Goal: Task Accomplishment & Management: Manage account settings

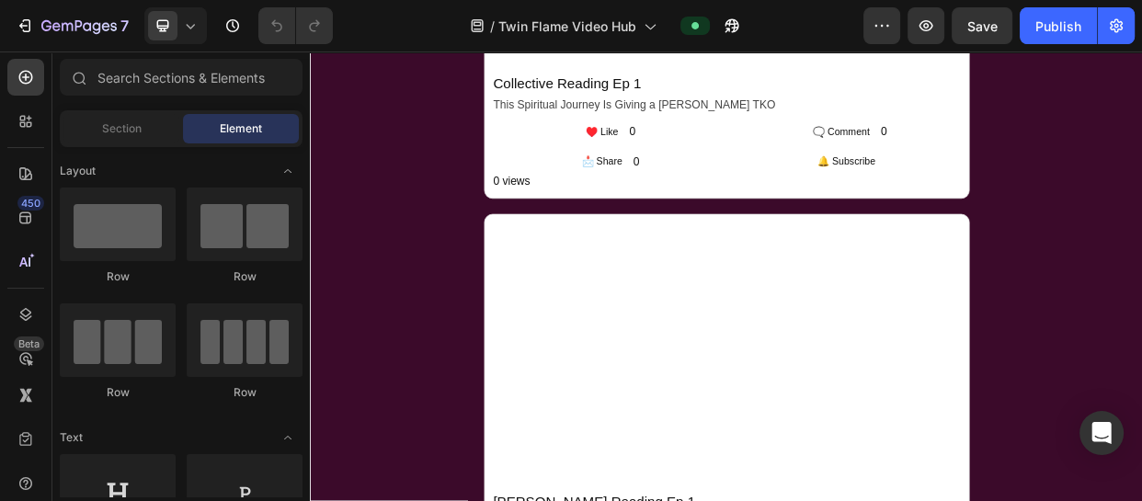
scroll to position [5209, 0]
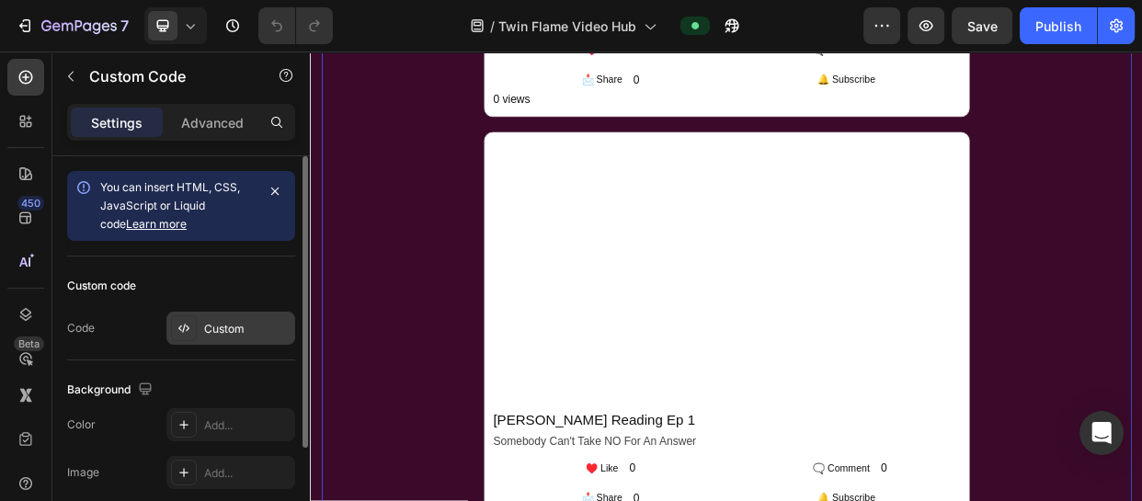
click at [244, 315] on div "Custom" at bounding box center [230, 328] width 129 height 33
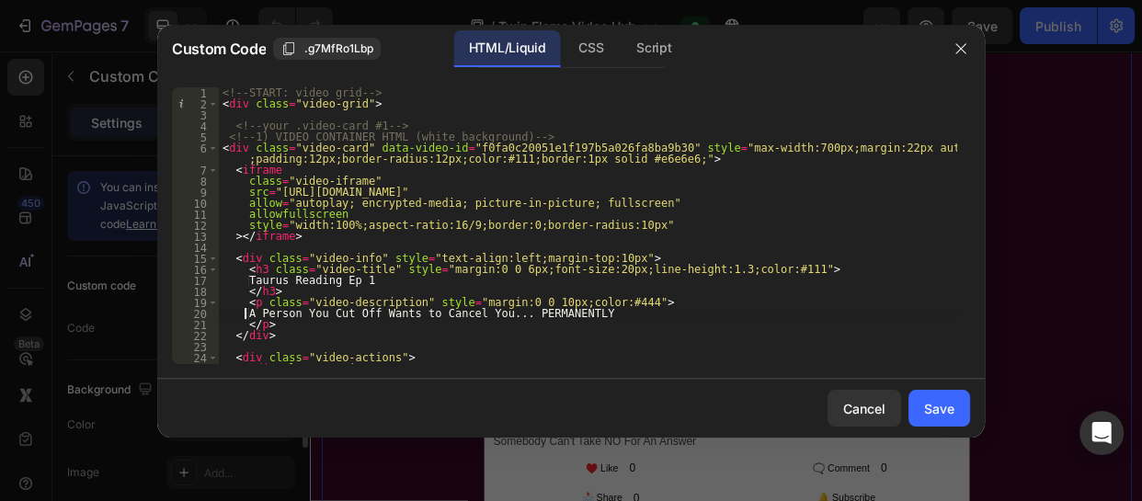
click at [244, 315] on div "<!-- START: video grid --> < div class = "video-grid" > <!-- your .video-card #…" at bounding box center [588, 236] width 739 height 299
click at [386, 258] on div "<!-- START: video grid --> < div class = "video-grid" > <!-- your .video-card #…" at bounding box center [588, 236] width 739 height 299
type textarea "</div> <!-- END: video grid -->"
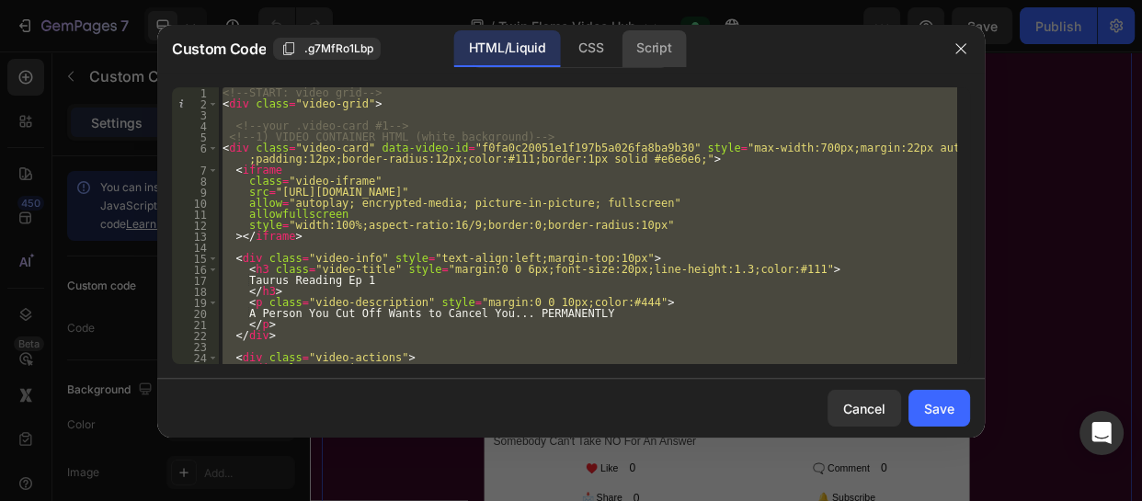
click at [662, 46] on div "Script" at bounding box center [654, 48] width 64 height 37
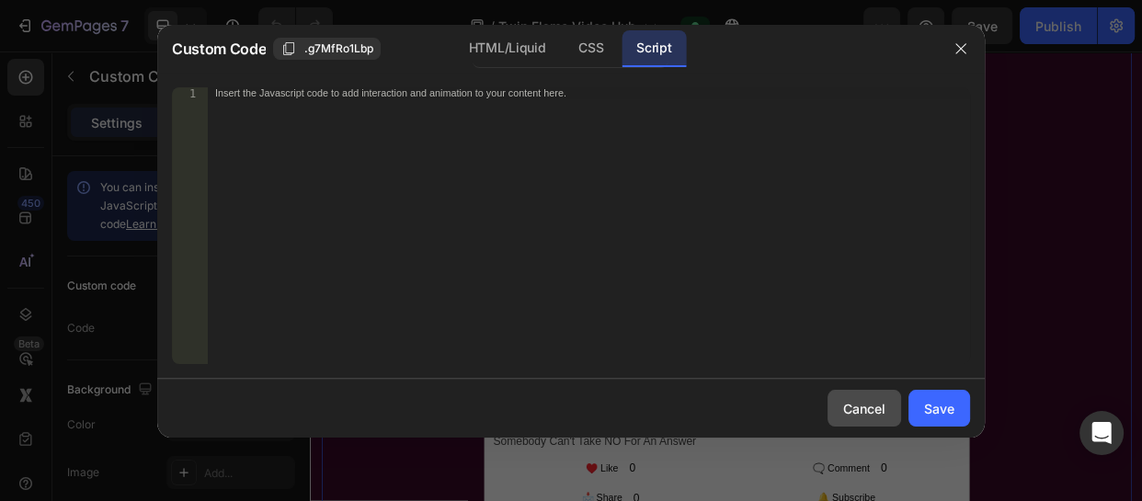
click at [869, 401] on div "Cancel" at bounding box center [864, 408] width 42 height 19
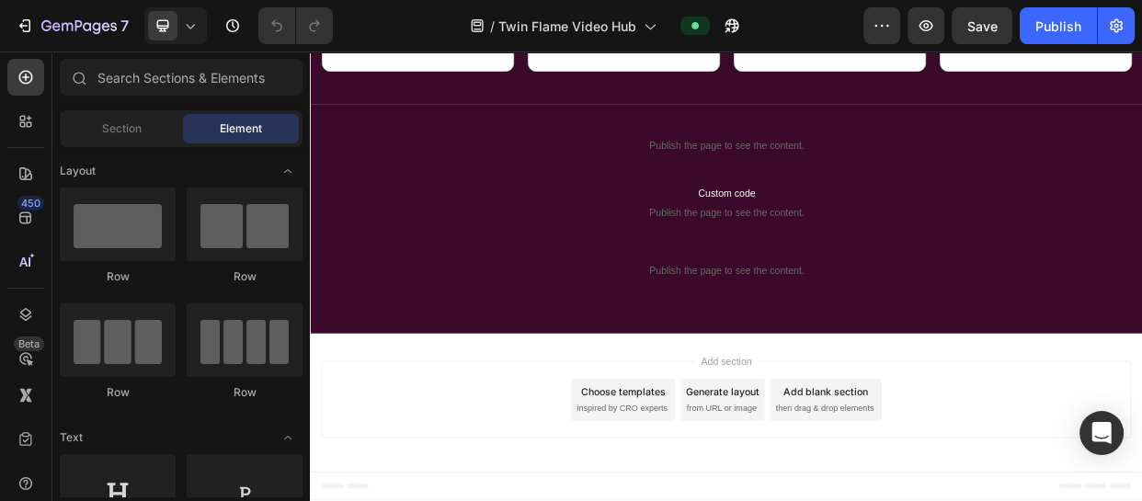
scroll to position [2052, 0]
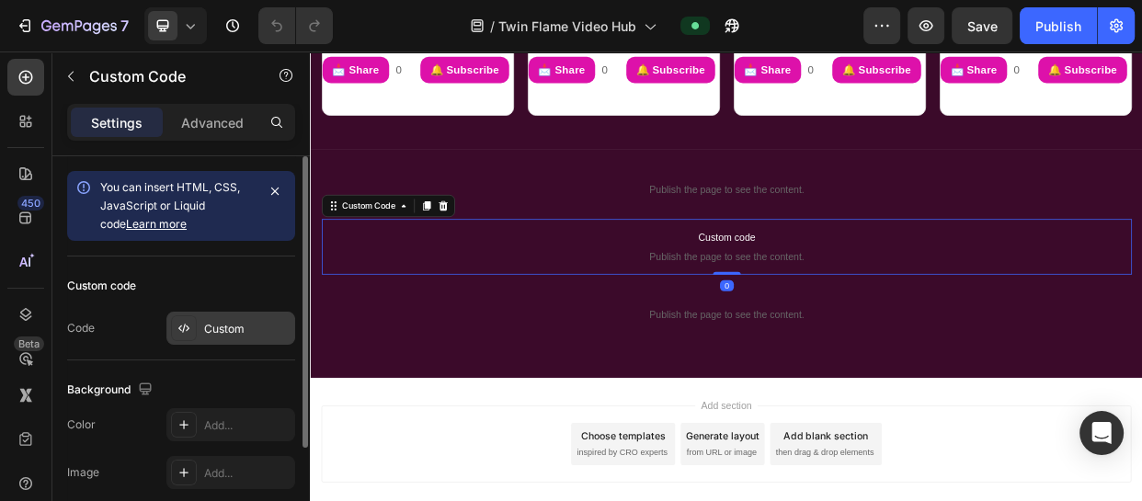
click at [211, 332] on div "Custom" at bounding box center [247, 329] width 86 height 17
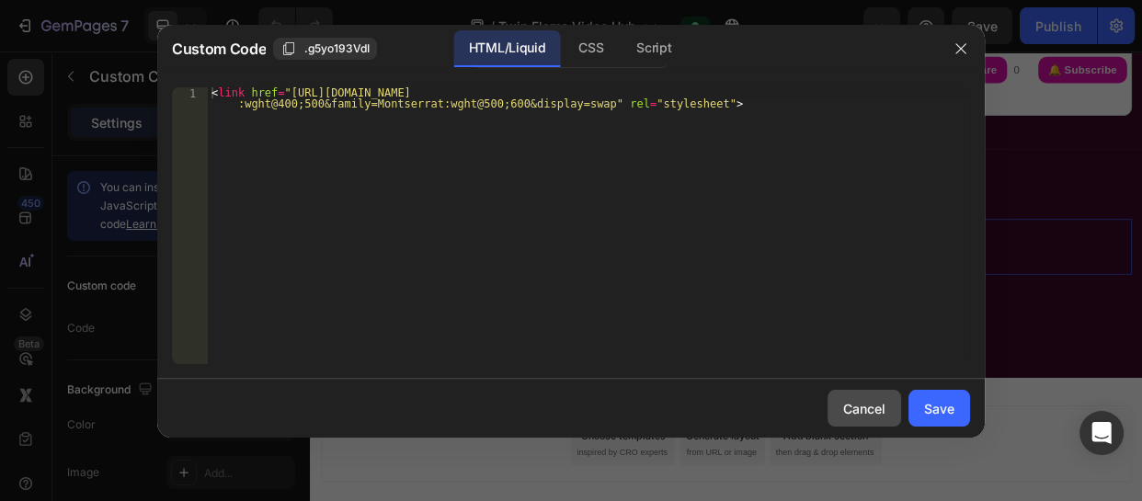
click at [855, 395] on button "Cancel" at bounding box center [865, 408] width 74 height 37
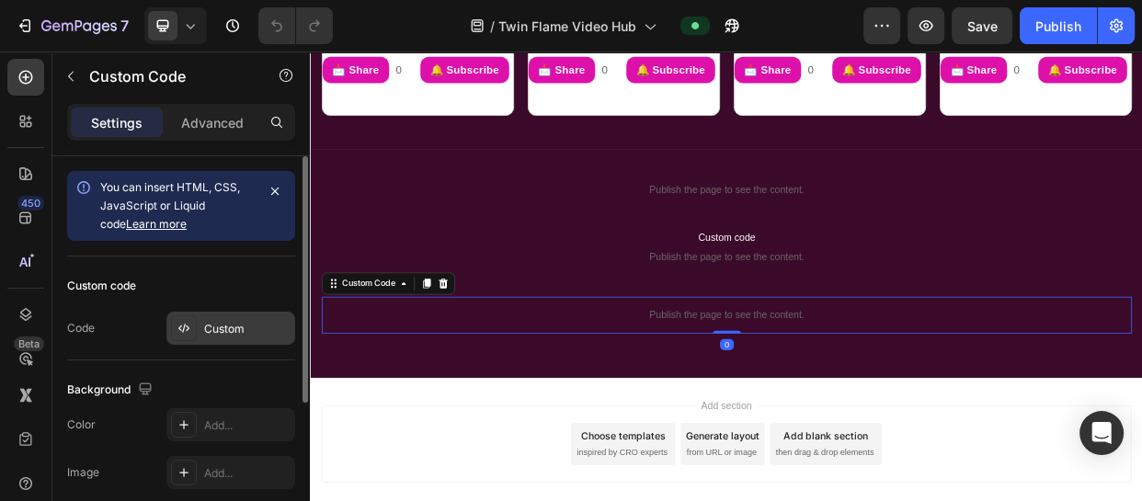
click at [201, 324] on div "Custom" at bounding box center [230, 328] width 129 height 33
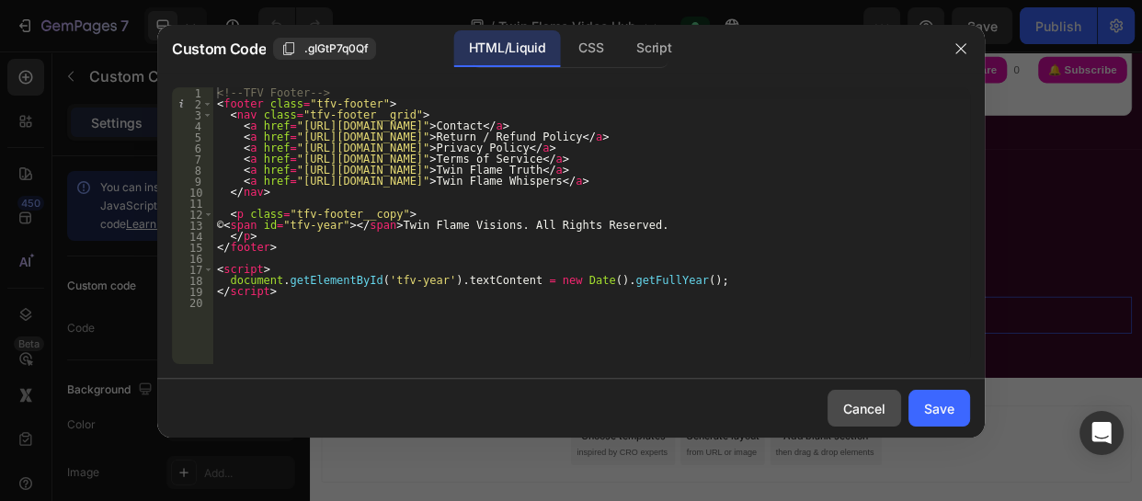
click at [859, 408] on div "Cancel" at bounding box center [864, 408] width 42 height 19
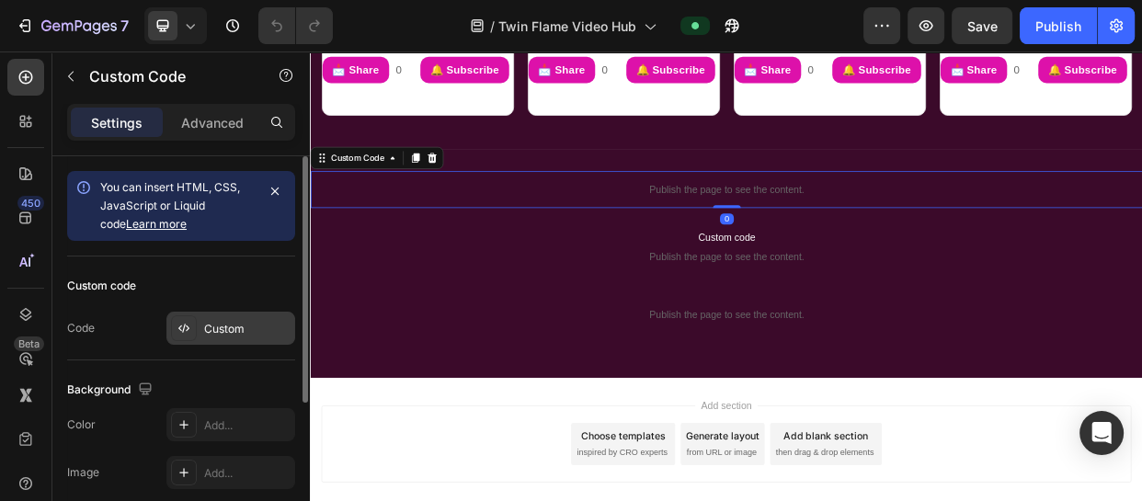
click at [215, 331] on div "Custom" at bounding box center [247, 329] width 86 height 17
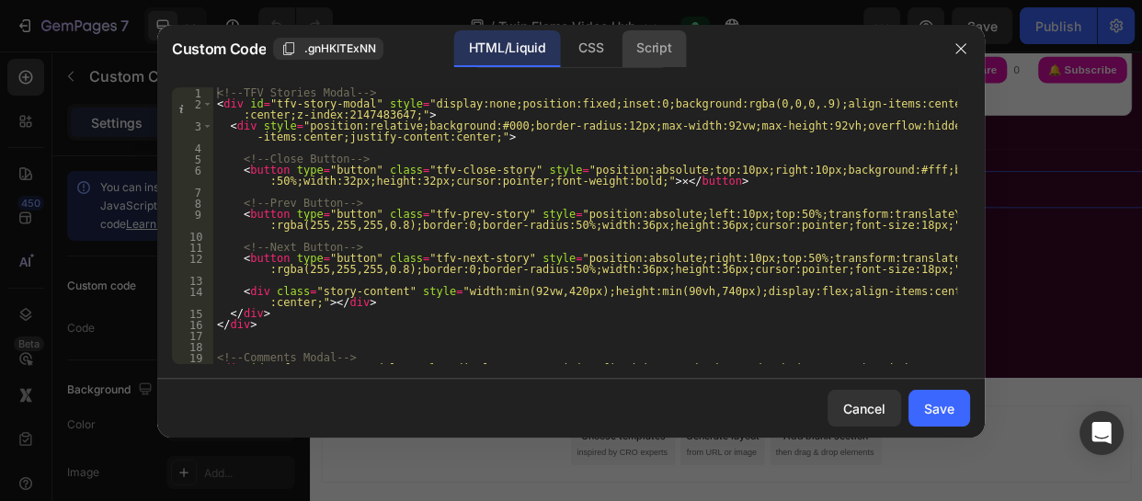
click at [654, 52] on div "Script" at bounding box center [654, 48] width 64 height 37
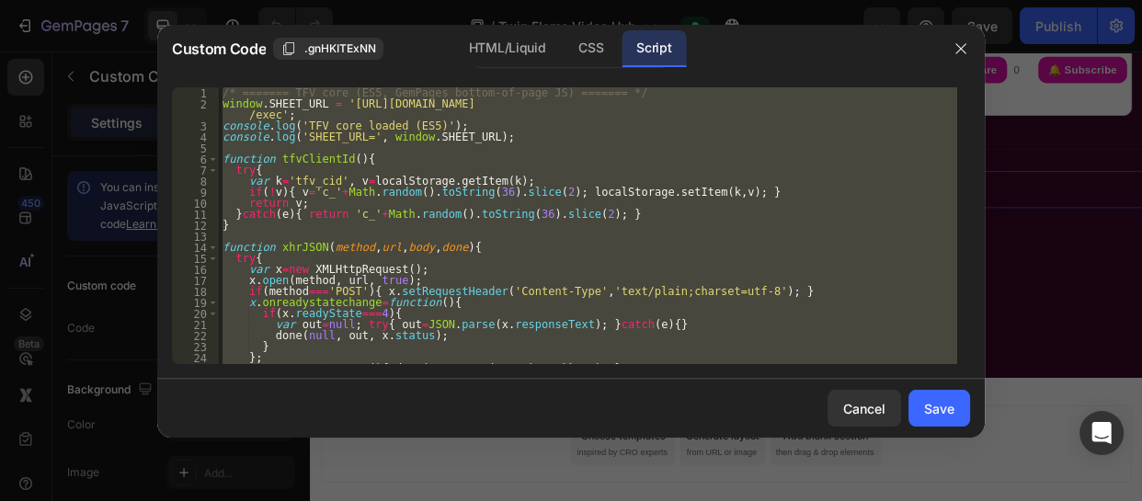
click at [618, 178] on div "/* ======= TFV core (ES5, GemPages bottom-of-page JS) ======= */ window . SHEET…" at bounding box center [588, 225] width 739 height 277
click at [661, 211] on div "/* ======= TFV core (ES5, GemPages bottom-of-page JS) ======= */ window . SHEET…" at bounding box center [588, 225] width 739 height 277
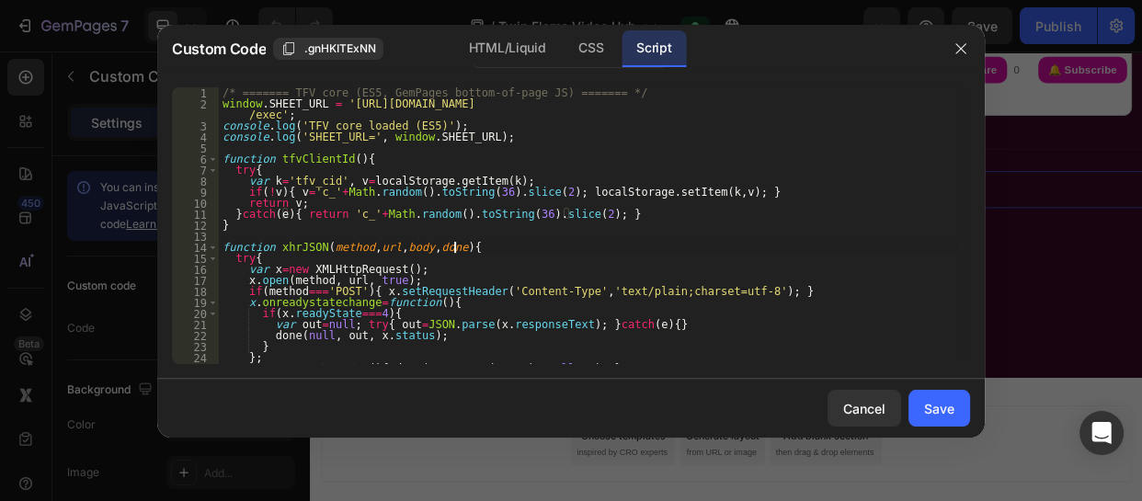
click at [660, 253] on div "/* ======= TFV core (ES5, GemPages bottom-of-page JS) ======= */ window . SHEET…" at bounding box center [588, 236] width 739 height 299
type textarea "function xhrJSON(method, url, body, done){"
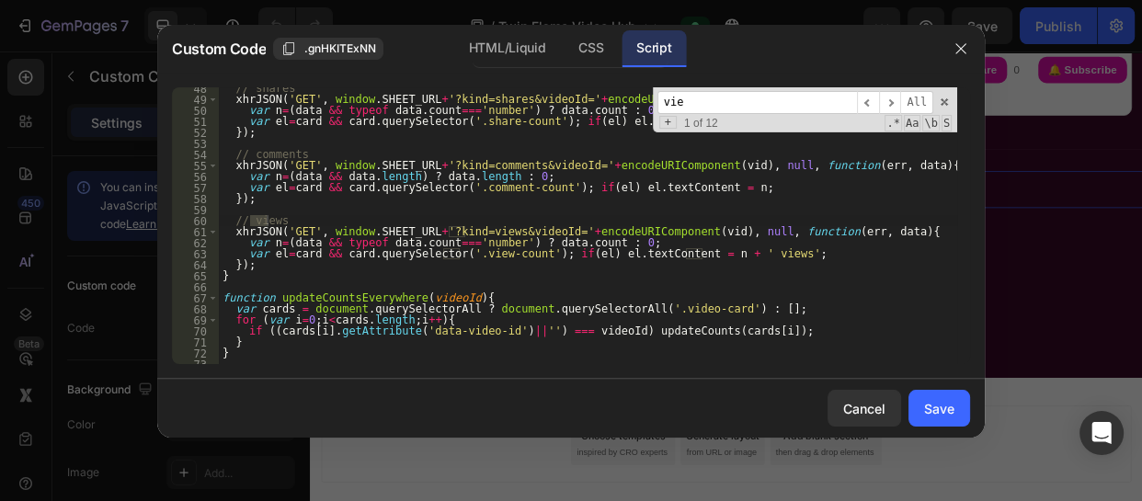
scroll to position [534, 0]
type input "views"
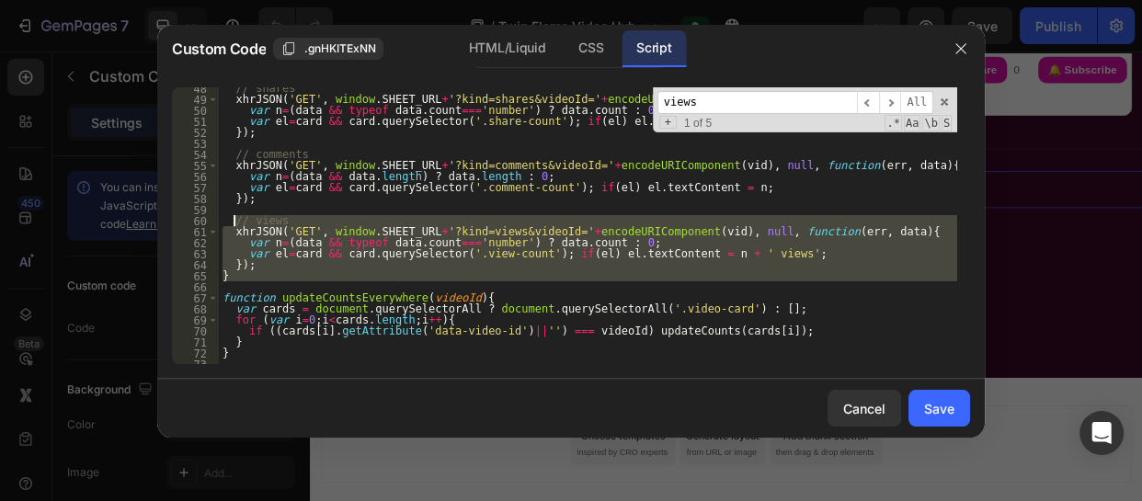
drag, startPoint x: 229, startPoint y: 283, endPoint x: 235, endPoint y: 221, distance: 62.8
click at [235, 221] on div "// shares xhrJSON ( 'GET' , window . SHEET_URL + '?kind=shares&videoId=' + enco…" at bounding box center [588, 232] width 739 height 299
type textarea "// views xhrJSON('GET', window.SHEET_URL+'?kind=views&videoId='+encodeURICompon…"
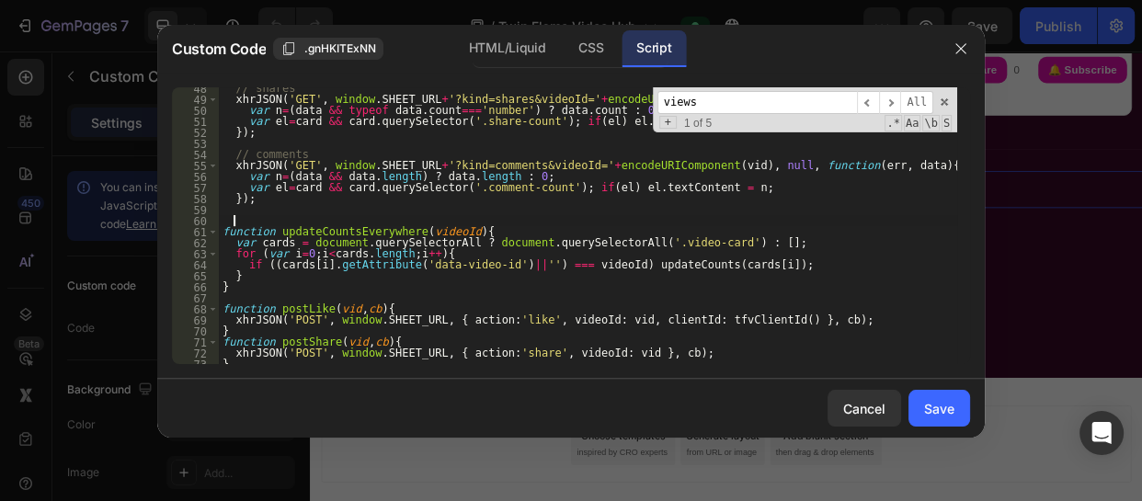
paste textarea "});"
type textarea "});"
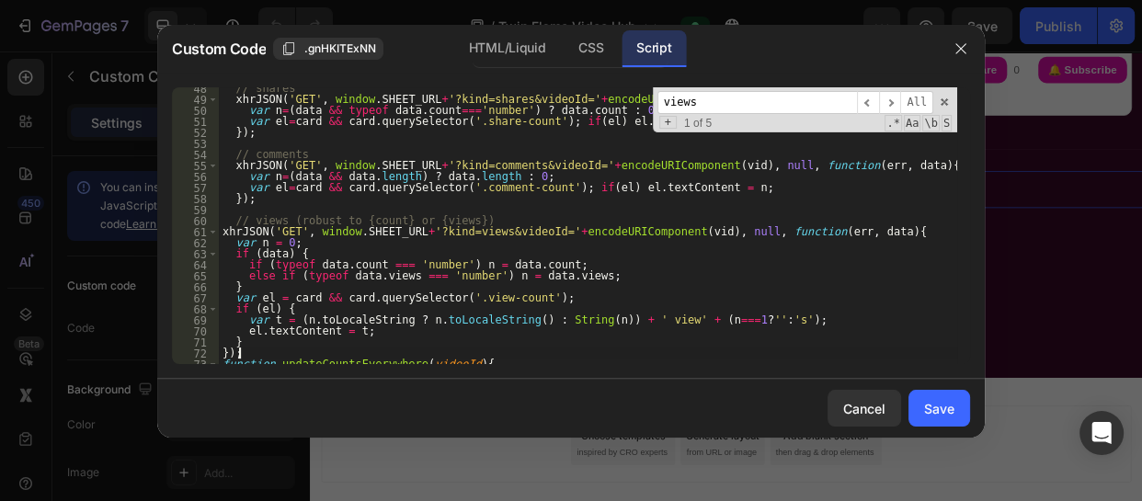
scroll to position [540, 0]
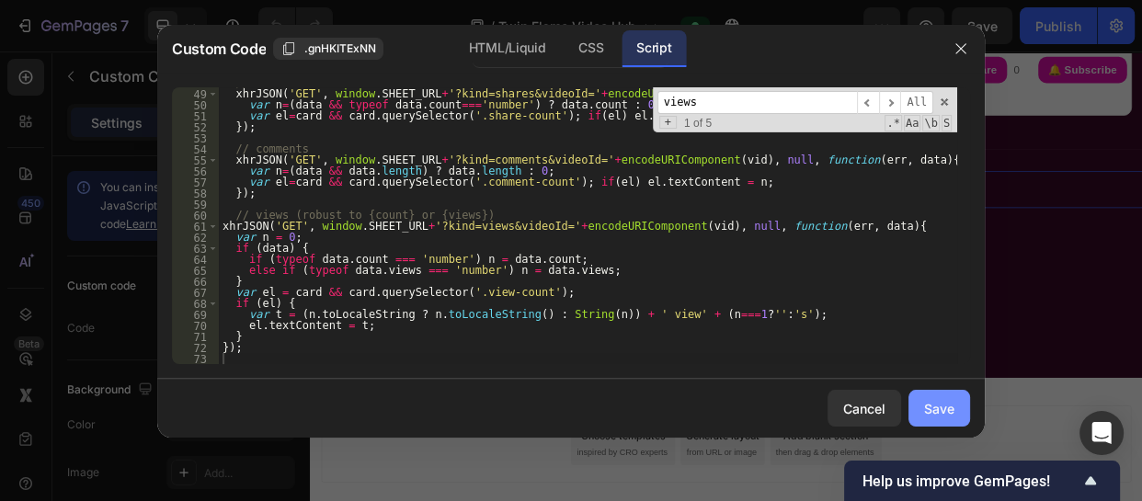
click at [930, 410] on div "Save" at bounding box center [939, 408] width 30 height 19
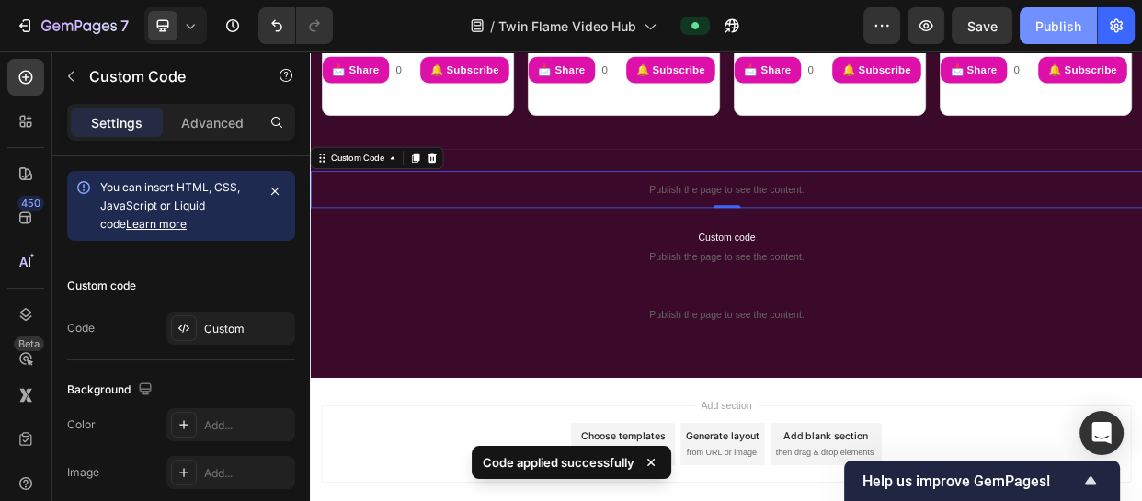
click at [1065, 29] on div "Publish" at bounding box center [1059, 26] width 46 height 19
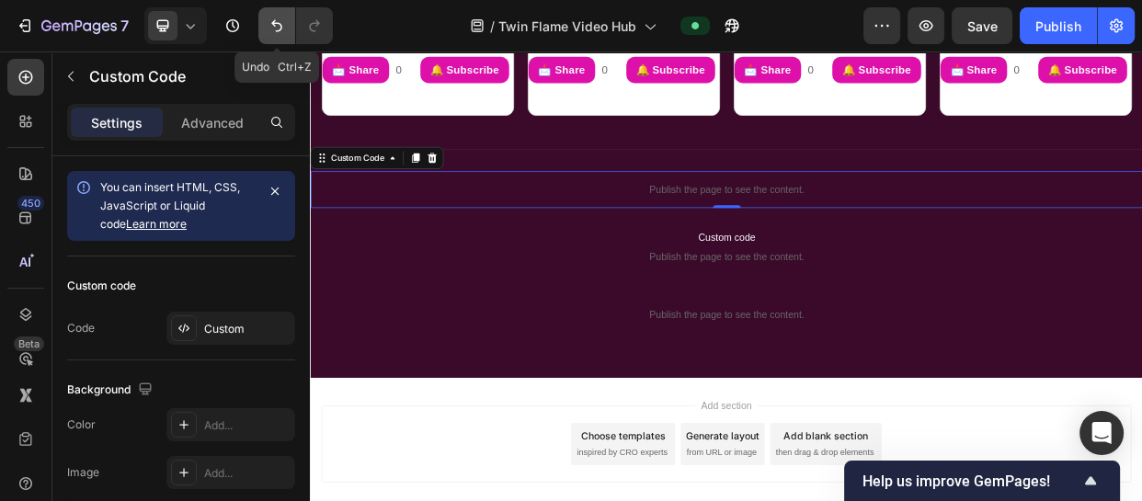
click at [273, 27] on icon "Undo/Redo" at bounding box center [277, 26] width 18 height 18
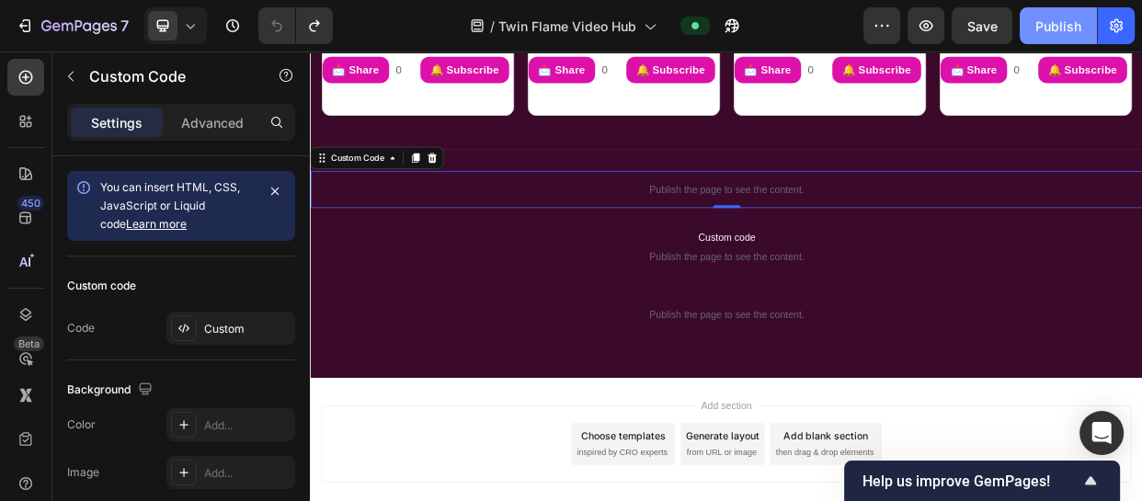
click at [1057, 17] on div "Publish" at bounding box center [1059, 26] width 46 height 19
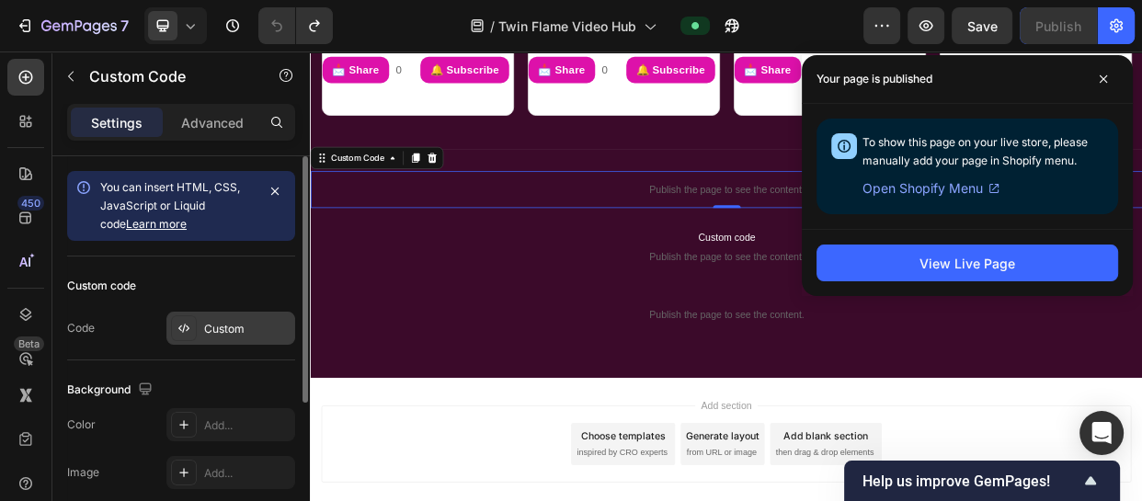
click at [212, 331] on div "Custom" at bounding box center [247, 329] width 86 height 17
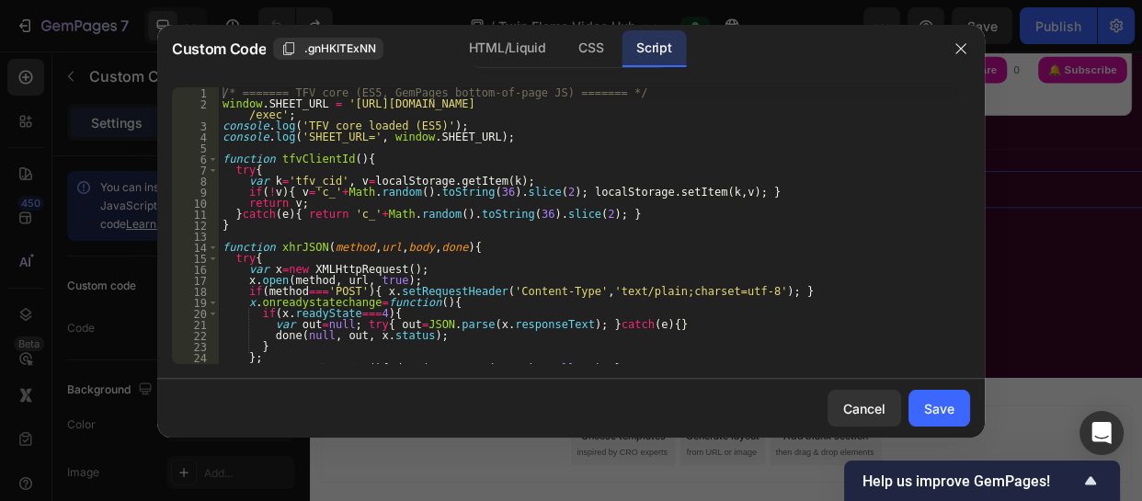
type textarea "}"
click at [760, 229] on div "/* ======= TFV core (ES5, GemPages bottom-of-page JS) ======= */ window . SHEET…" at bounding box center [588, 236] width 739 height 299
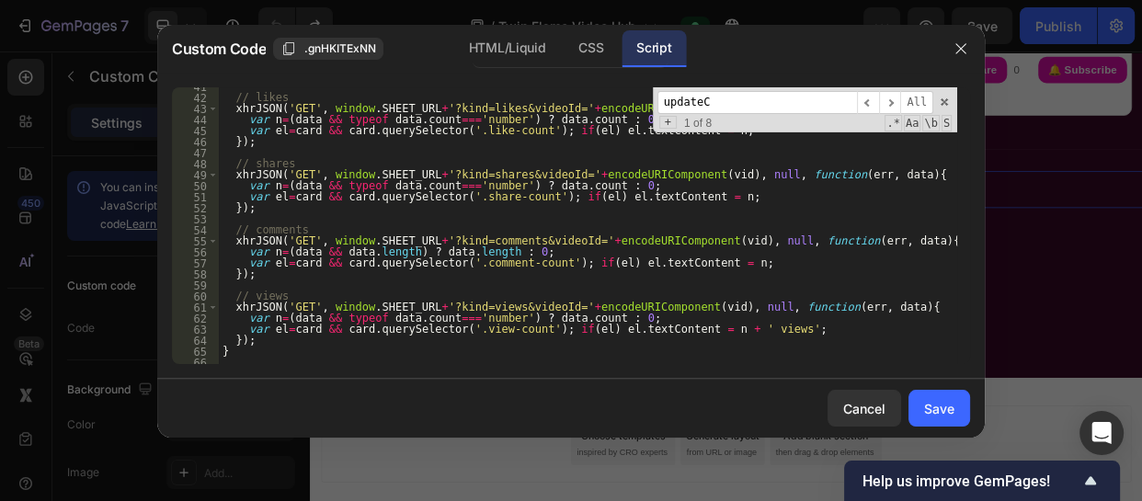
scroll to position [492, 0]
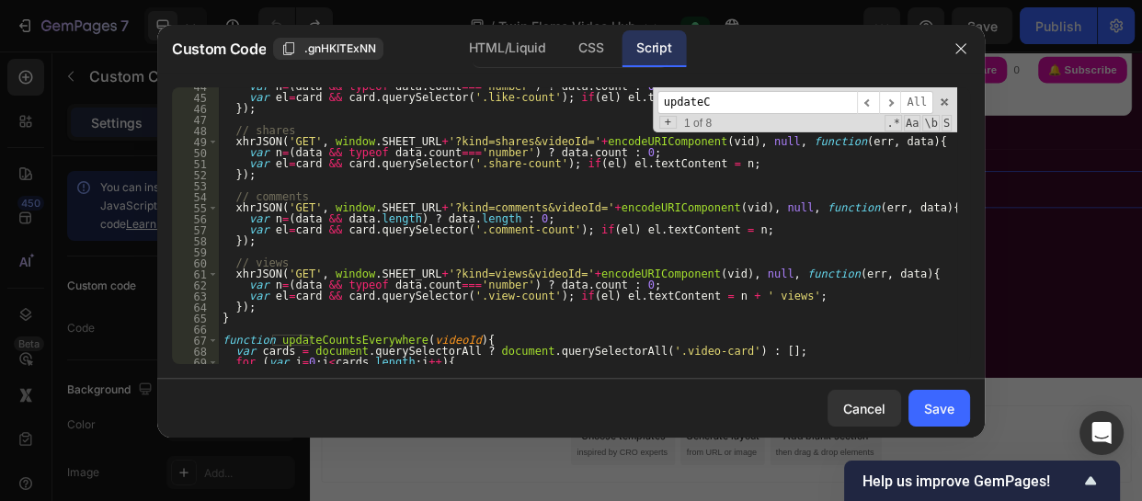
type input "updateC"
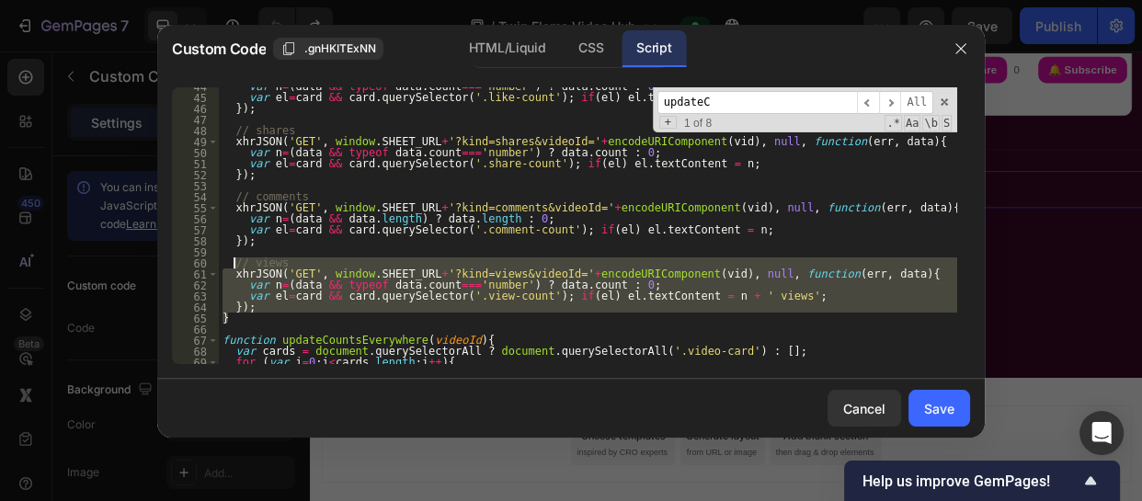
drag, startPoint x: 227, startPoint y: 322, endPoint x: 235, endPoint y: 266, distance: 56.6
click at [235, 266] on div "var n = ( data && typeof data . count === 'number' ) ? data . count : 0 ; var e…" at bounding box center [588, 230] width 739 height 299
type textarea "// views xhrJSON('GET', window.SHEET_URL+'?kind=views&videoId='+encodeURICompon…"
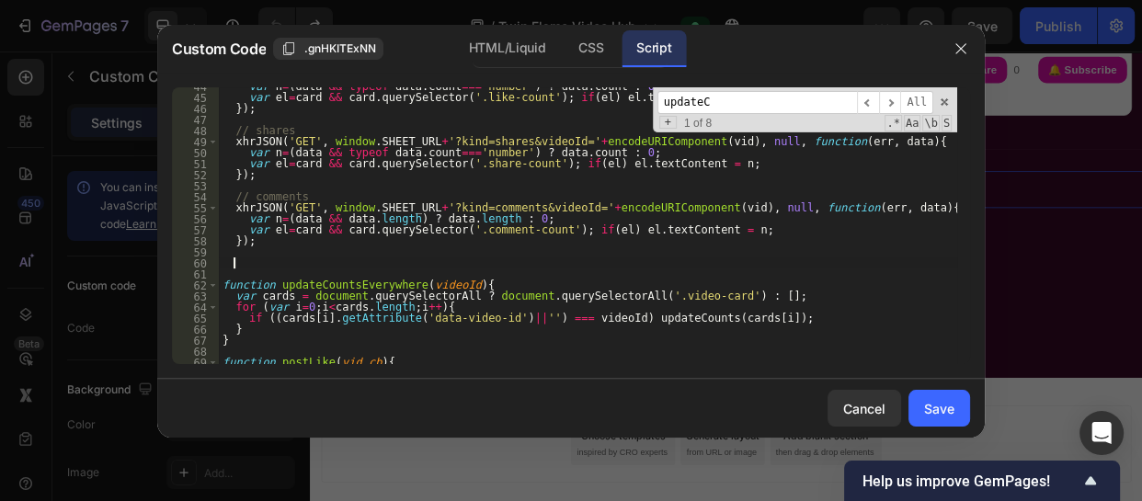
paste textarea "});"
type textarea "});"
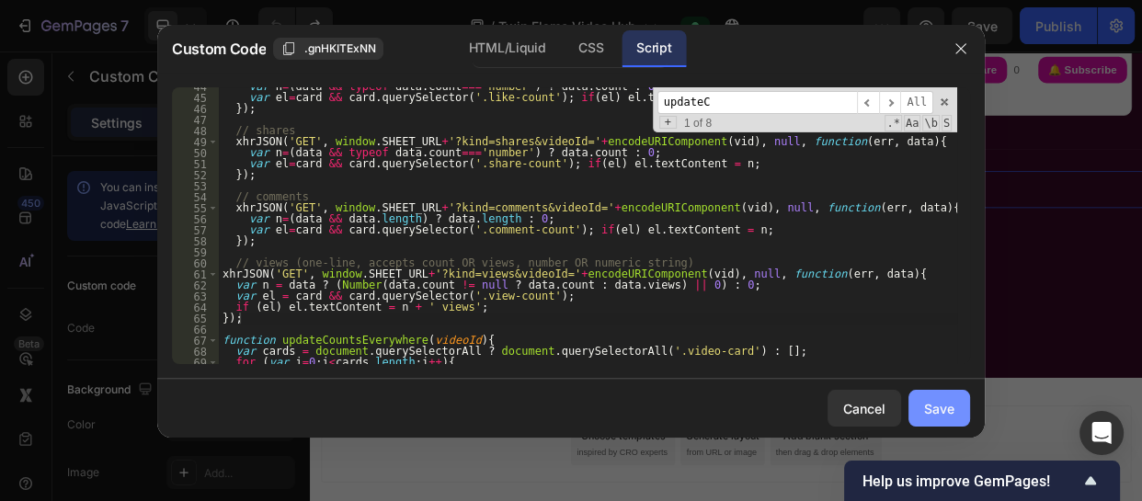
click at [937, 423] on button "Save" at bounding box center [940, 408] width 62 height 37
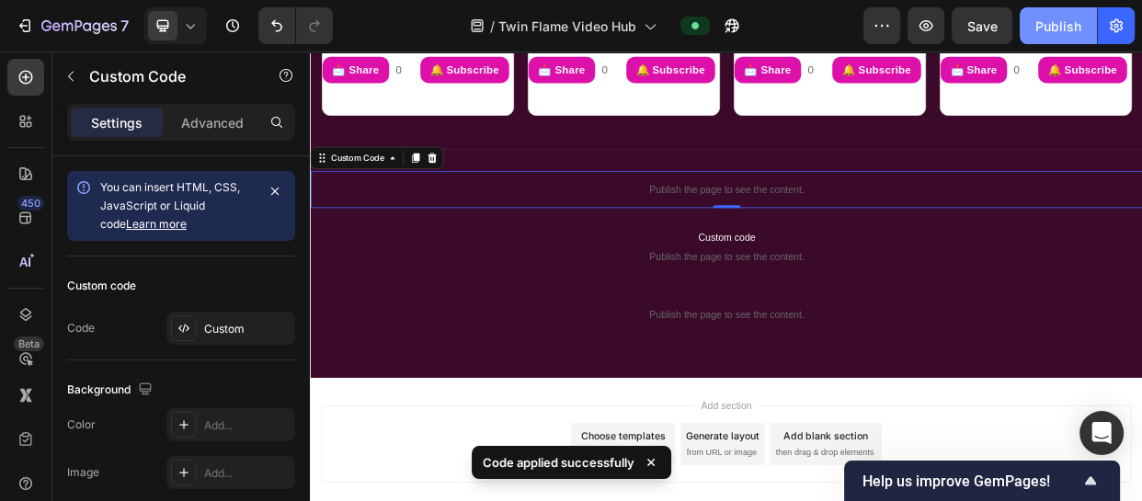
click at [1051, 18] on div "Publish" at bounding box center [1059, 26] width 46 height 19
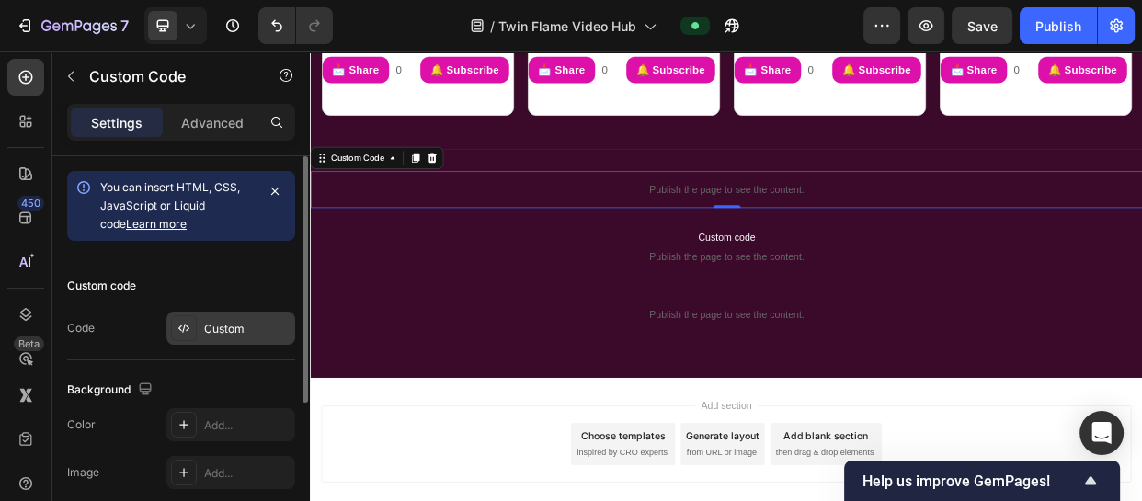
click at [236, 322] on div "Custom" at bounding box center [247, 329] width 86 height 17
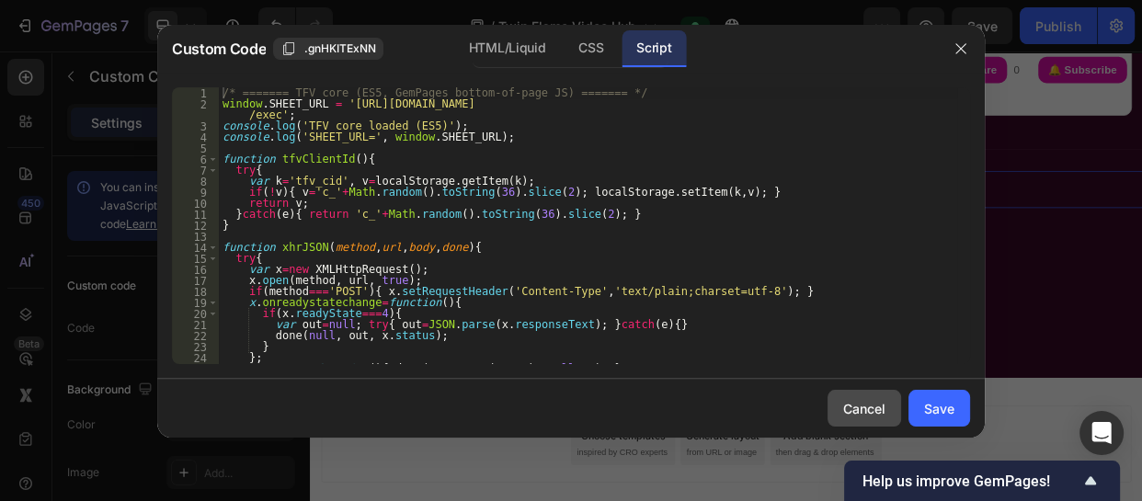
click at [866, 404] on div "Cancel" at bounding box center [864, 408] width 42 height 19
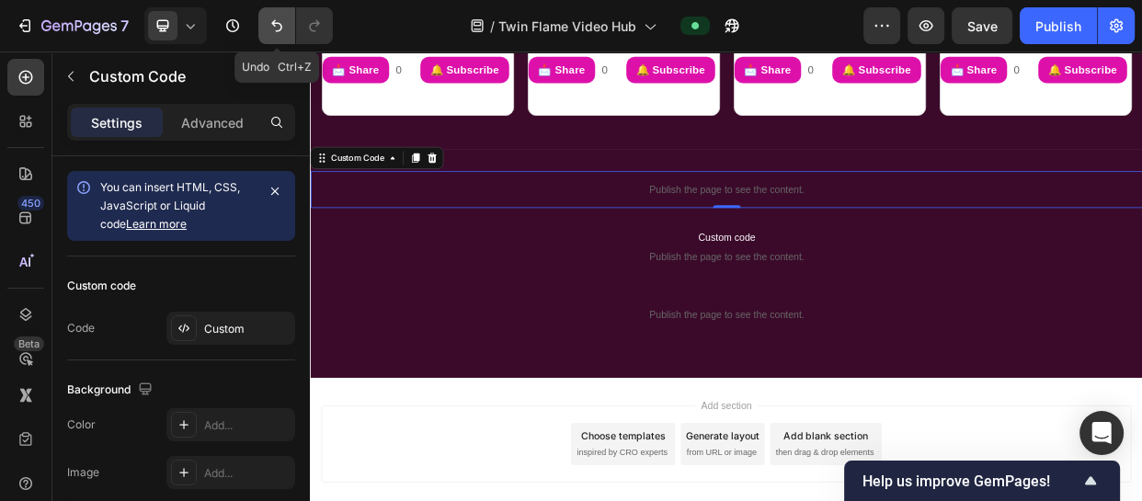
click at [270, 27] on icon "Undo/Redo" at bounding box center [277, 26] width 18 height 18
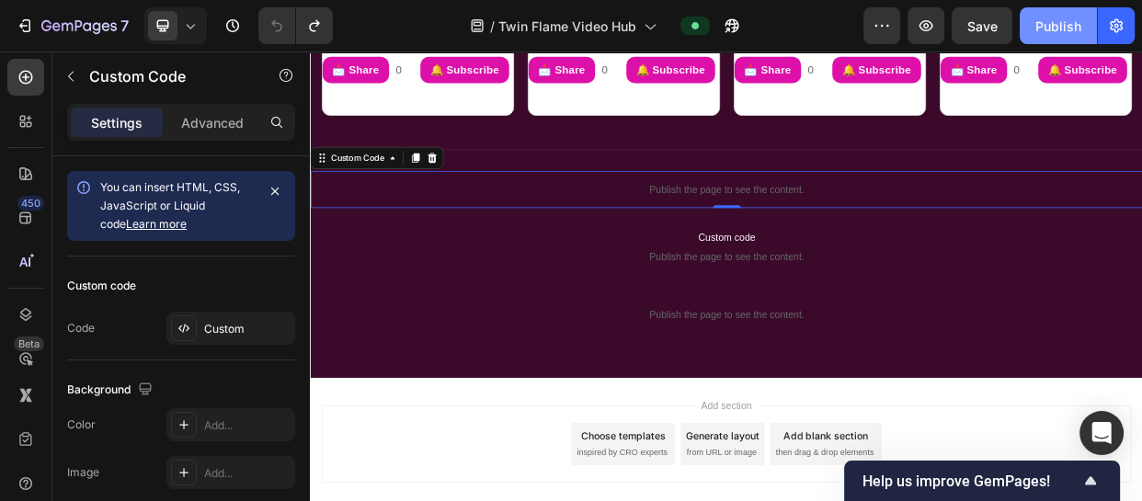
click at [1050, 18] on div "Publish" at bounding box center [1059, 26] width 46 height 19
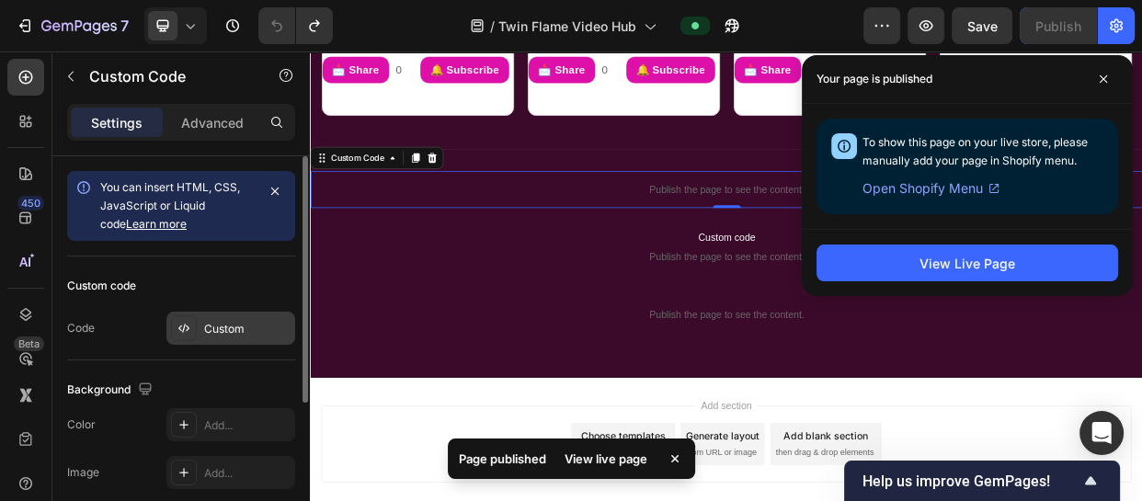
click at [228, 322] on div "Custom" at bounding box center [247, 329] width 86 height 17
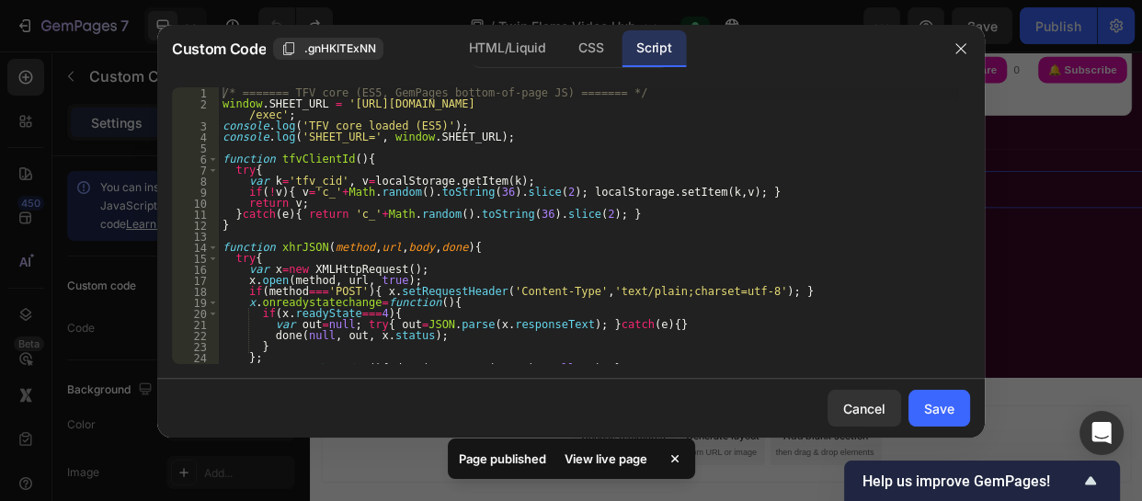
click at [561, 235] on div "/* ======= TFV core (ES5, GemPages bottom-of-page JS) ======= */ window . SHEET…" at bounding box center [588, 236] width 739 height 299
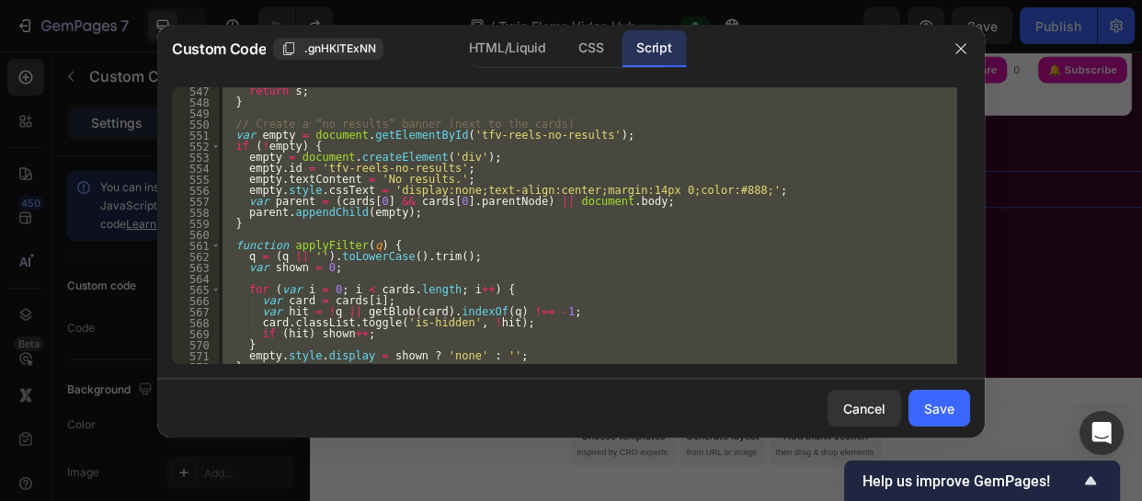
scroll to position [9359, 0]
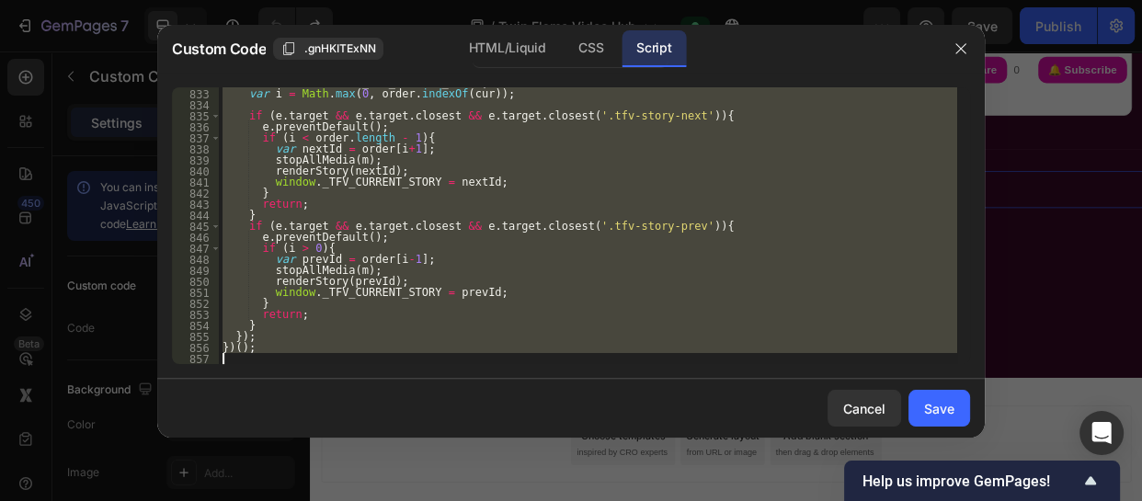
click at [515, 283] on div "var cur = window . _TFV_CURRENT_STORY ; var i = Math . max ( 0 , order . indexO…" at bounding box center [588, 225] width 739 height 277
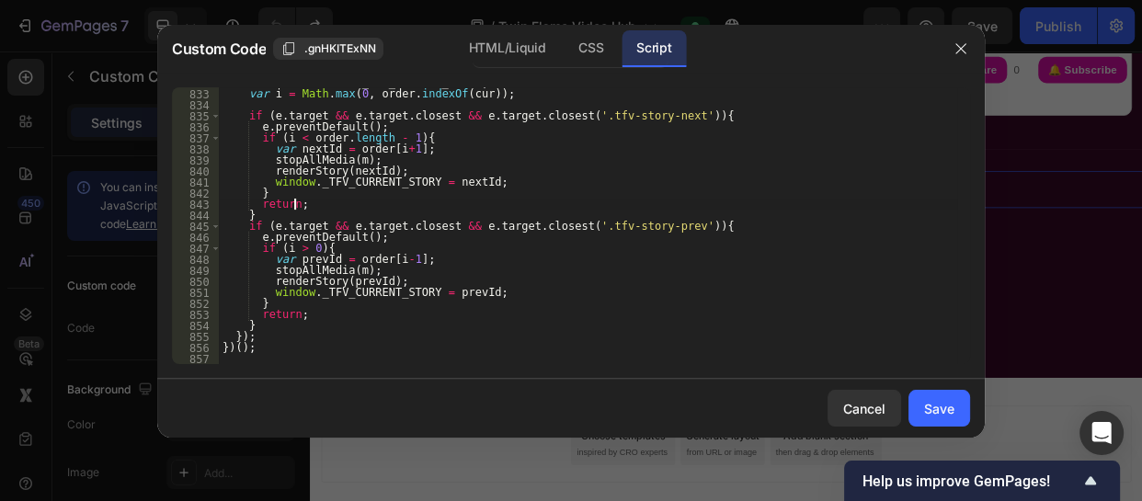
click at [597, 201] on div "var cur = window . _TFV_CURRENT_STORY ; var i = Math . max ( 0 , order . indexO…" at bounding box center [588, 226] width 739 height 299
type textarea "})();"
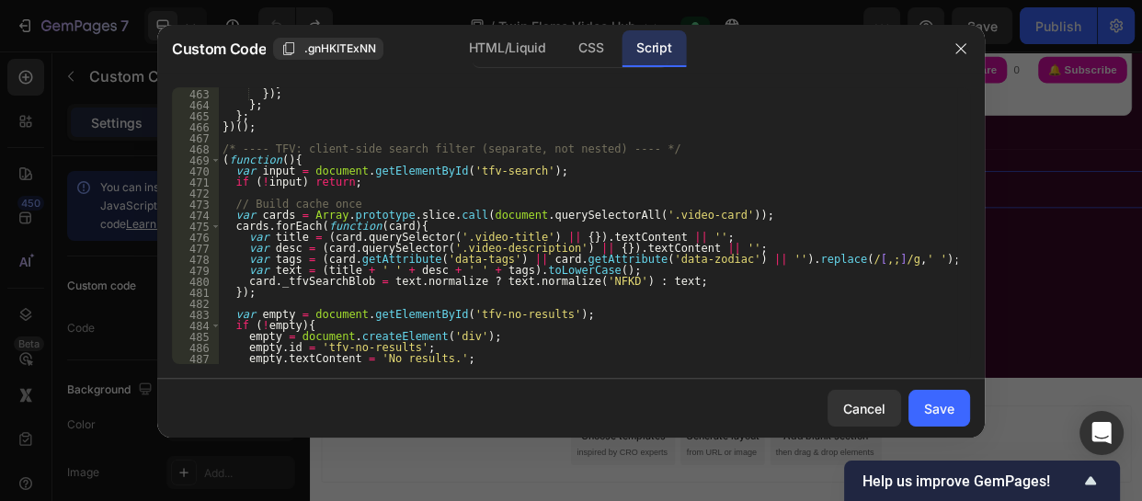
scroll to position [5231, 0]
click at [943, 408] on div "Save" at bounding box center [939, 408] width 30 height 19
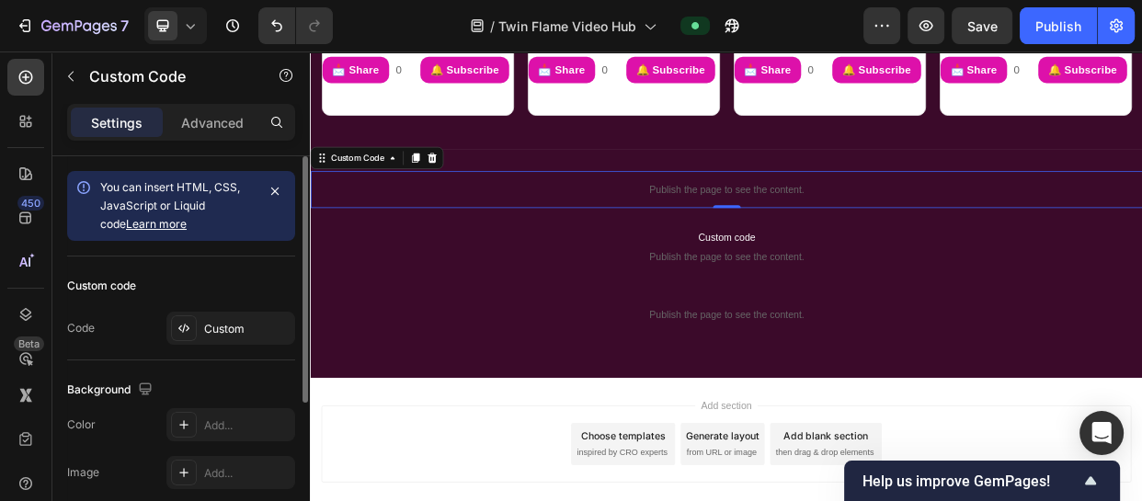
click at [266, 304] on div "Custom code Code Custom" at bounding box center [181, 309] width 228 height 104
click at [259, 324] on div "Custom" at bounding box center [247, 329] width 86 height 17
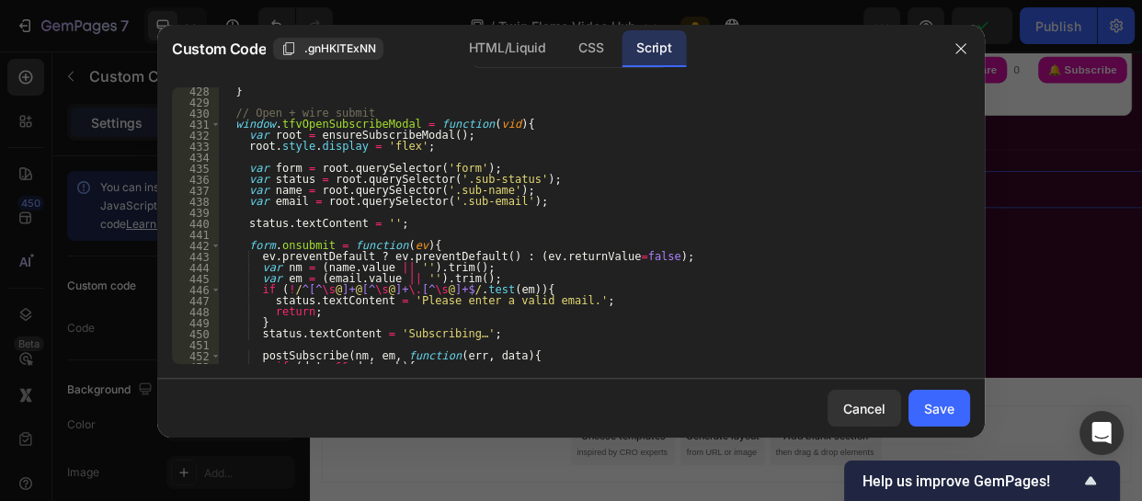
scroll to position [5263, 0]
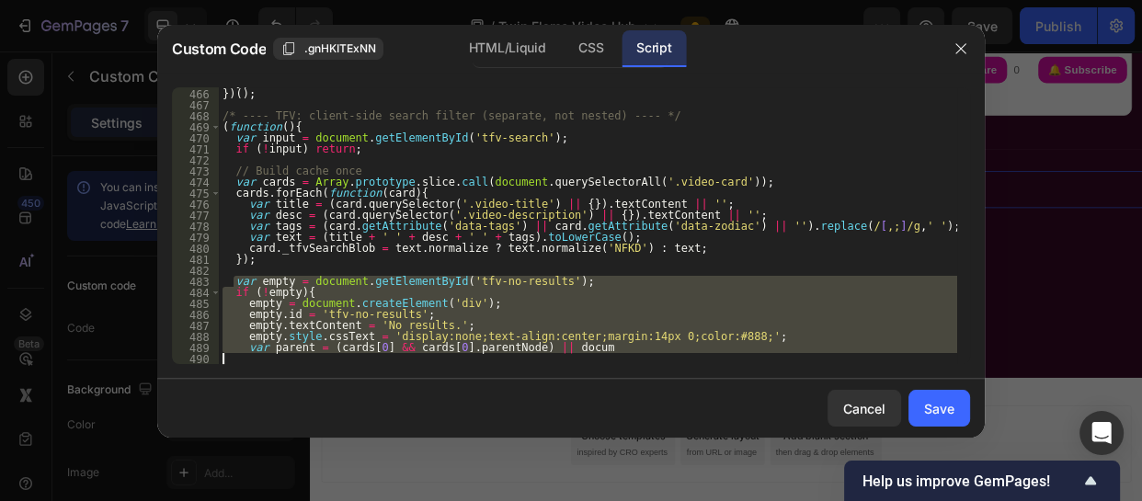
drag, startPoint x: 232, startPoint y: 285, endPoint x: 840, endPoint y: 386, distance: 616.4
click at [840, 386] on div "Custom Code .gnHKITExNN HTML/Liquid CSS Script var empty = document.getElementB…" at bounding box center [571, 231] width 828 height 413
type textarea "var parent = (cards[0] && cards[0].parentNode) || docum"
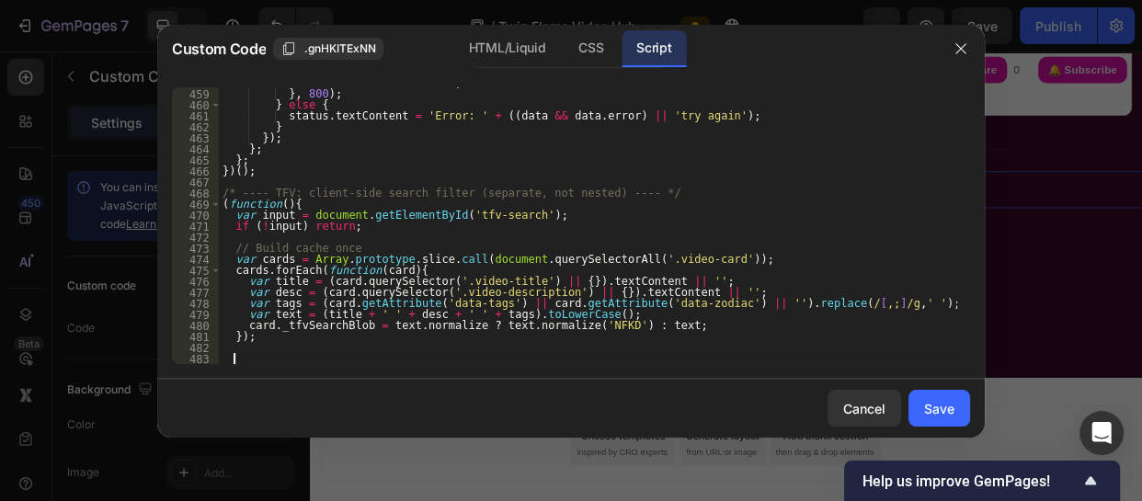
paste textarea
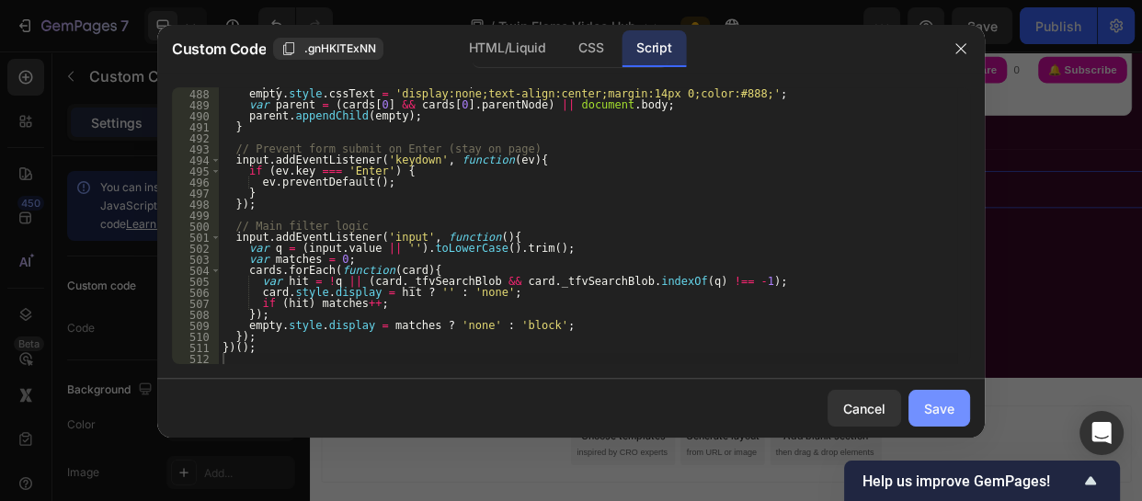
click at [934, 409] on div "Save" at bounding box center [939, 408] width 30 height 19
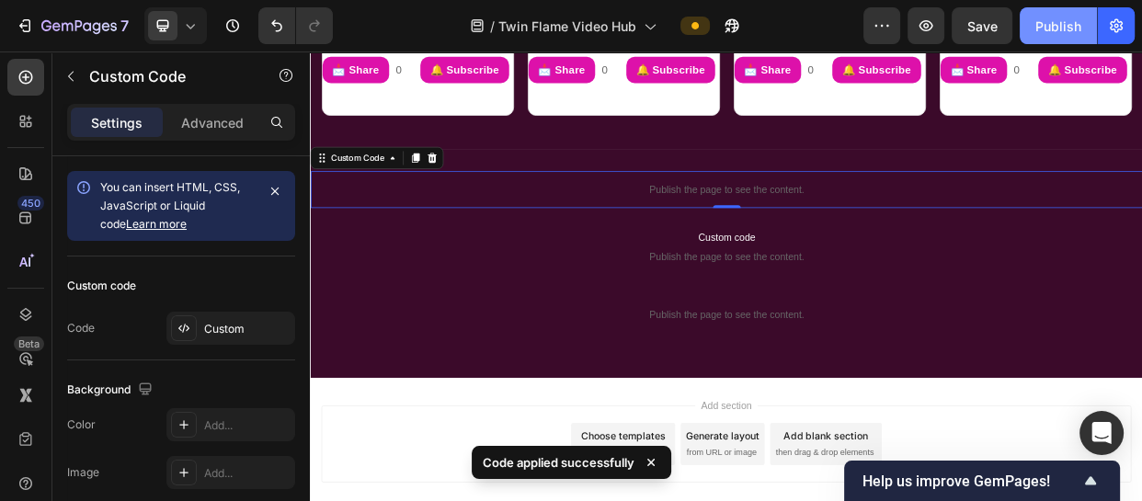
click at [1048, 24] on div "Publish" at bounding box center [1059, 26] width 46 height 19
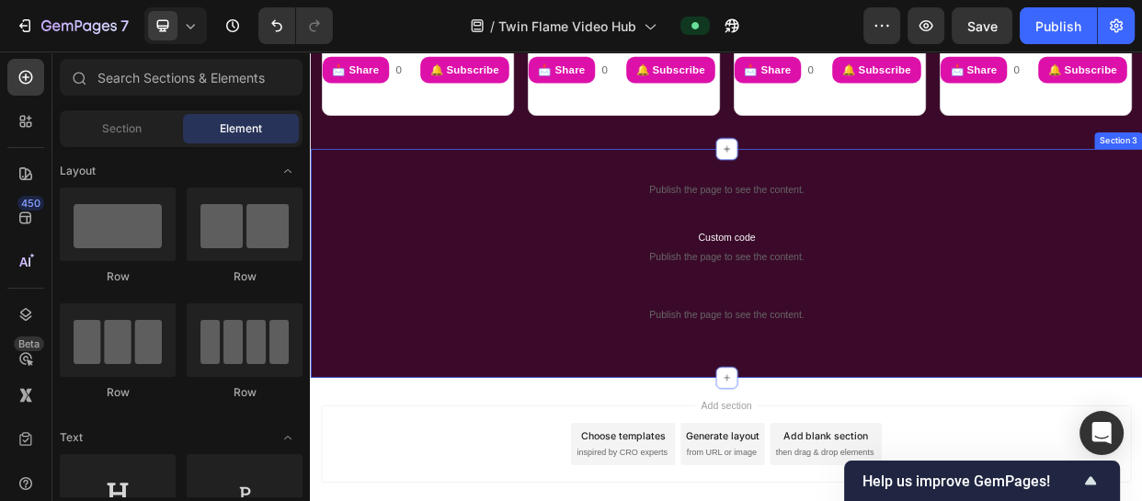
drag, startPoint x: 340, startPoint y: 533, endPoint x: 757, endPoint y: 281, distance: 487.0
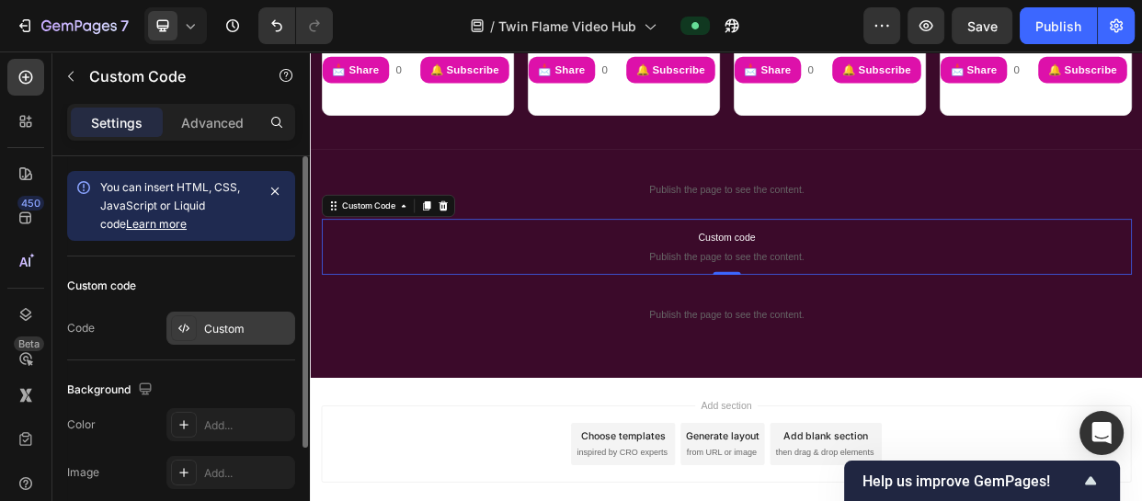
click at [257, 338] on div "Custom" at bounding box center [230, 328] width 129 height 33
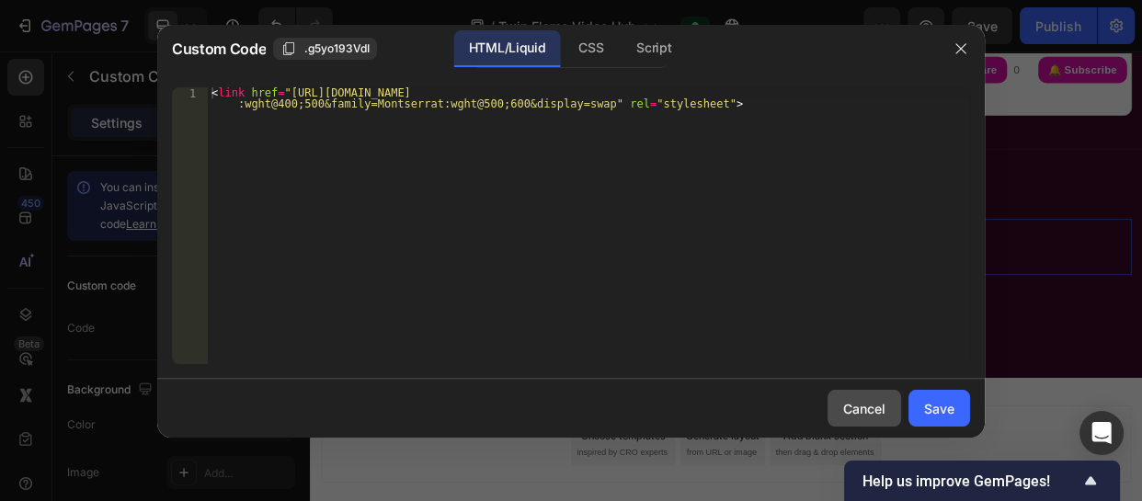
click at [859, 410] on div "Cancel" at bounding box center [864, 408] width 42 height 19
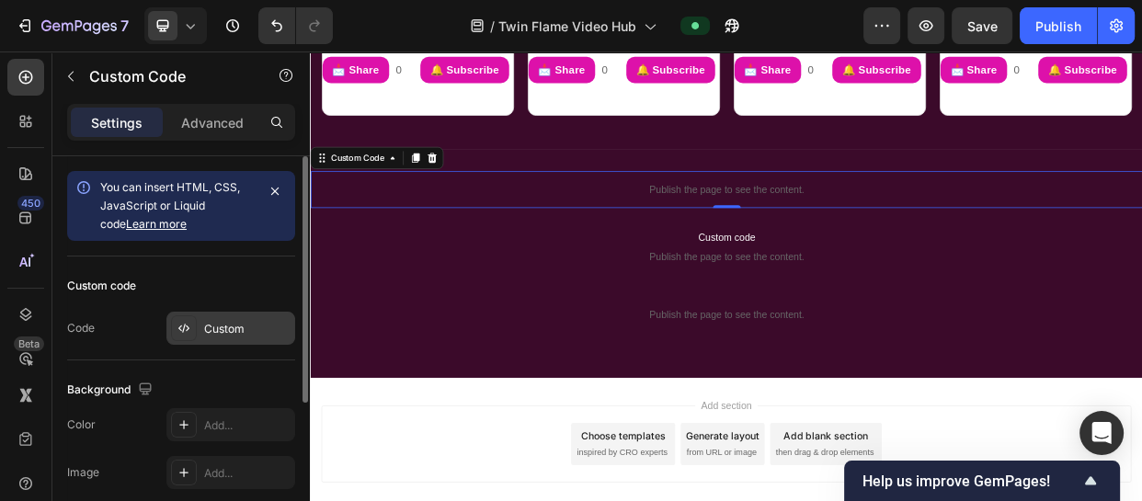
click at [222, 327] on div "Custom" at bounding box center [247, 329] width 86 height 17
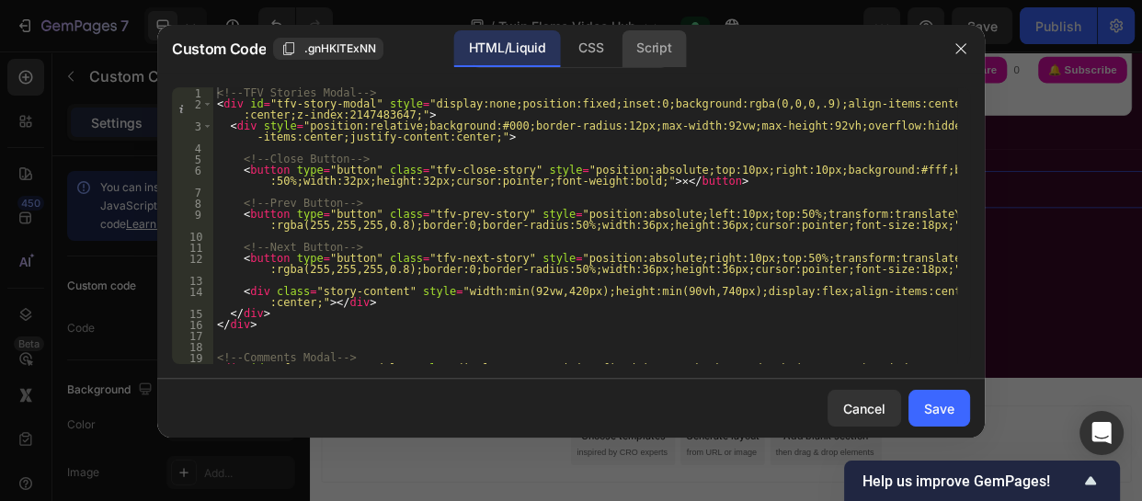
click at [668, 46] on div "Script" at bounding box center [654, 48] width 64 height 37
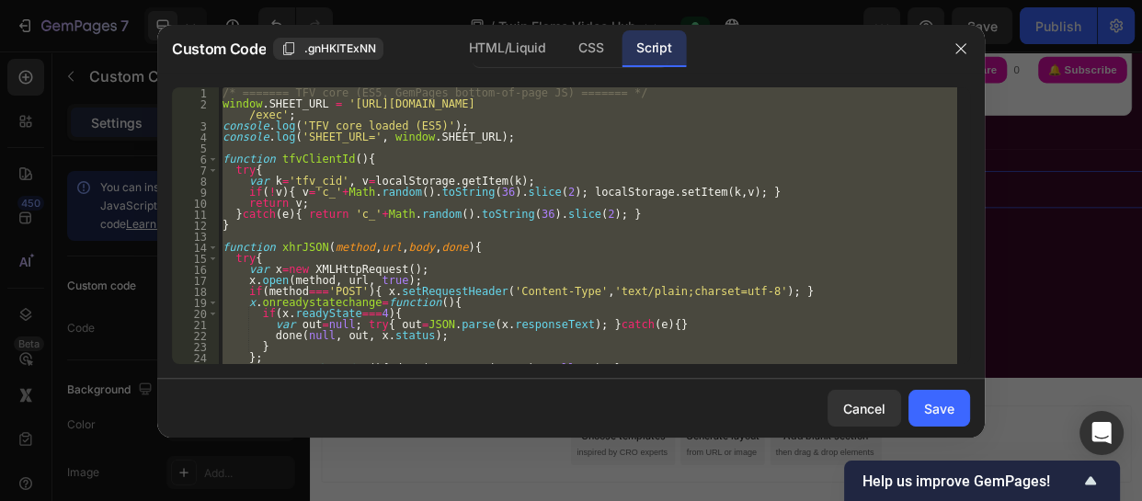
type textarea "})();"
click at [682, 235] on div "/* ======= TFV core (ES5, GemPages bottom-of-page JS) ======= */ window . SHEET…" at bounding box center [588, 225] width 739 height 277
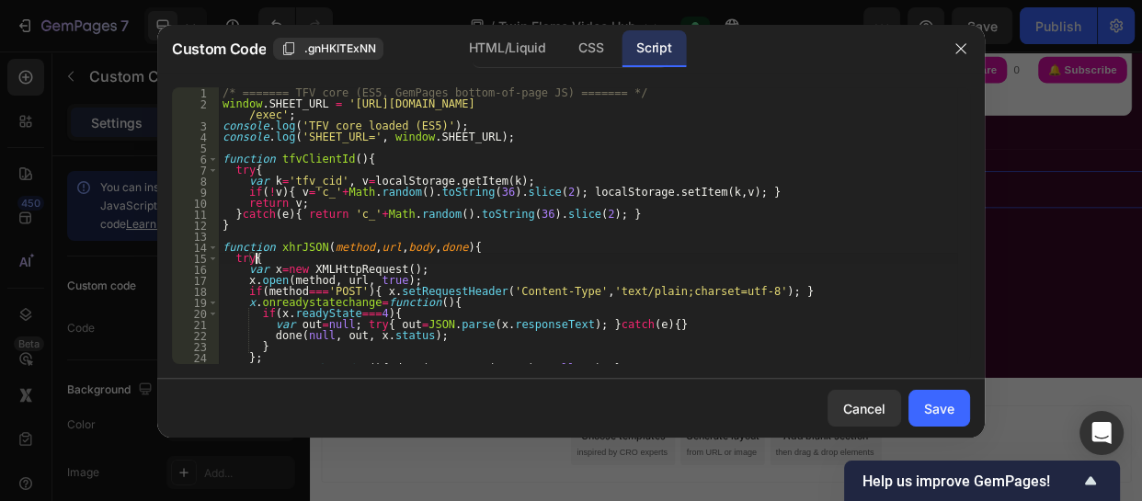
click at [679, 254] on div "/* ======= TFV core (ES5, GemPages bottom-of-page JS) ======= */ window . SHEET…" at bounding box center [588, 236] width 739 height 299
type textarea "try{"
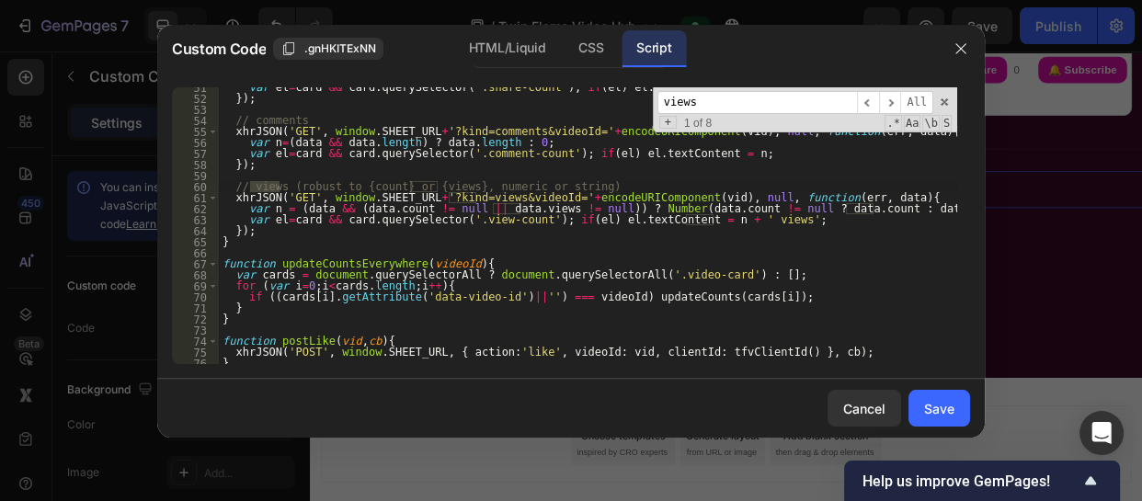
scroll to position [568, 0]
type input "views"
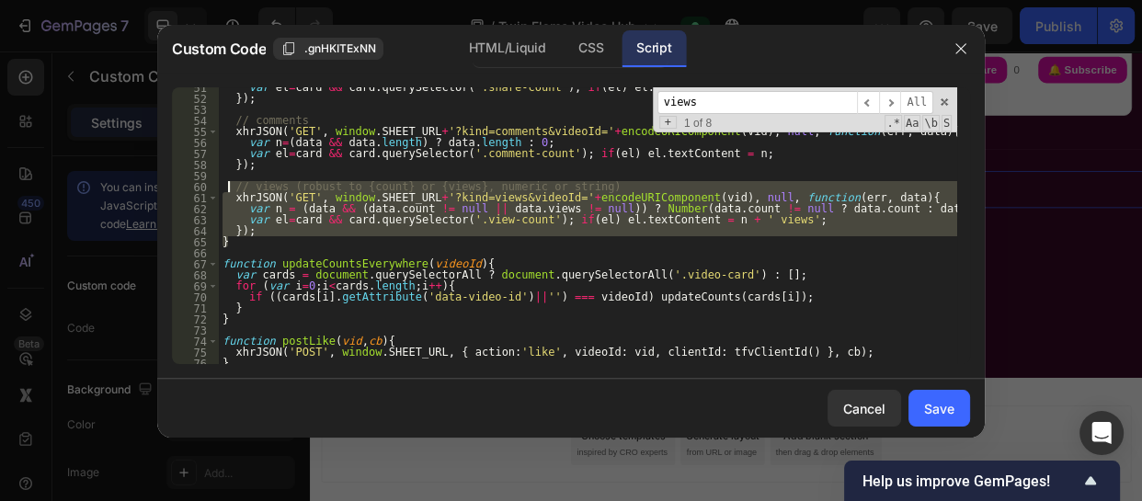
drag, startPoint x: 228, startPoint y: 242, endPoint x: 229, endPoint y: 190, distance: 51.5
click at [229, 190] on div "var el = card && card . querySelector ( '.share-count' ) ; if ( el ) el . textC…" at bounding box center [588, 231] width 739 height 299
paste textarea "});"
type textarea "});"
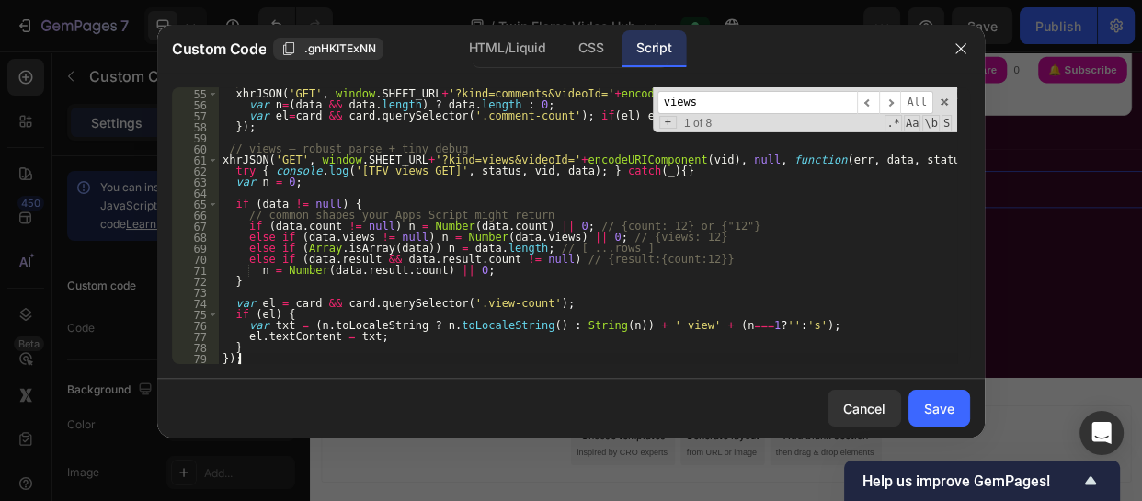
scroll to position [606, 0]
click at [931, 404] on div "Save" at bounding box center [939, 408] width 30 height 19
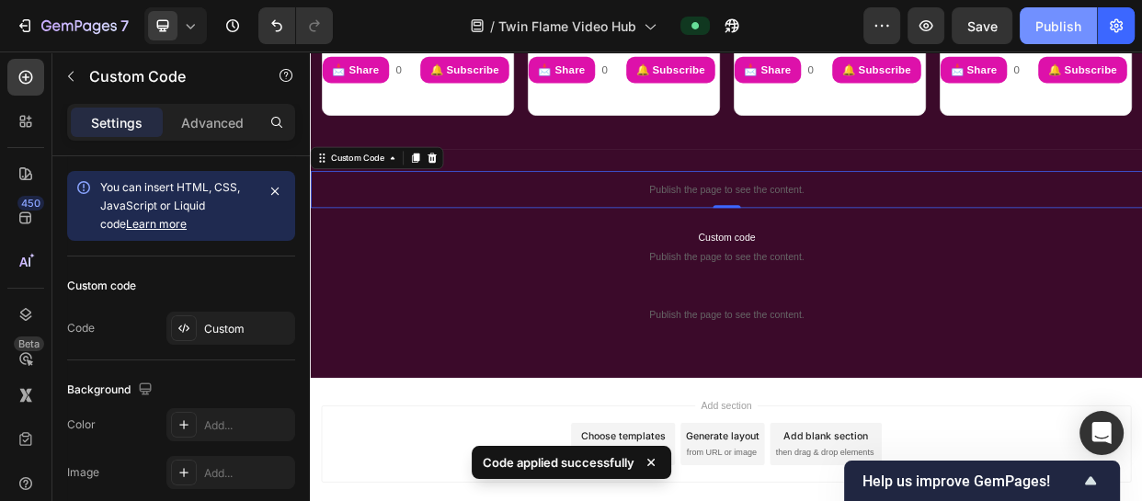
click at [1039, 10] on button "Publish" at bounding box center [1058, 25] width 77 height 37
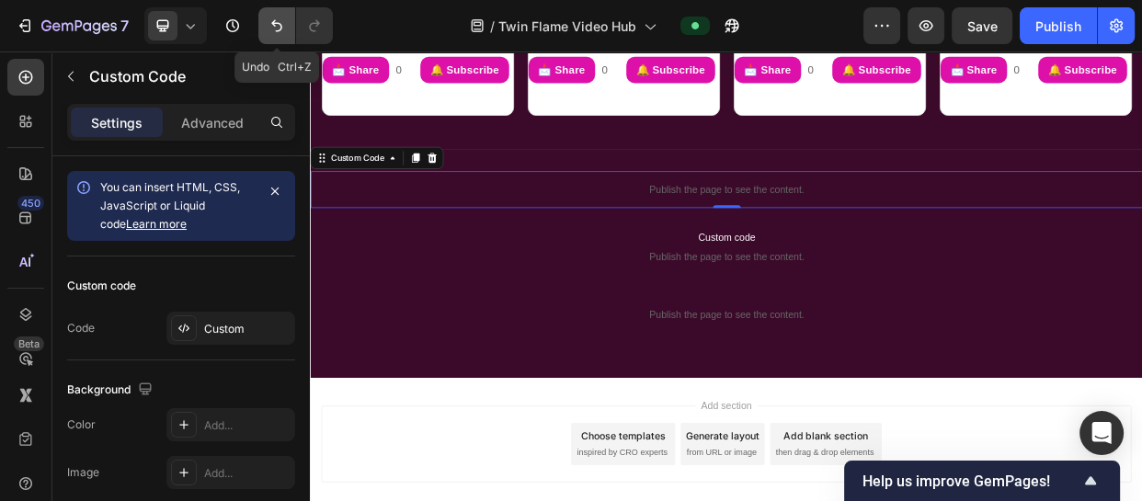
click at [276, 37] on button "Undo/Redo" at bounding box center [276, 25] width 37 height 37
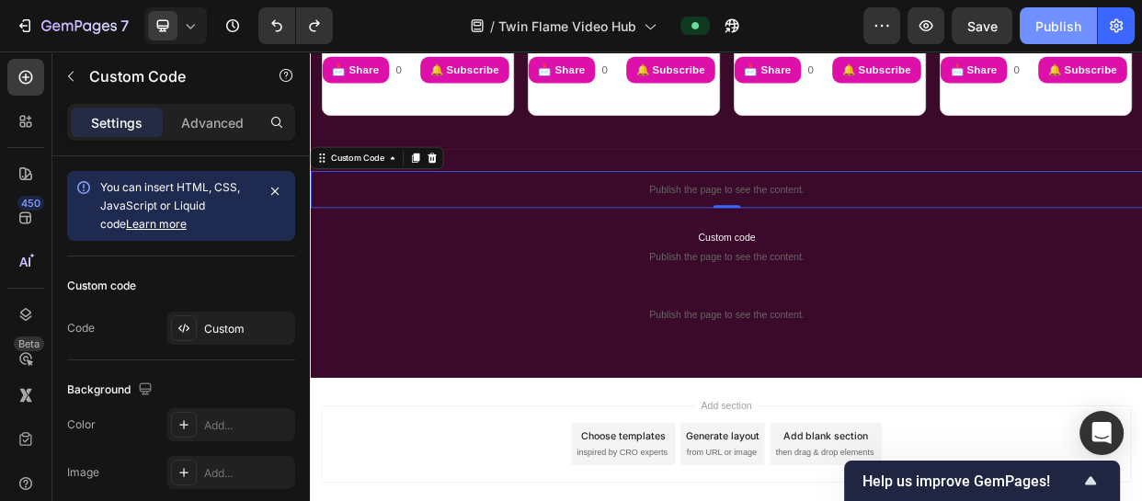
click at [1058, 35] on div "Publish" at bounding box center [1059, 26] width 46 height 19
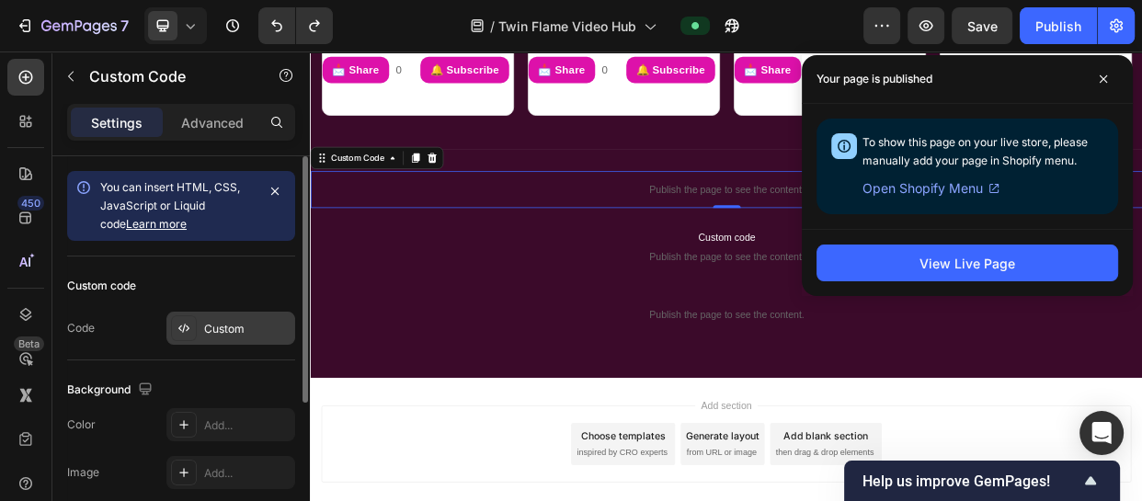
click at [220, 322] on div "Custom" at bounding box center [247, 329] width 86 height 17
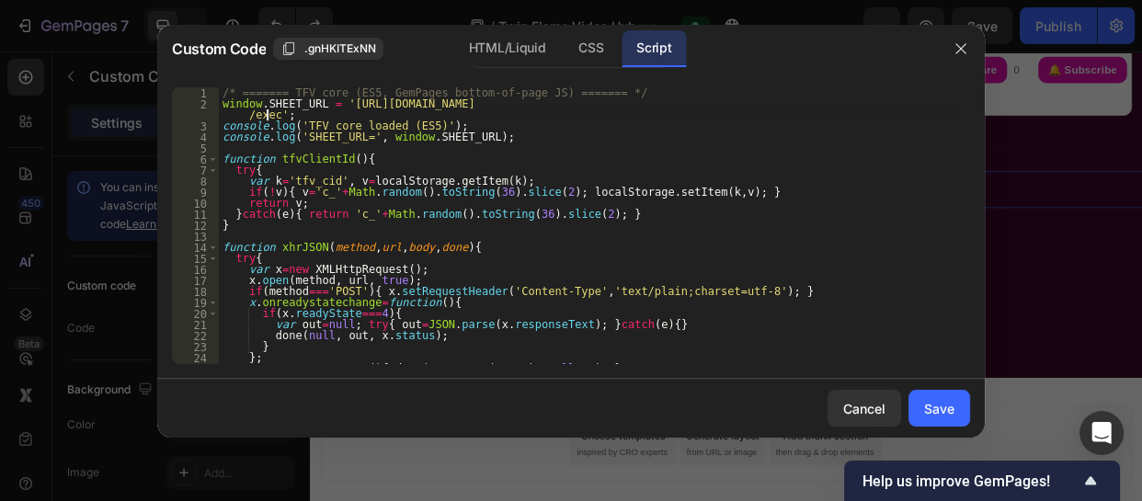
click at [268, 118] on div "/* ======= TFV core (ES5, GemPages bottom-of-page JS) ======= */ window . SHEET…" at bounding box center [588, 236] width 739 height 299
click at [271, 114] on div "/* ======= TFV core (ES5, GemPages bottom-of-page JS) ======= */ window . SHEET…" at bounding box center [588, 236] width 739 height 299
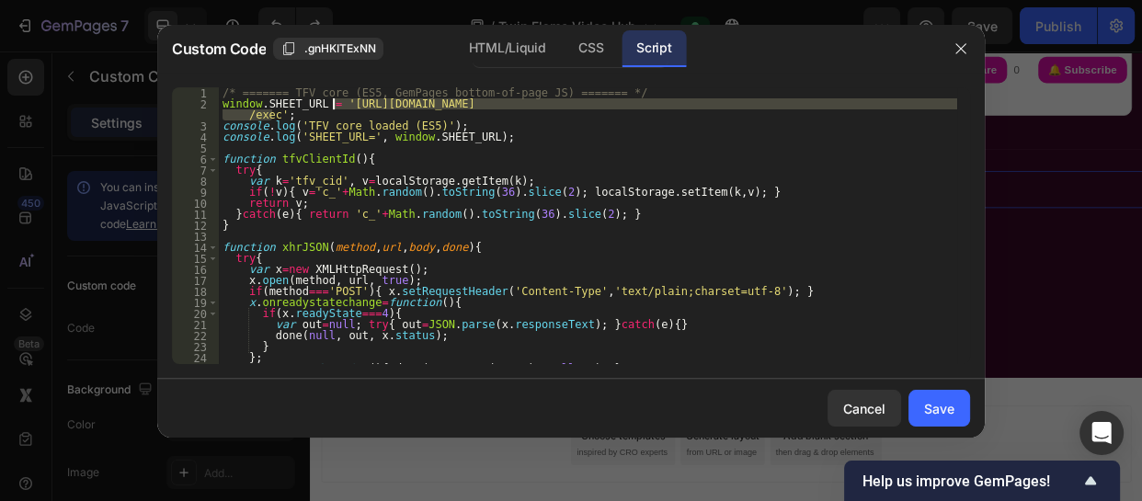
drag, startPoint x: 271, startPoint y: 114, endPoint x: 332, endPoint y: 100, distance: 62.3
click at [332, 100] on div "/* ======= TFV core (ES5, GemPages bottom-of-page JS) ======= */ window . SHEET…" at bounding box center [588, 236] width 739 height 299
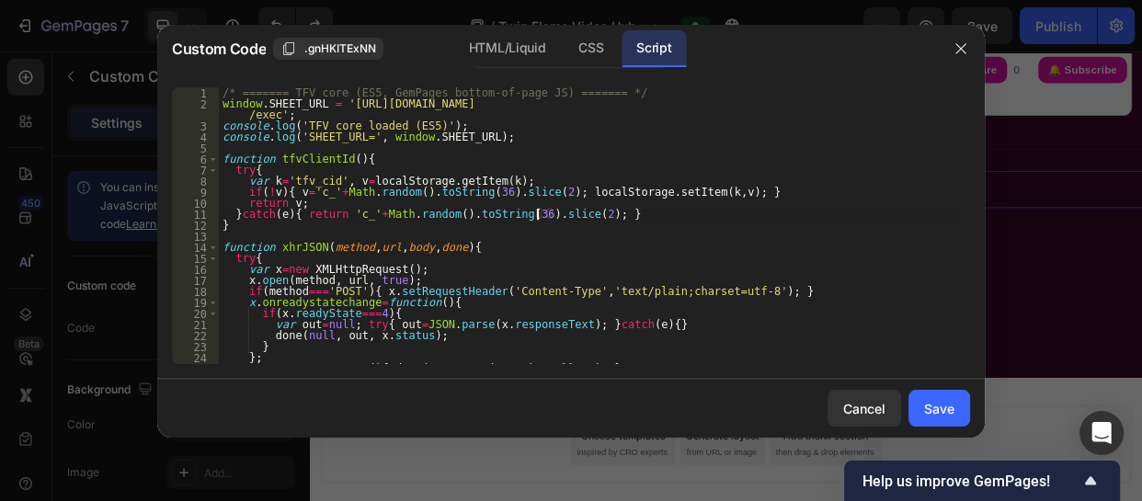
click at [535, 212] on div "/* ======= TFV core (ES5, GemPages bottom-of-page JS) ======= */ window . SHEET…" at bounding box center [588, 236] width 739 height 299
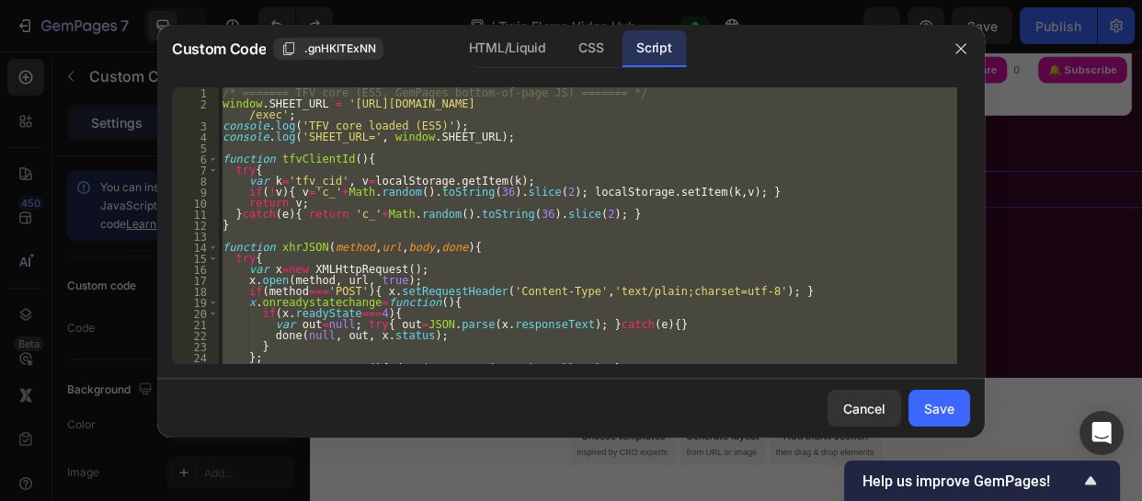
click at [439, 258] on div "/* ======= TFV core (ES5, GemPages bottom-of-page JS) ======= */ window . SHEET…" at bounding box center [588, 225] width 739 height 277
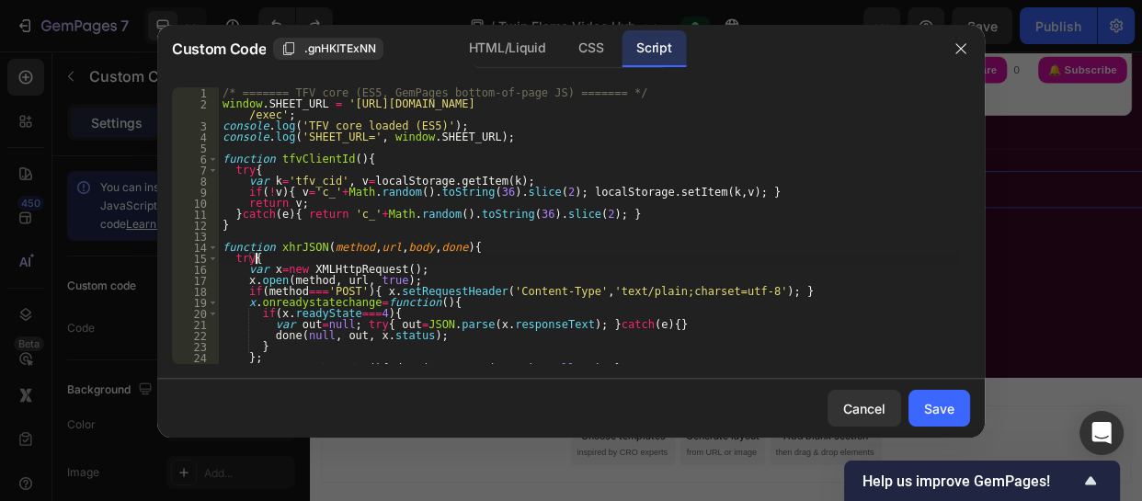
type textarea "})();"
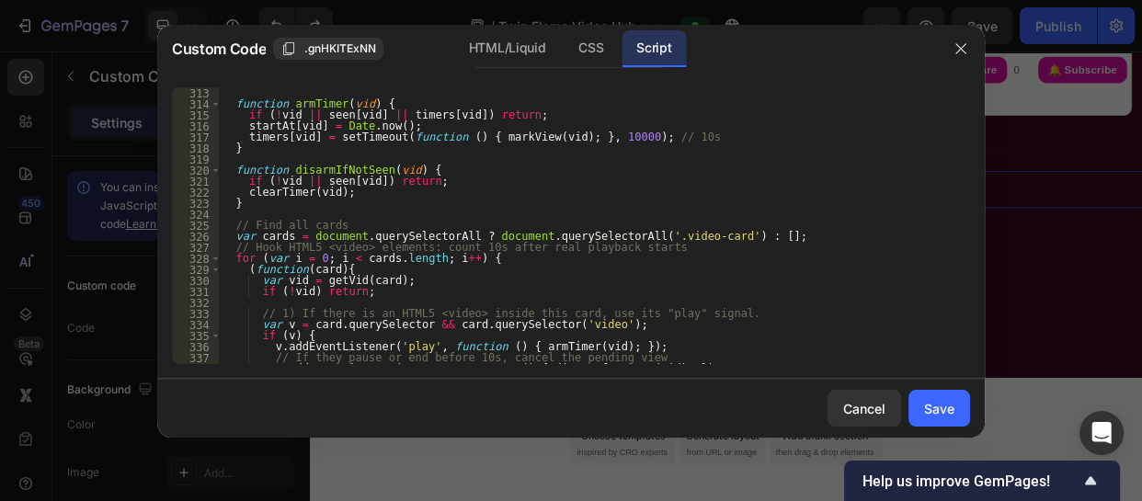
scroll to position [5539, 0]
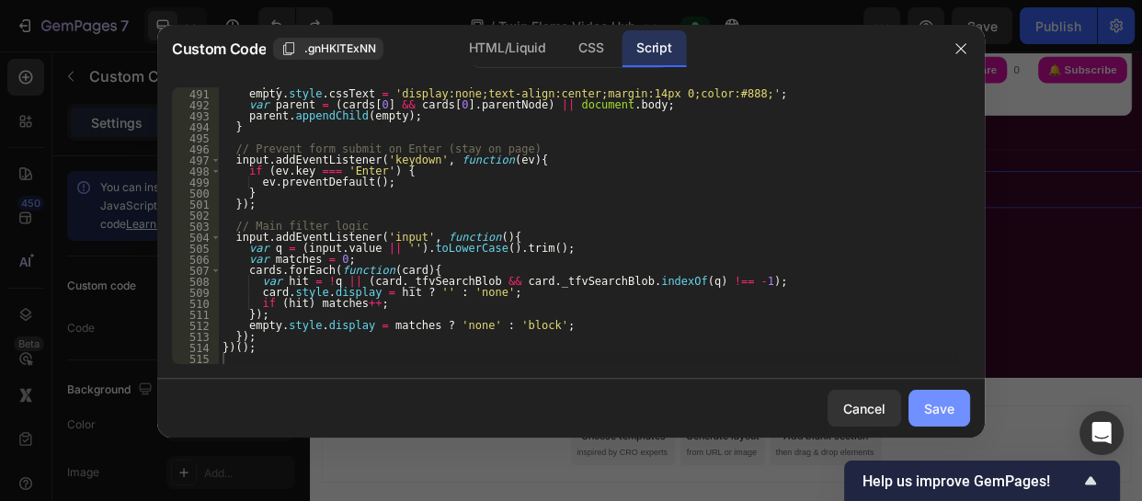
click at [938, 404] on div "Save" at bounding box center [939, 408] width 30 height 19
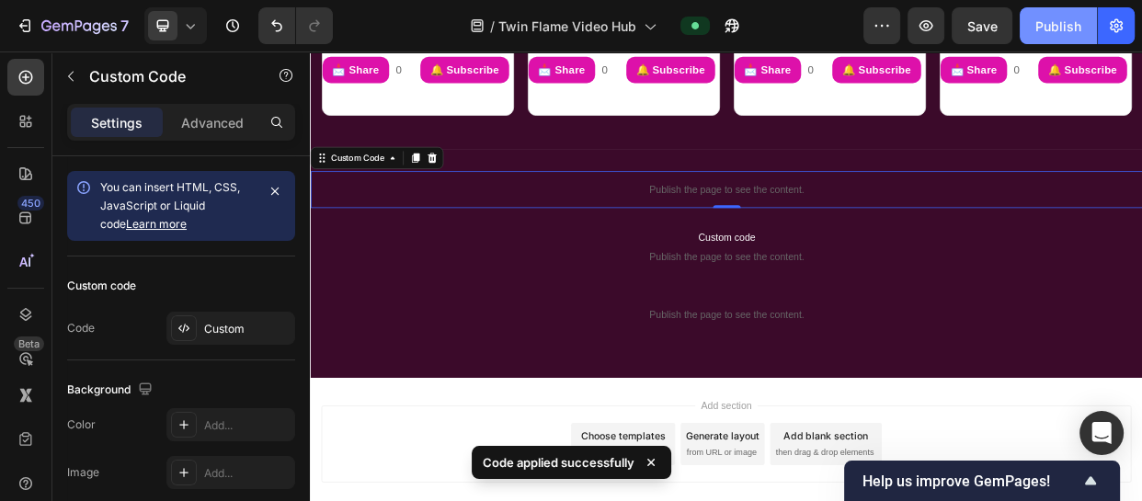
click at [1039, 20] on div "Publish" at bounding box center [1059, 26] width 46 height 19
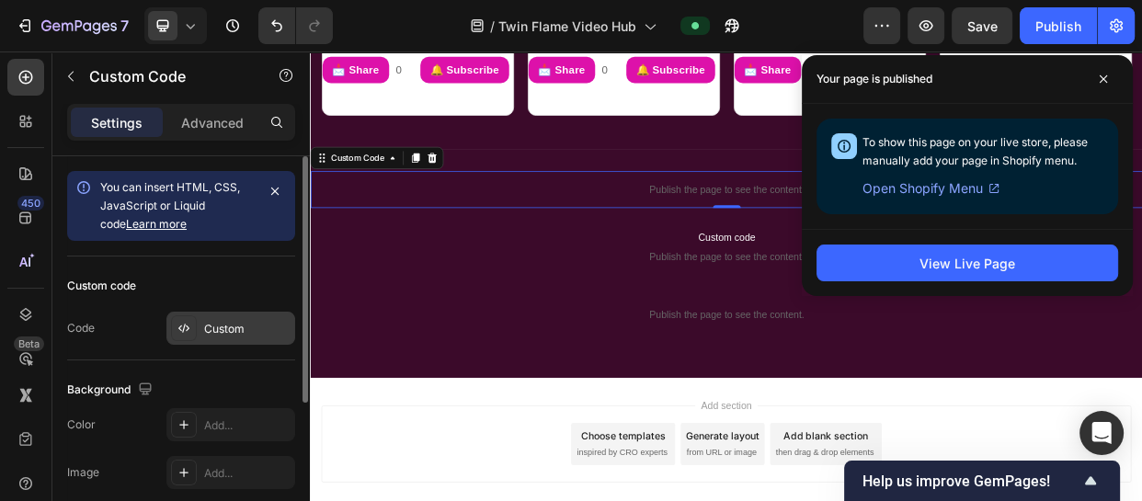
click at [234, 328] on div "Custom" at bounding box center [247, 329] width 86 height 17
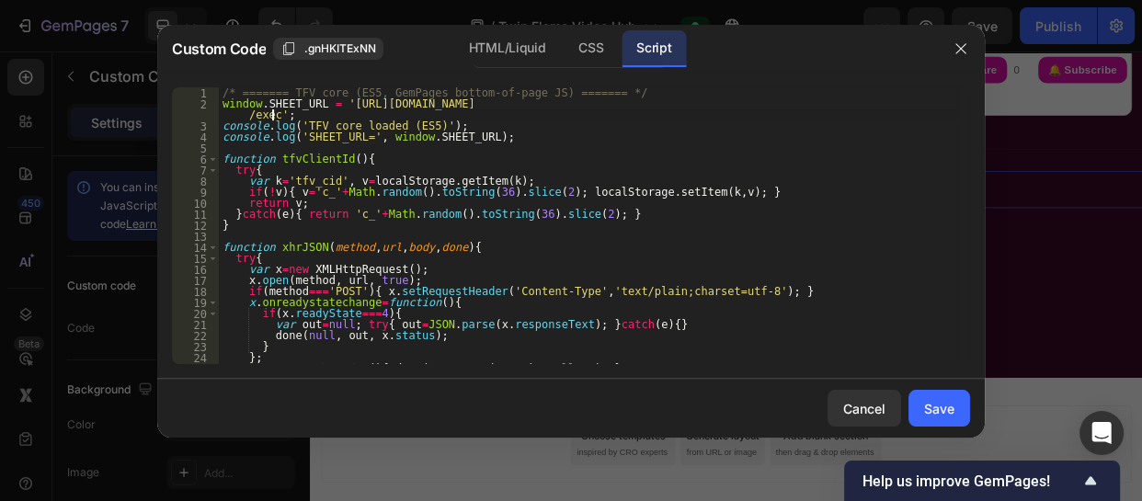
click at [270, 119] on div "/* ======= TFV core (ES5, GemPages bottom-of-page JS) ======= */ window . SHEET…" at bounding box center [588, 236] width 739 height 299
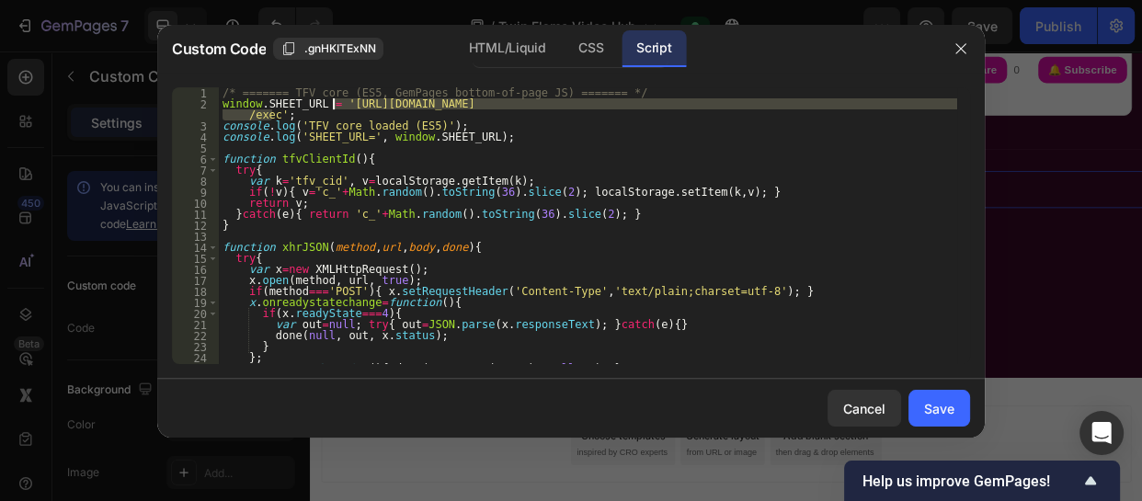
drag, startPoint x: 270, startPoint y: 119, endPoint x: 330, endPoint y: 104, distance: 62.5
click at [330, 104] on div "/* ======= TFV core (ES5, GemPages bottom-of-page JS) ======= */ window . SHEET…" at bounding box center [588, 236] width 739 height 299
type textarea "})();"
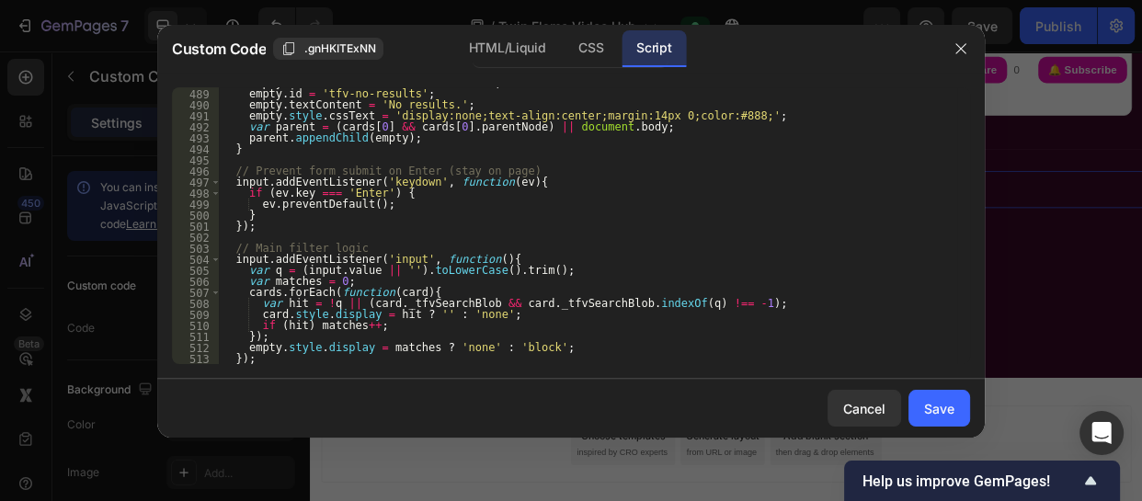
scroll to position [5518, 0]
click at [940, 404] on div "Save" at bounding box center [939, 408] width 30 height 19
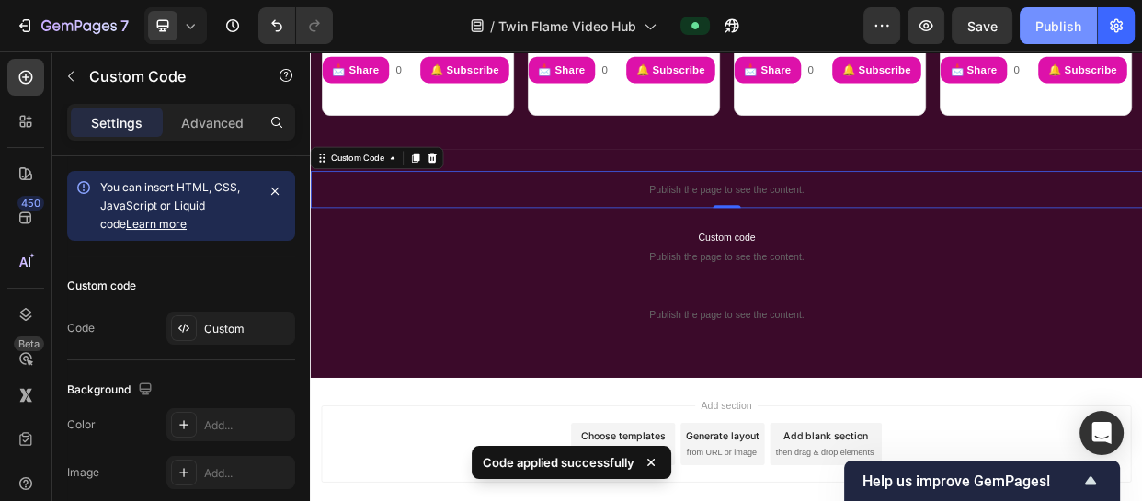
click at [1051, 24] on div "Publish" at bounding box center [1059, 26] width 46 height 19
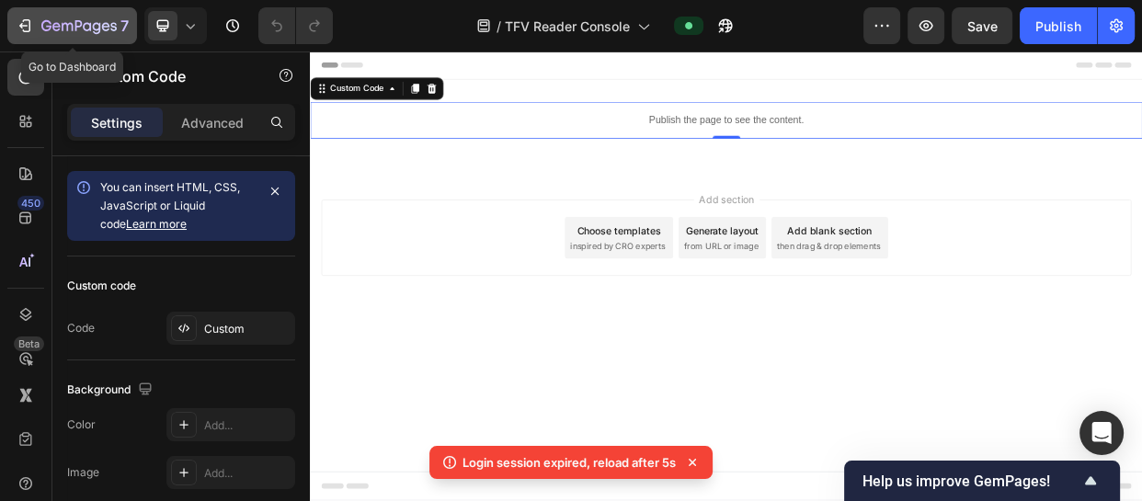
click at [26, 24] on icon "button" at bounding box center [25, 26] width 18 height 18
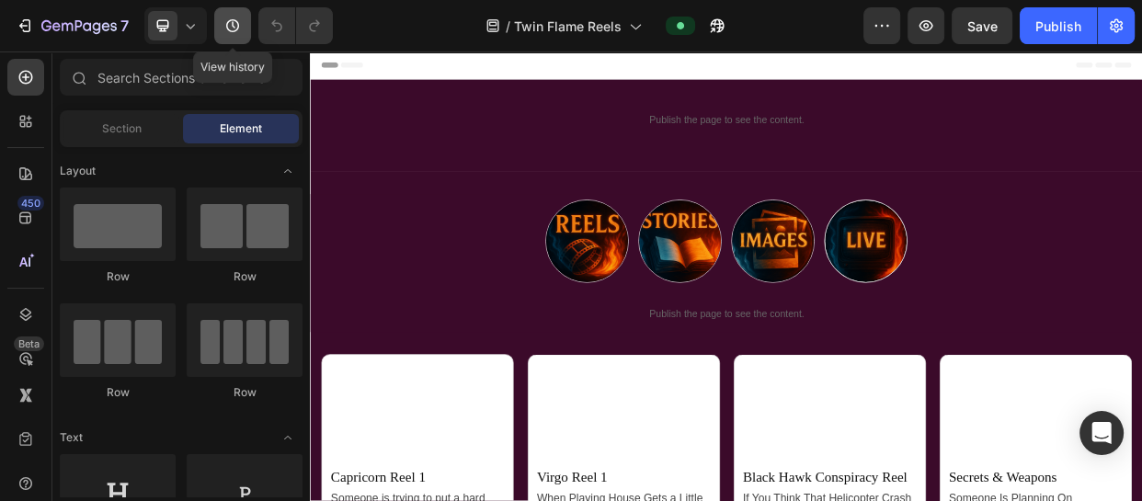
click at [229, 27] on icon "button" at bounding box center [233, 26] width 18 height 18
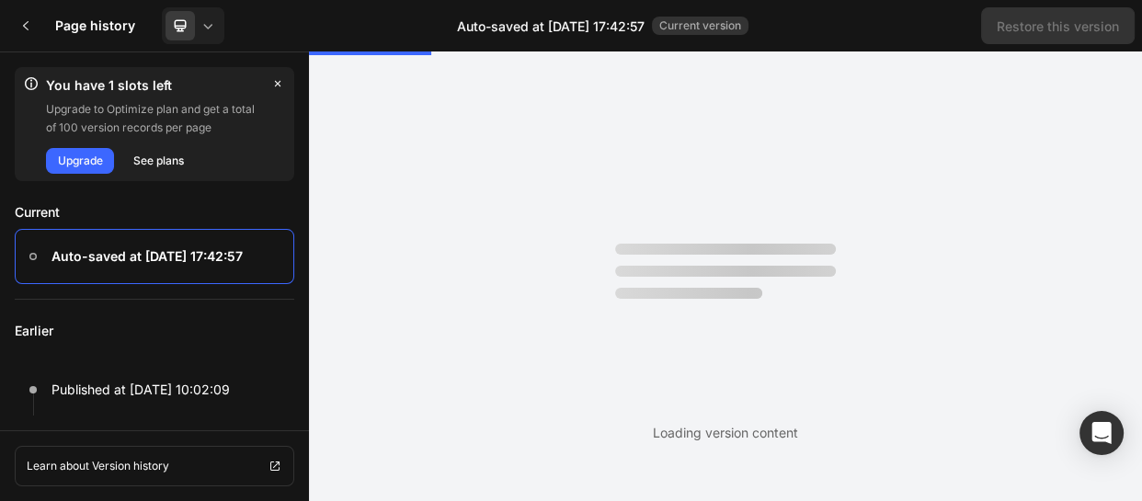
click at [234, 205] on p "Current" at bounding box center [155, 212] width 280 height 33
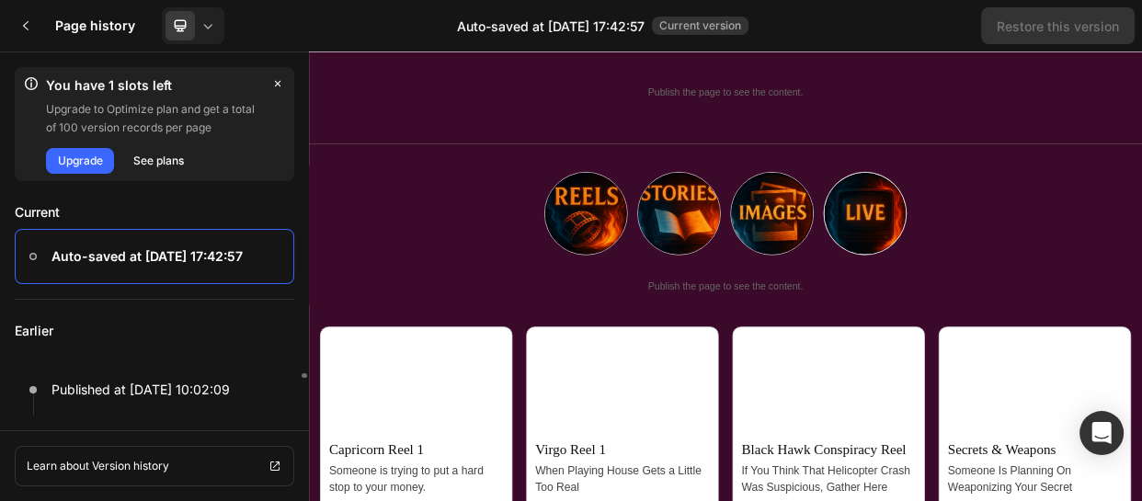
click at [157, 326] on p "Earlier" at bounding box center [155, 331] width 280 height 63
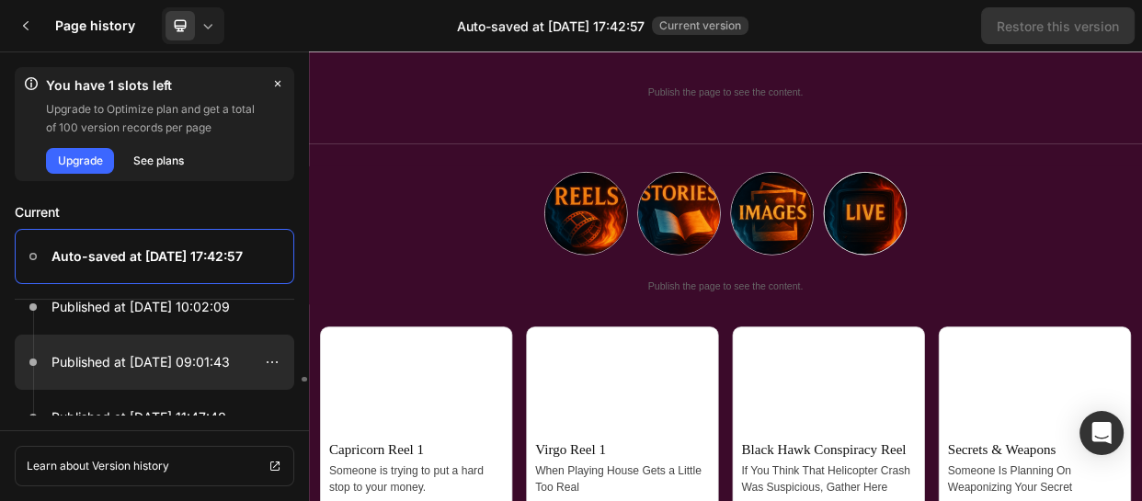
click at [192, 369] on p "Published at Sep 27, 09:01:43" at bounding box center [141, 362] width 178 height 22
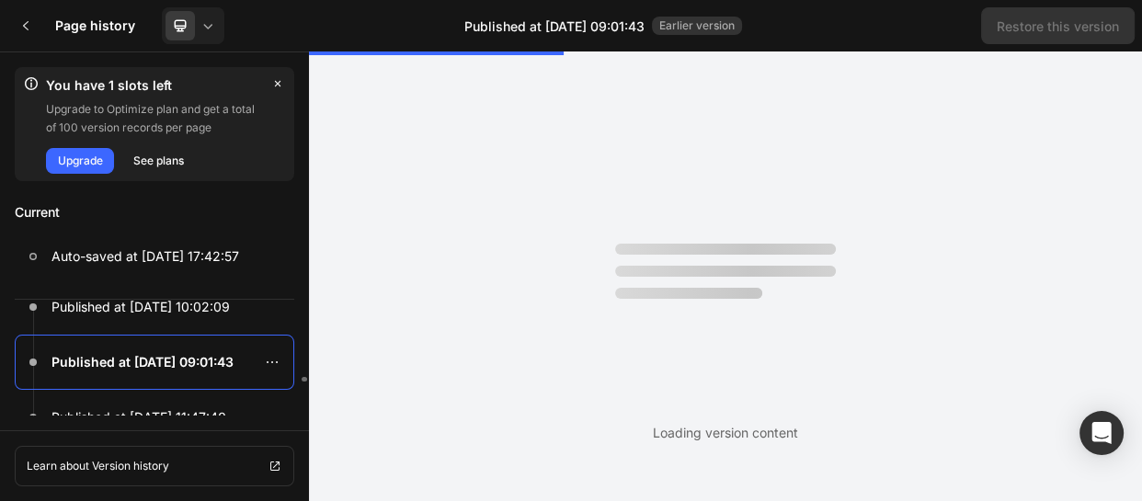
scroll to position [0, 0]
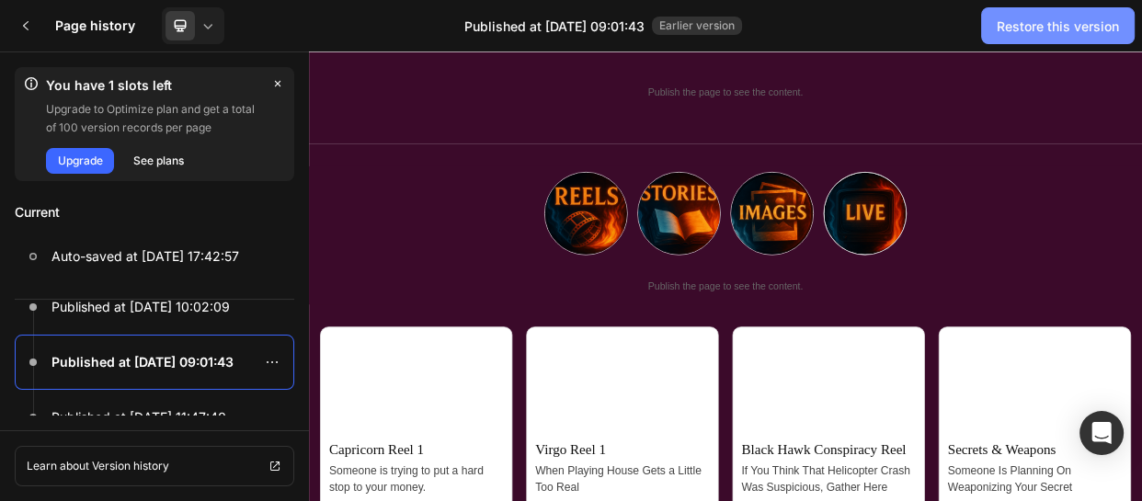
click at [1058, 28] on div "Restore this version" at bounding box center [1058, 26] width 122 height 19
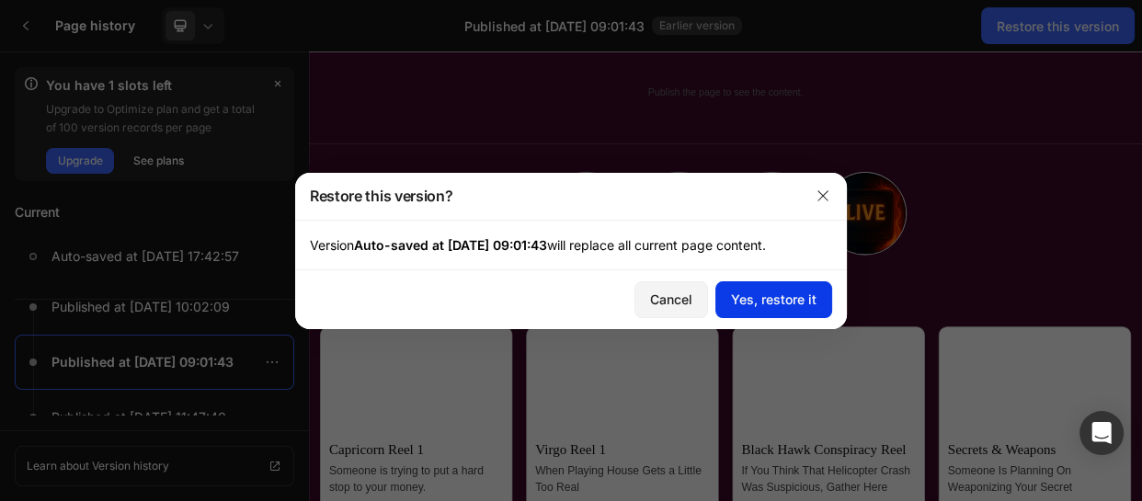
click at [771, 293] on div "Yes, restore it" at bounding box center [774, 299] width 86 height 19
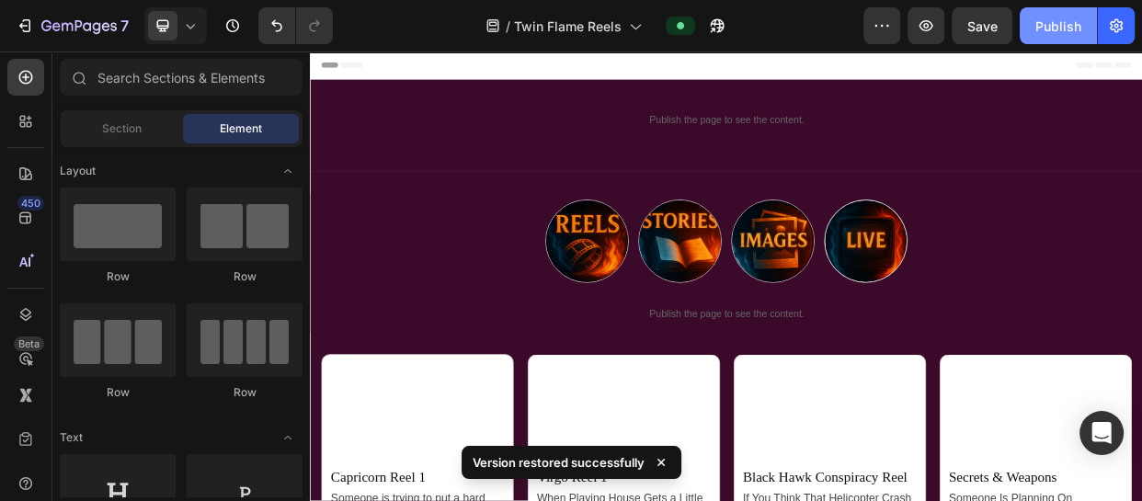
click at [1071, 29] on div "Publish" at bounding box center [1059, 26] width 46 height 19
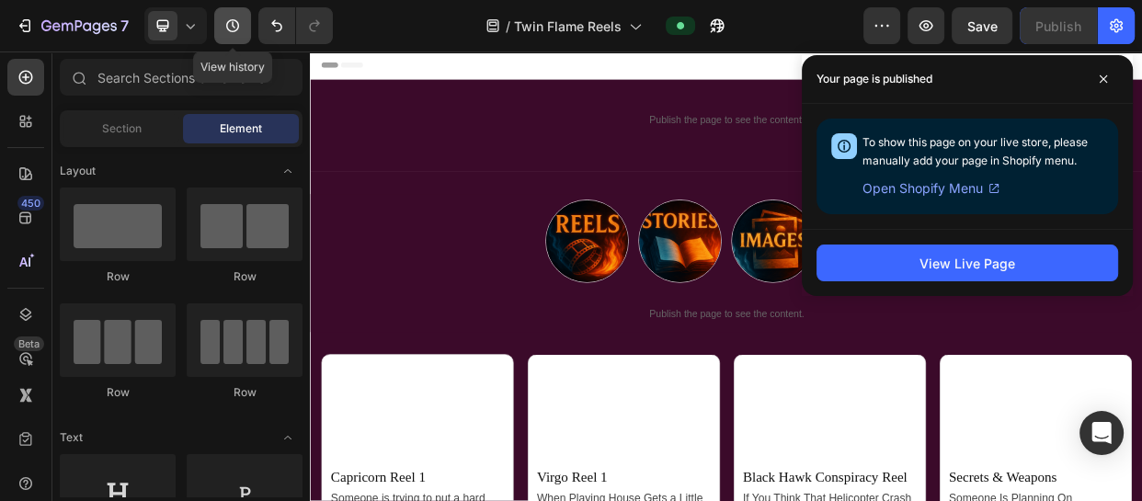
click at [219, 31] on button "button" at bounding box center [232, 25] width 37 height 37
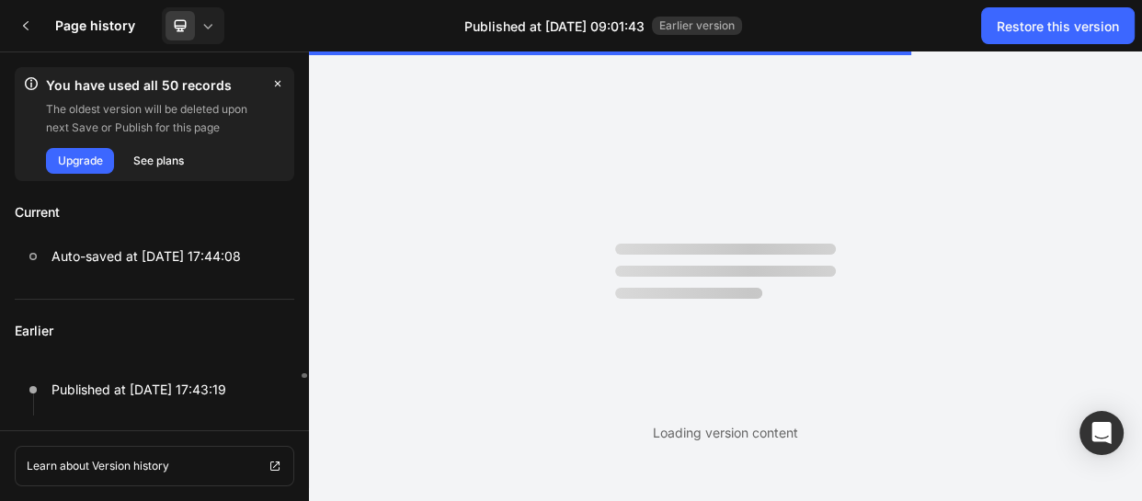
click at [203, 324] on p "Earlier" at bounding box center [155, 331] width 280 height 63
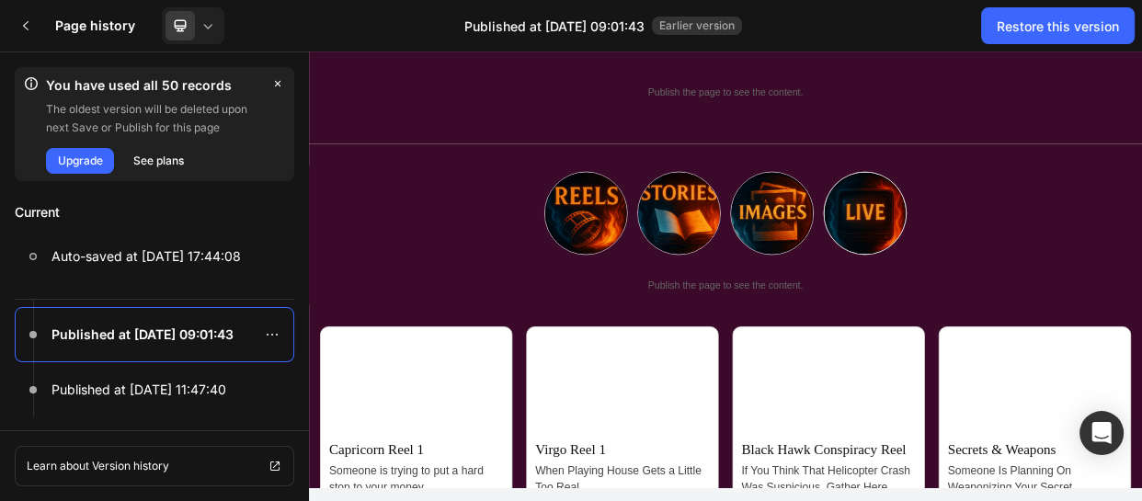
scroll to position [281, 0]
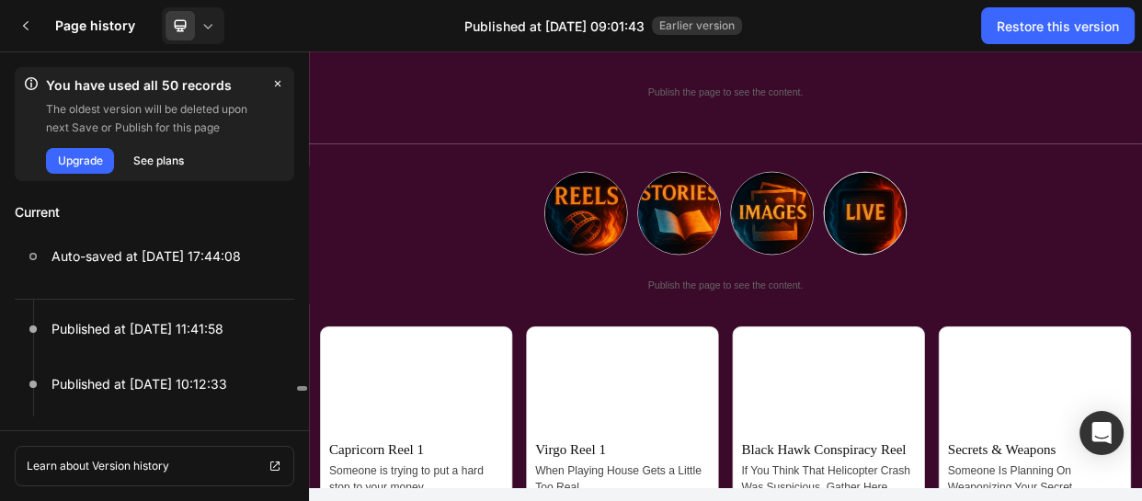
click at [302, 400] on div at bounding box center [302, 394] width 14 height 42
click at [268, 294] on div "Current Auto-saved at Sep 27, 17:44:08" at bounding box center [154, 247] width 309 height 103
click at [276, 297] on div "Current Auto-saved at Sep 27, 17:44:08" at bounding box center [154, 247] width 309 height 103
click at [295, 320] on div "Earlier Published at Sep 27, 17:43:19 Published at Sep 27, 10:02:09 Published a…" at bounding box center [154, 358] width 309 height 116
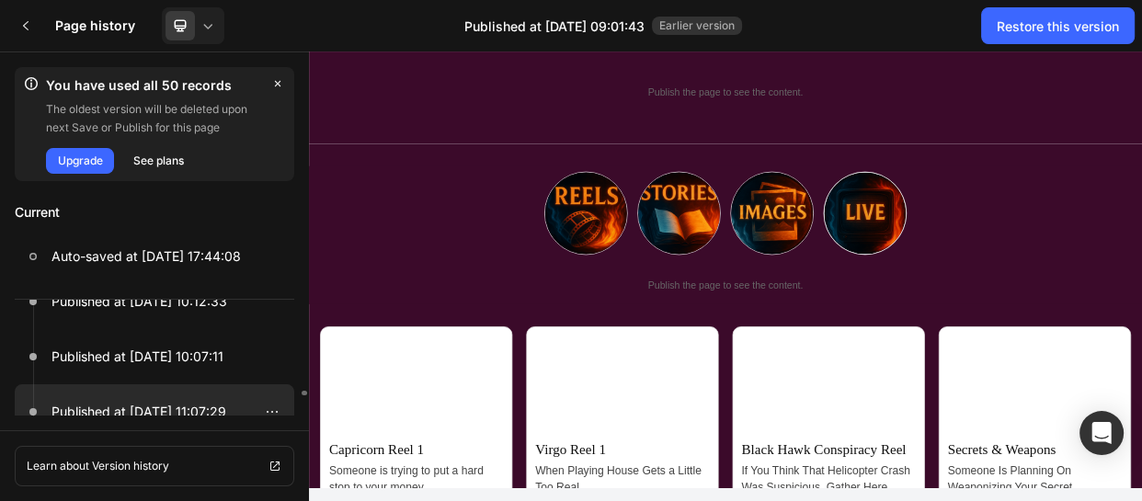
click at [115, 404] on p "Published at Sep 21, 11:07:29" at bounding box center [139, 412] width 175 height 22
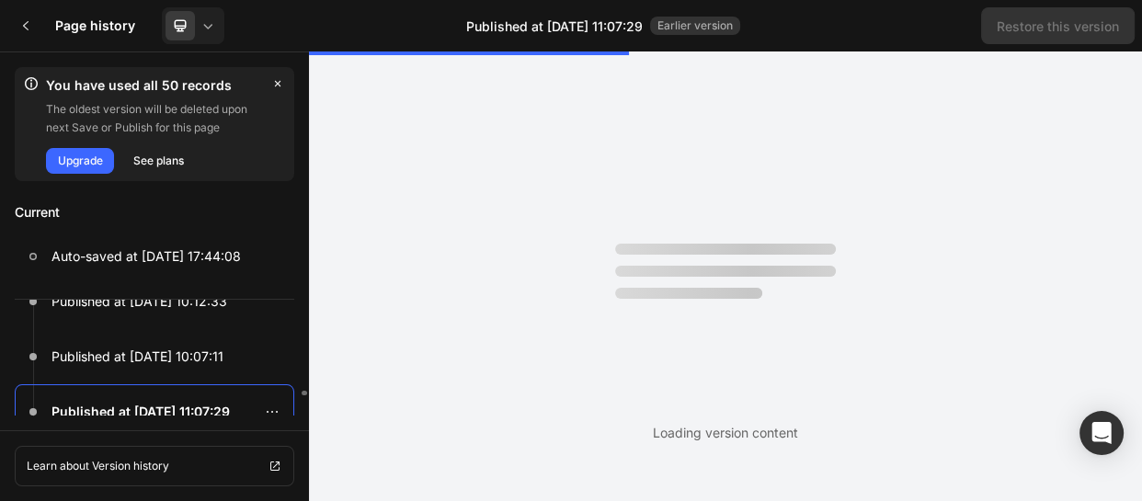
scroll to position [0, 0]
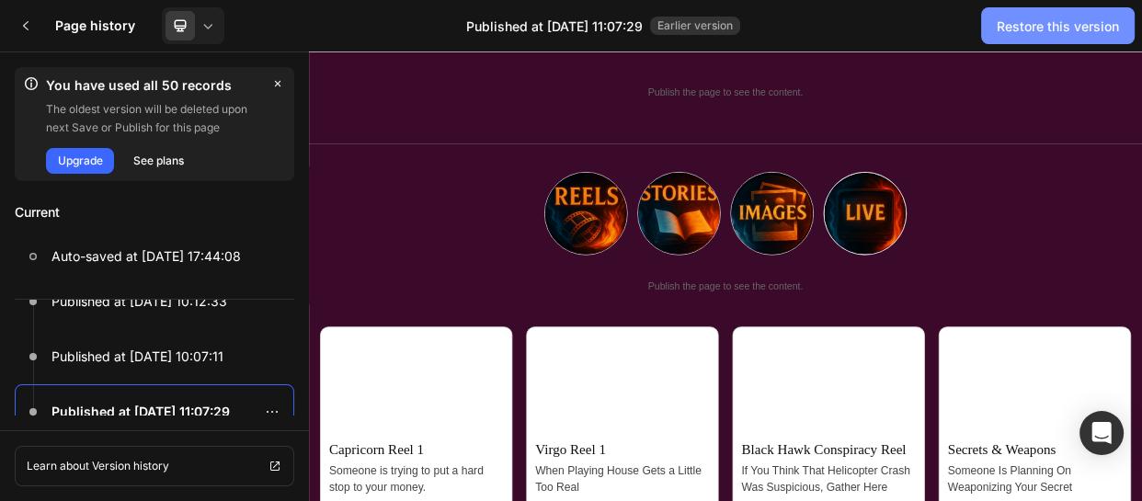
click at [1050, 29] on div "Restore this version" at bounding box center [1058, 26] width 122 height 19
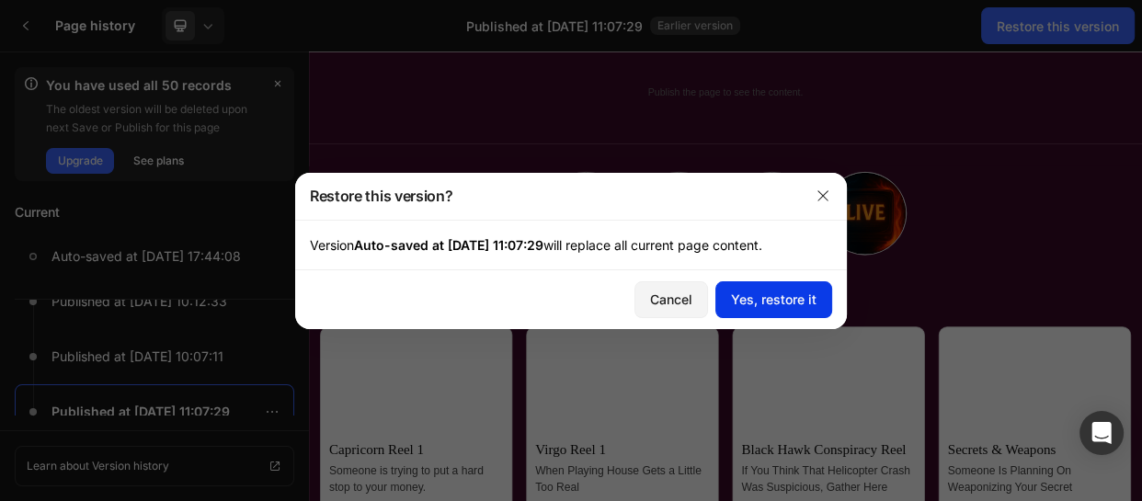
click at [757, 294] on div "Yes, restore it" at bounding box center [774, 299] width 86 height 19
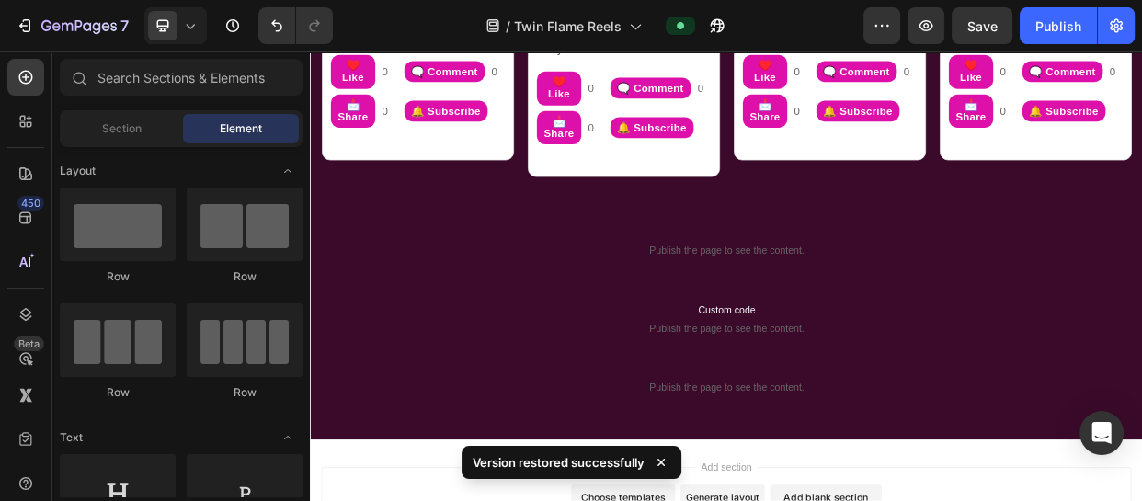
scroll to position [1202, 0]
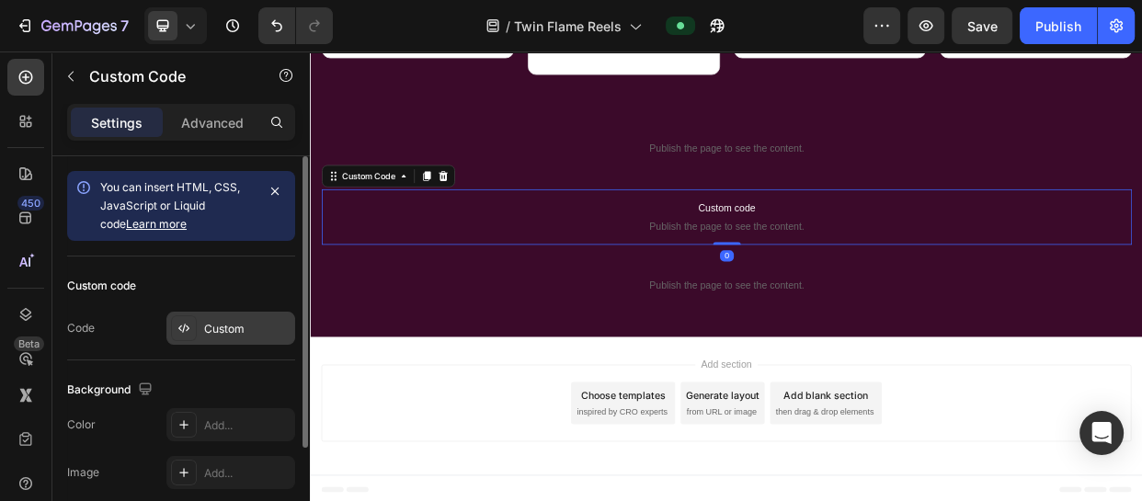
click at [237, 327] on div "Custom" at bounding box center [247, 329] width 86 height 17
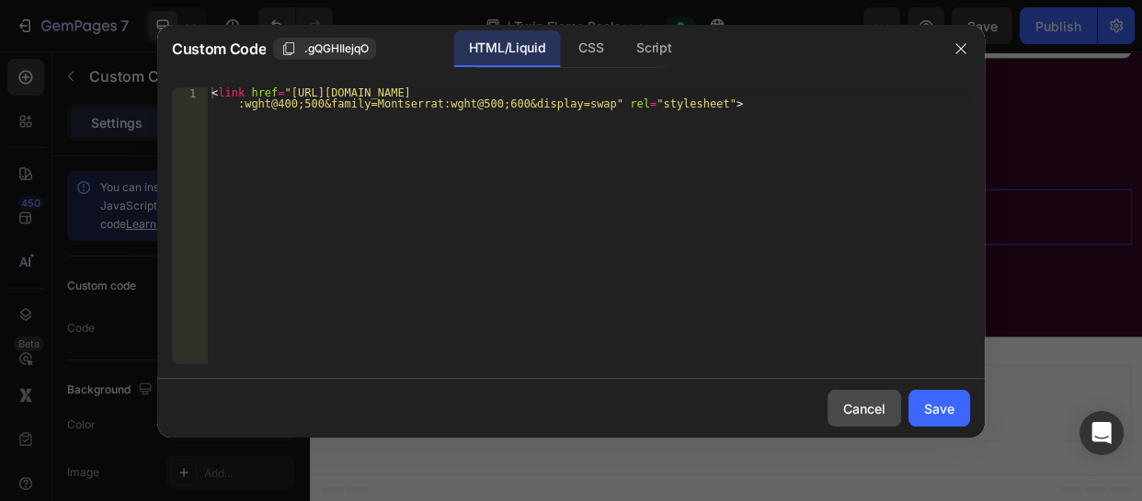
click at [868, 404] on div "Cancel" at bounding box center [864, 408] width 42 height 19
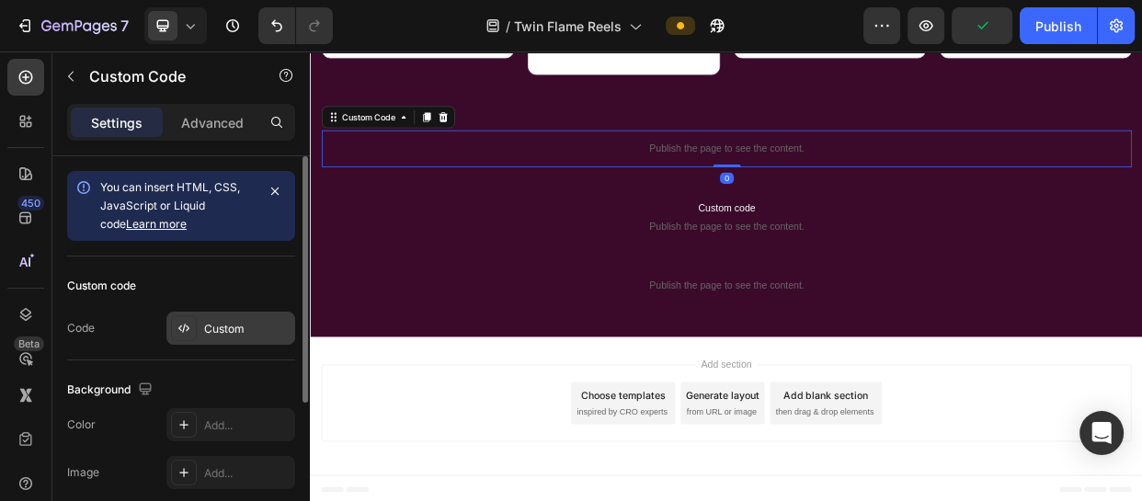
click at [235, 321] on div "Custom" at bounding box center [247, 329] width 86 height 17
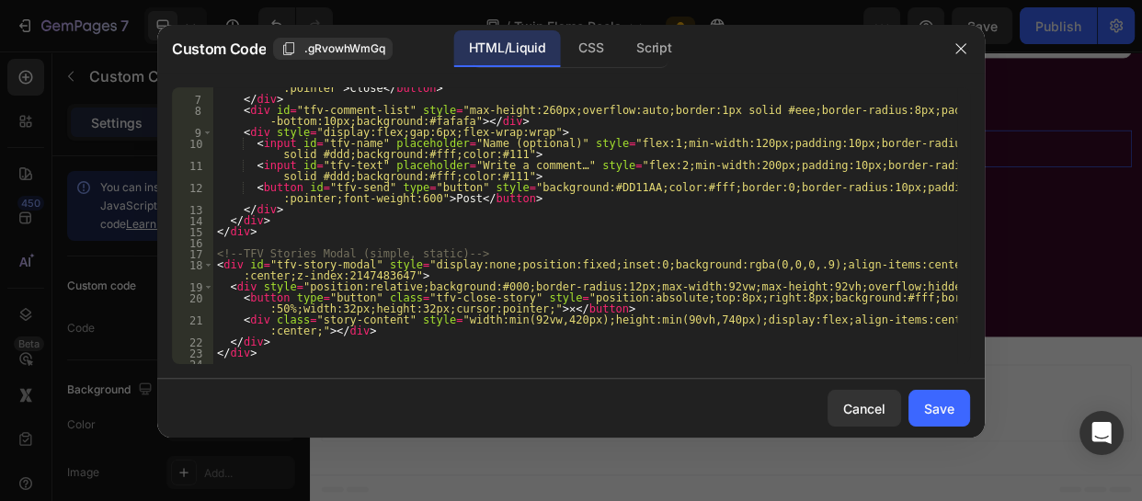
scroll to position [87, 0]
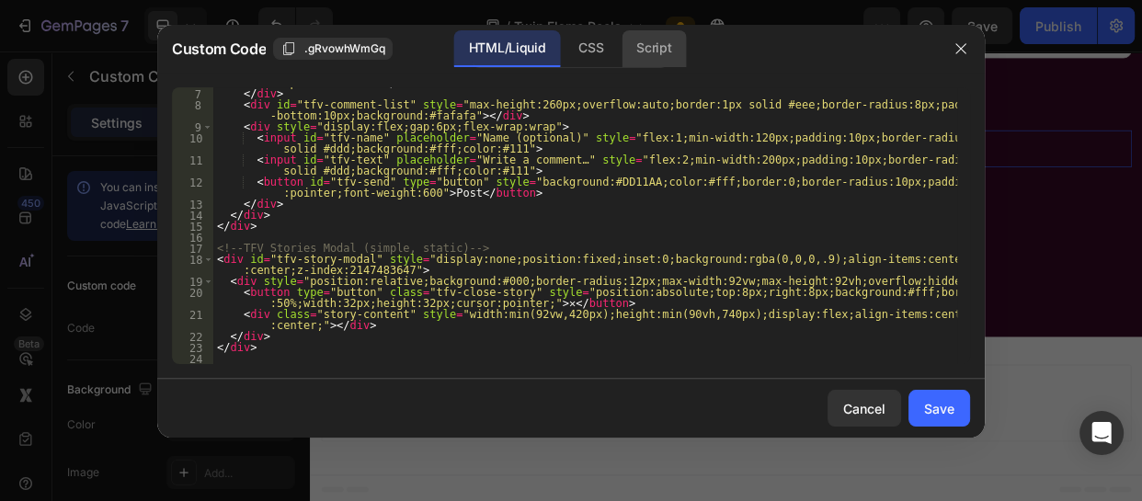
click at [657, 57] on div "Script" at bounding box center [654, 48] width 64 height 37
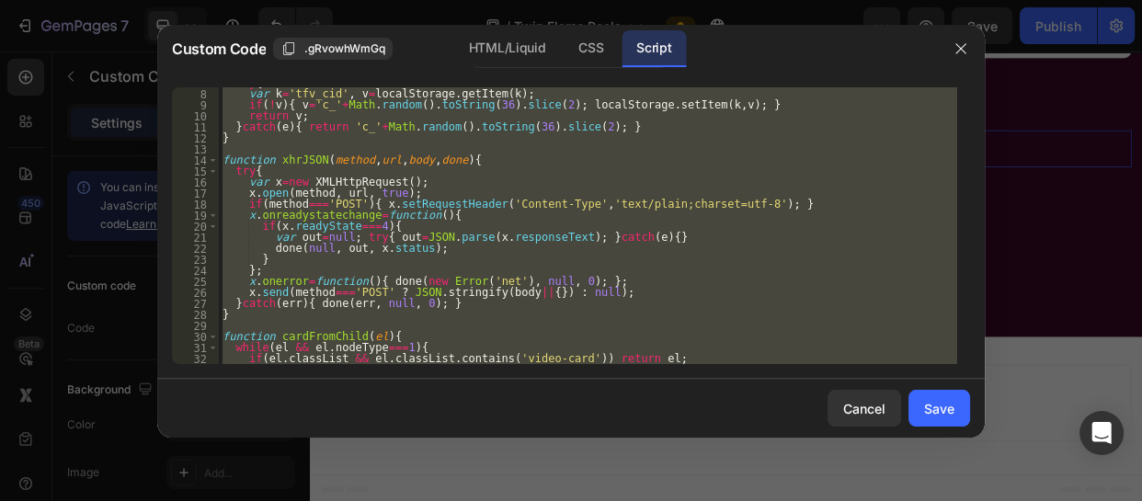
click at [698, 316] on div "try { var k = 'tfv_cid' , v = localStorage . getItem ( k ) ; if ( ! v ) { v = '…" at bounding box center [588, 225] width 739 height 277
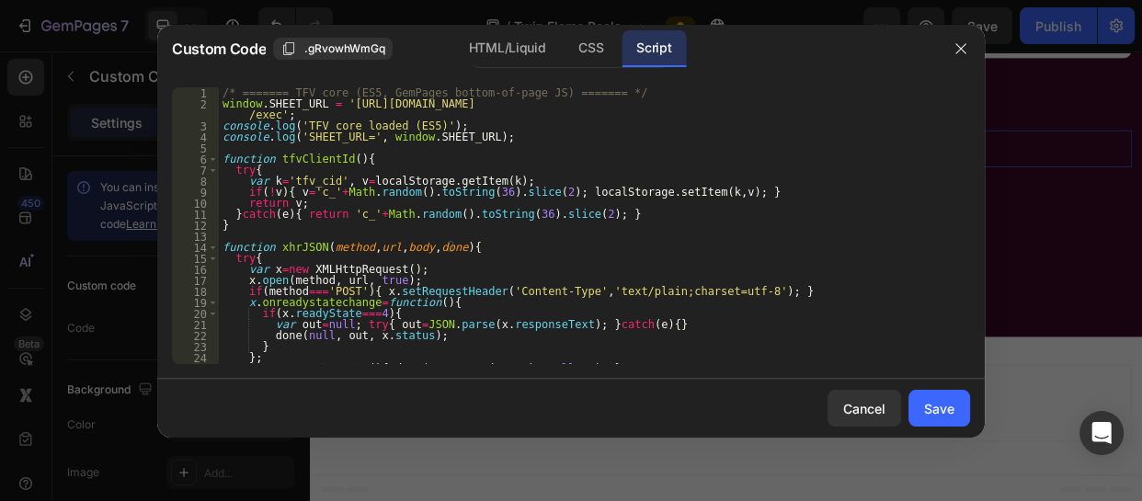
scroll to position [0, 0]
click at [273, 112] on div "/* ======= TFV core (ES5, GemPages bottom-of-page JS) ======= */ window . SHEET…" at bounding box center [588, 236] width 739 height 299
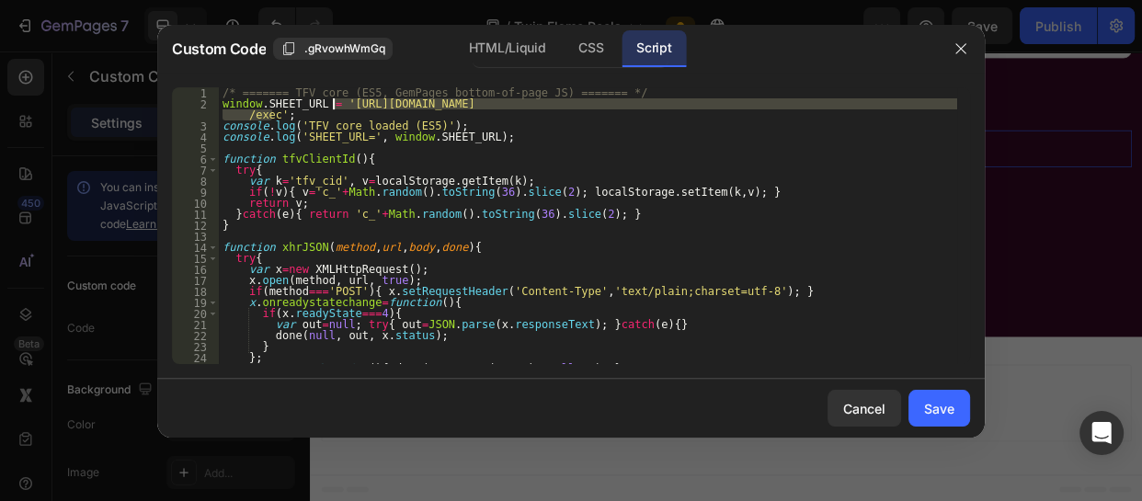
drag, startPoint x: 273, startPoint y: 112, endPoint x: 331, endPoint y: 103, distance: 58.7
click at [331, 103] on div "/* ======= TFV core (ES5, GemPages bottom-of-page JS) ======= */ window . SHEET…" at bounding box center [588, 236] width 739 height 299
paste textarea "xN9nhHl28InhasfIUsPruDUqQRD_yk_xHo6d0CiB2livKKVWHq8Bars_R4Od-Bebo3aw"
type textarea "window.SHEET_URL = '[URL][DOMAIN_NAME]';"
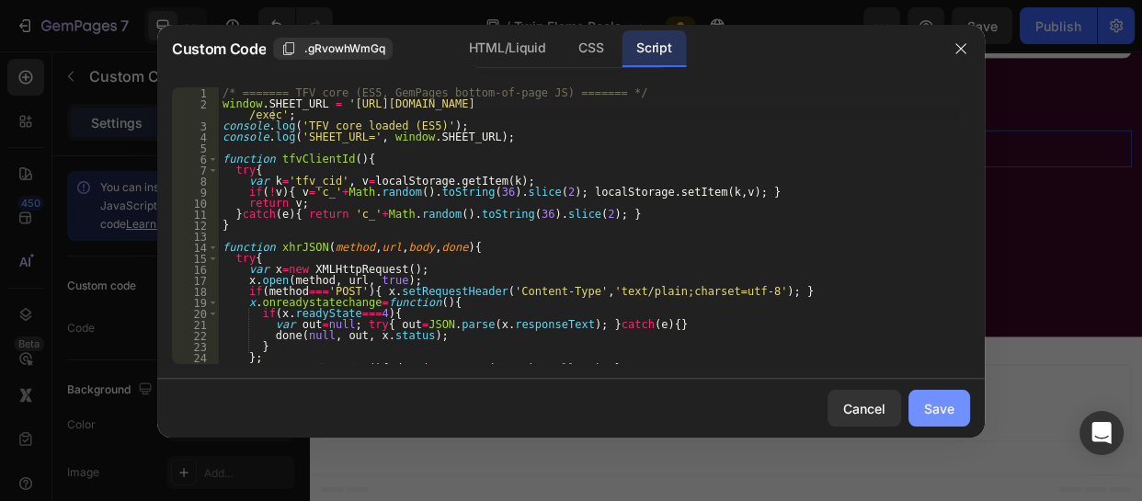
click at [954, 405] on div "Save" at bounding box center [939, 408] width 30 height 19
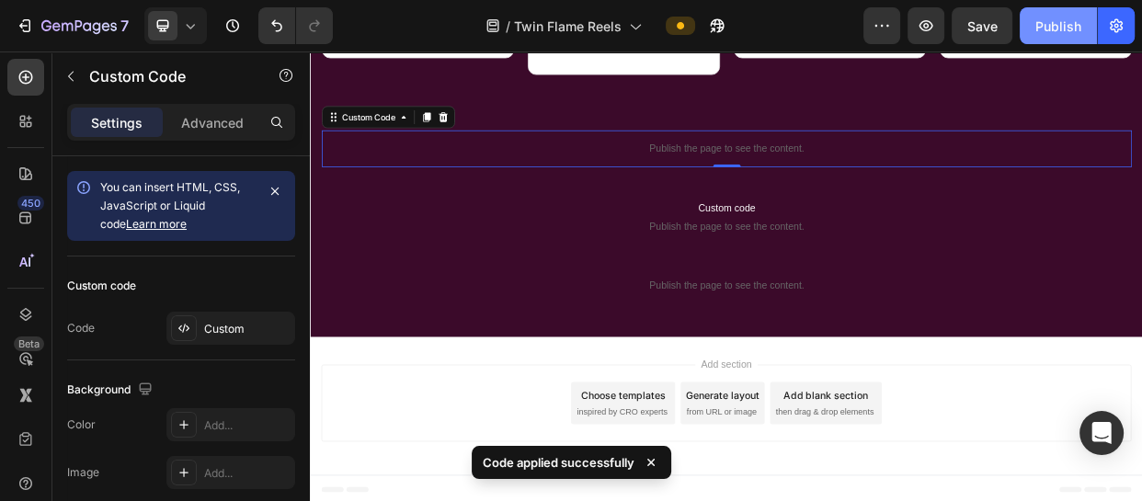
click at [1065, 23] on div "Publish" at bounding box center [1059, 26] width 46 height 19
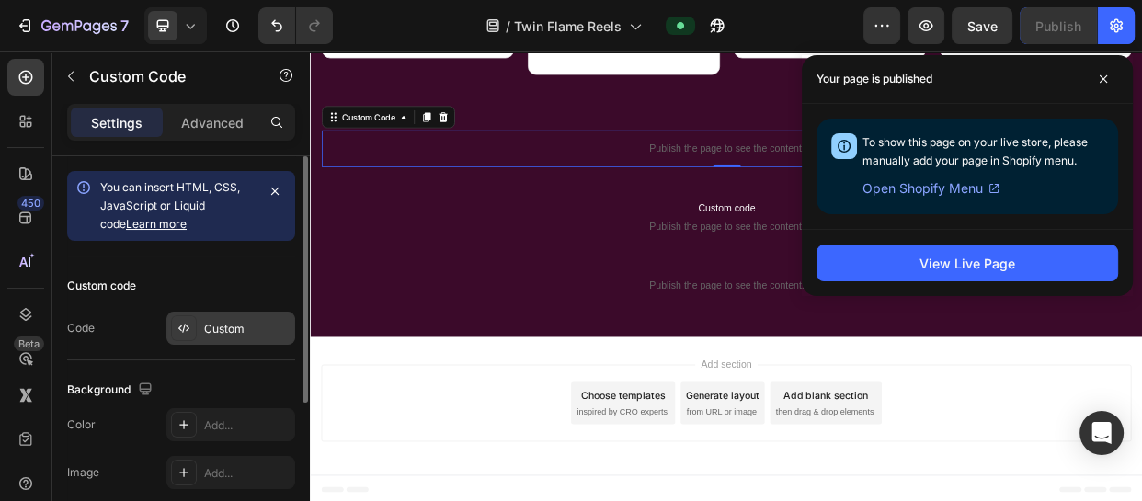
click at [220, 339] on div "Custom" at bounding box center [230, 328] width 129 height 33
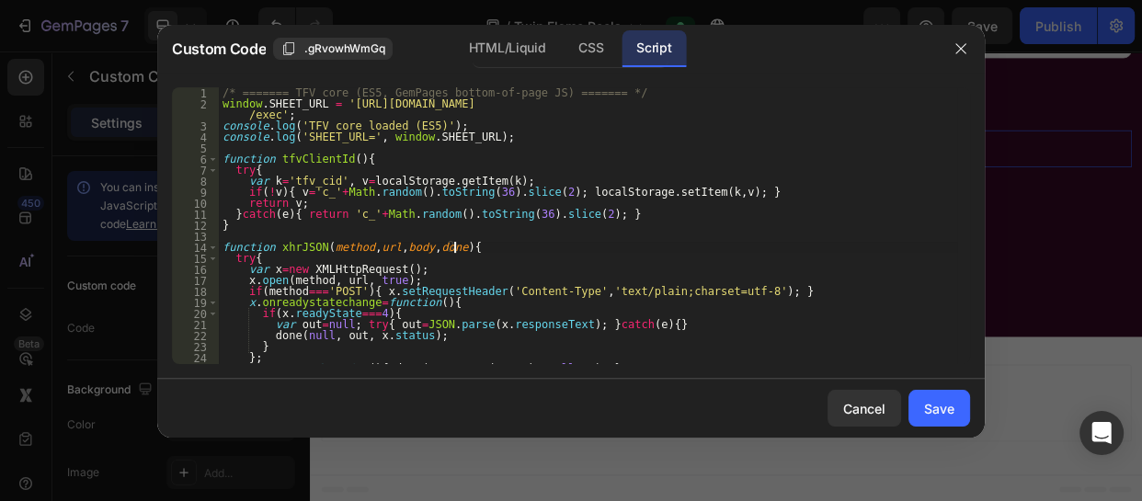
click at [462, 250] on div "/* ======= TFV core (ES5, GemPages bottom-of-page JS) ======= */ window . SHEET…" at bounding box center [588, 236] width 739 height 299
type textarea "})();"
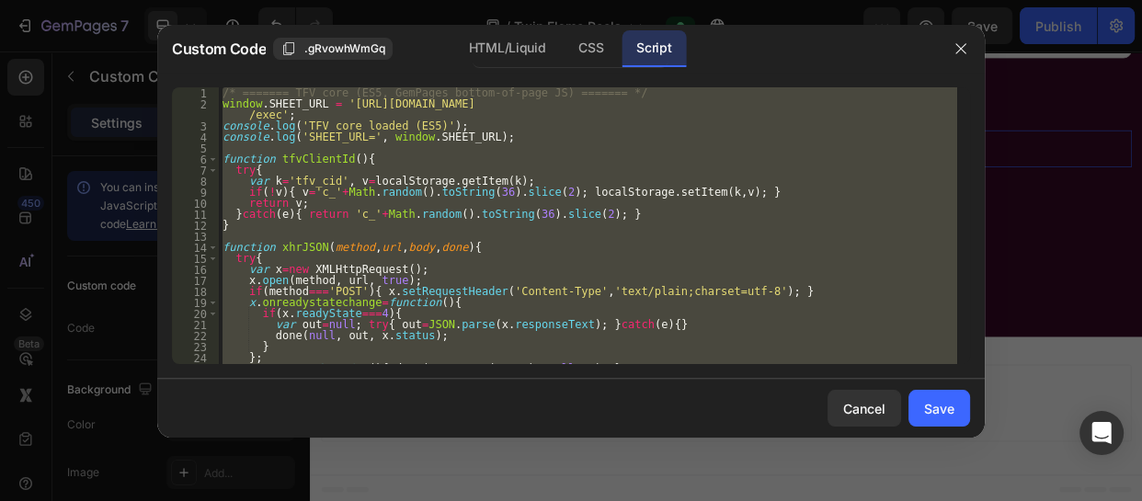
paste textarea
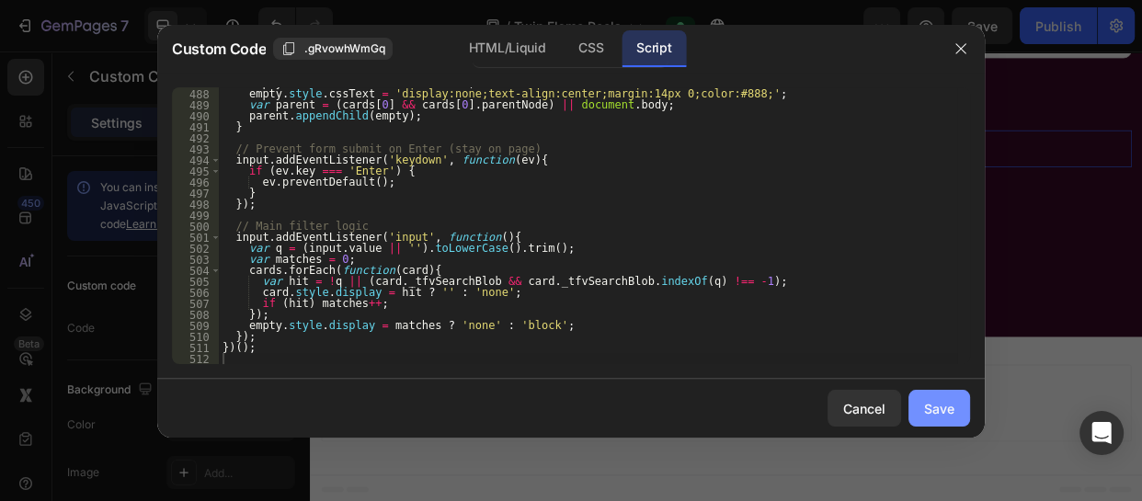
click at [935, 422] on button "Save" at bounding box center [940, 408] width 62 height 37
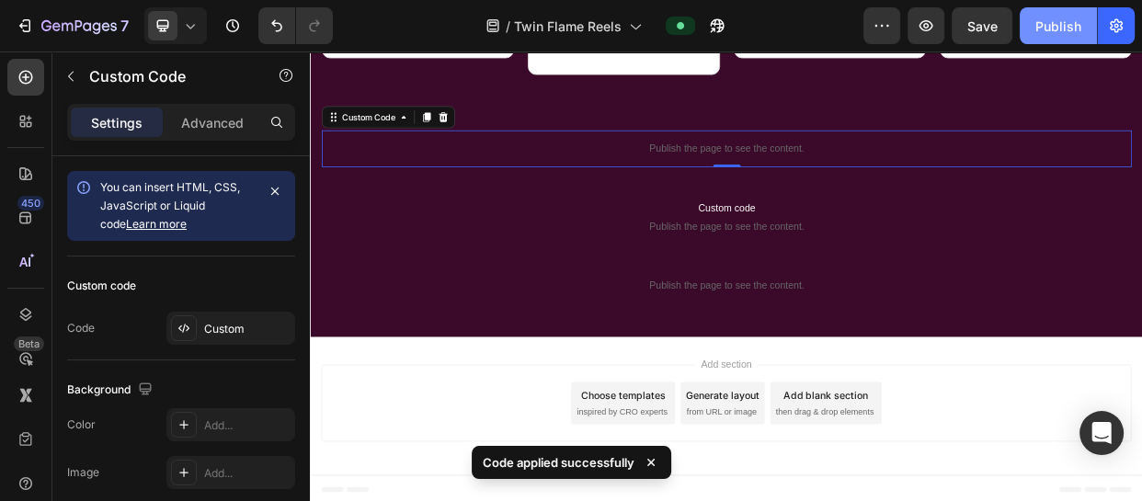
click at [1058, 19] on div "Publish" at bounding box center [1059, 26] width 46 height 19
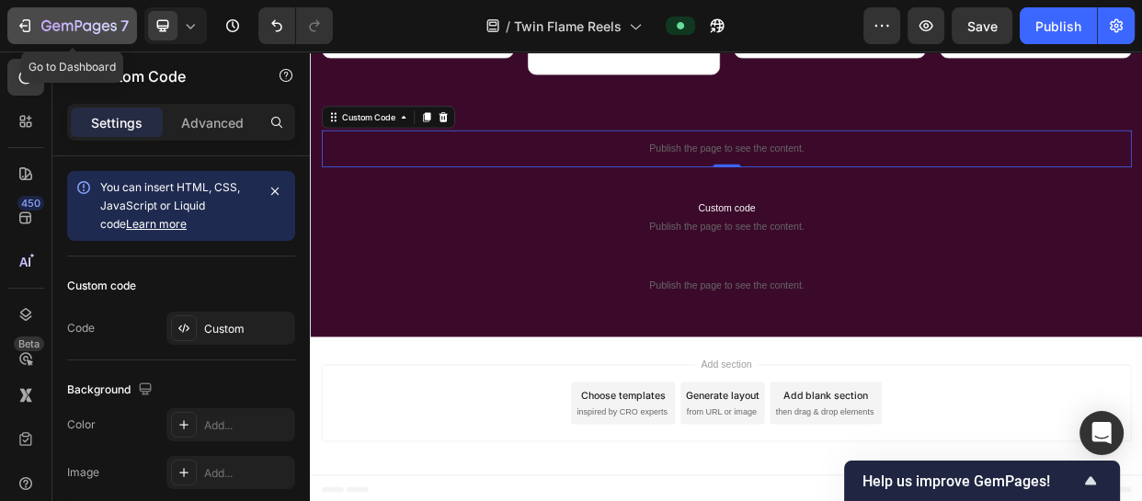
click at [36, 33] on div "7" at bounding box center [72, 26] width 113 height 22
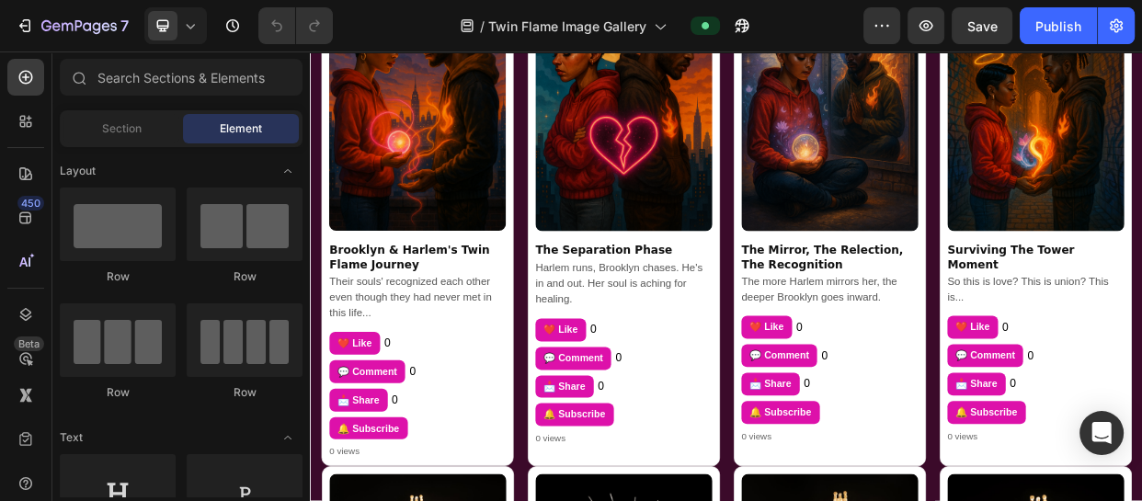
scroll to position [471, 0]
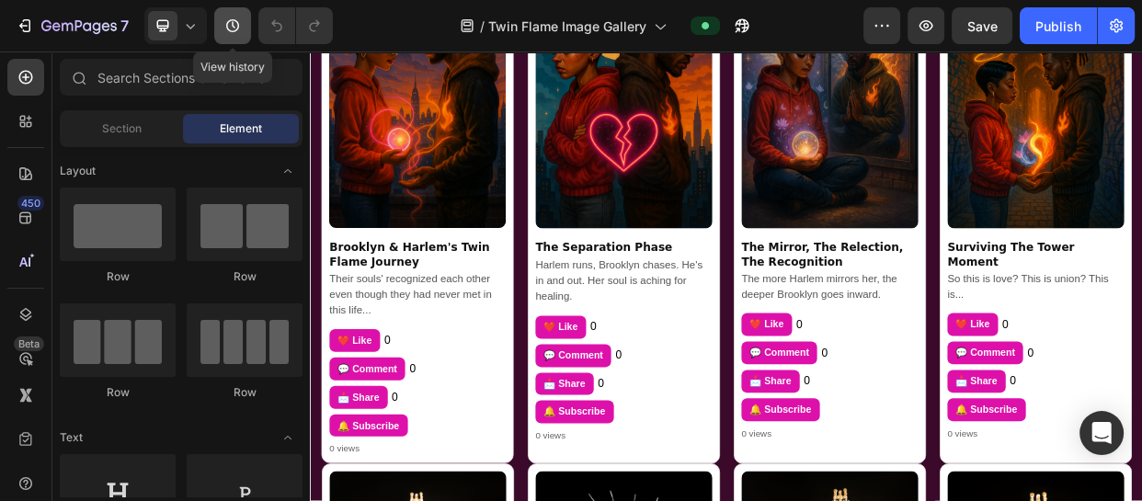
click at [229, 33] on icon "button" at bounding box center [233, 26] width 18 height 18
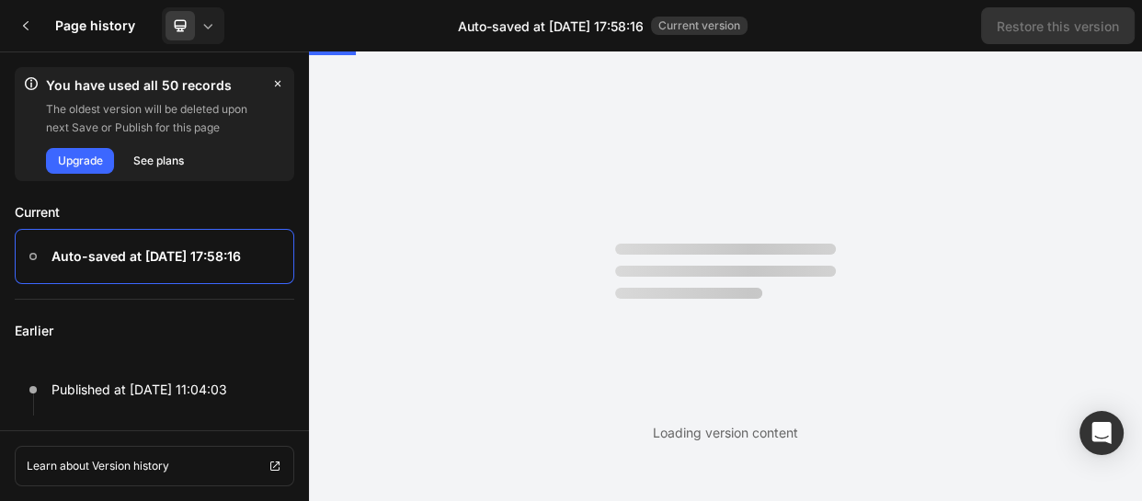
scroll to position [0, 0]
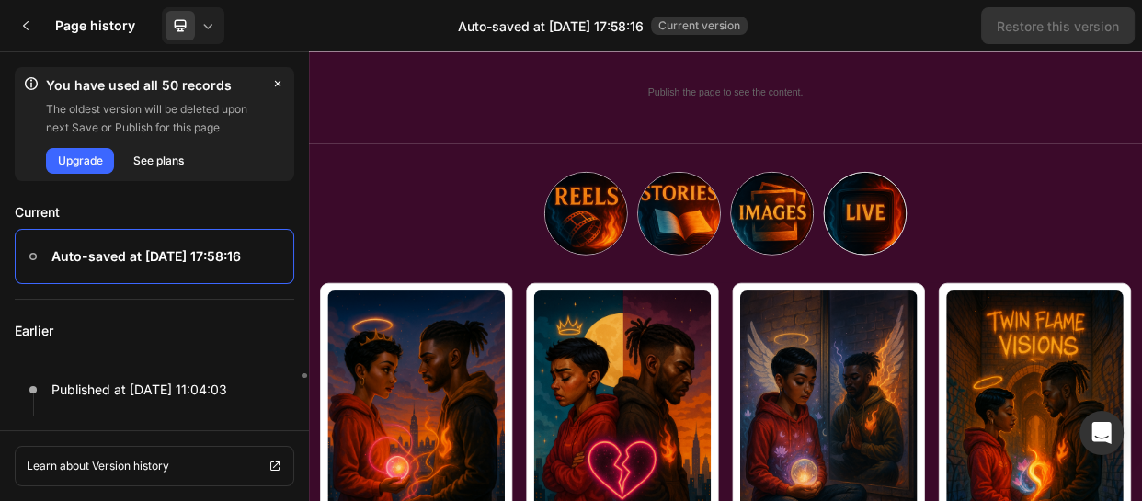
click at [175, 348] on p "Earlier" at bounding box center [155, 331] width 280 height 63
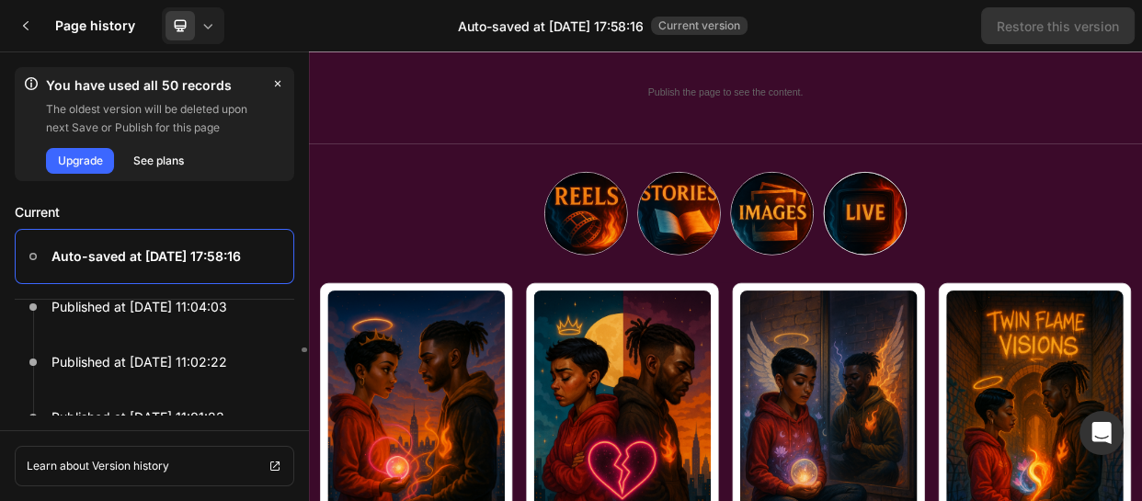
scroll to position [55, 0]
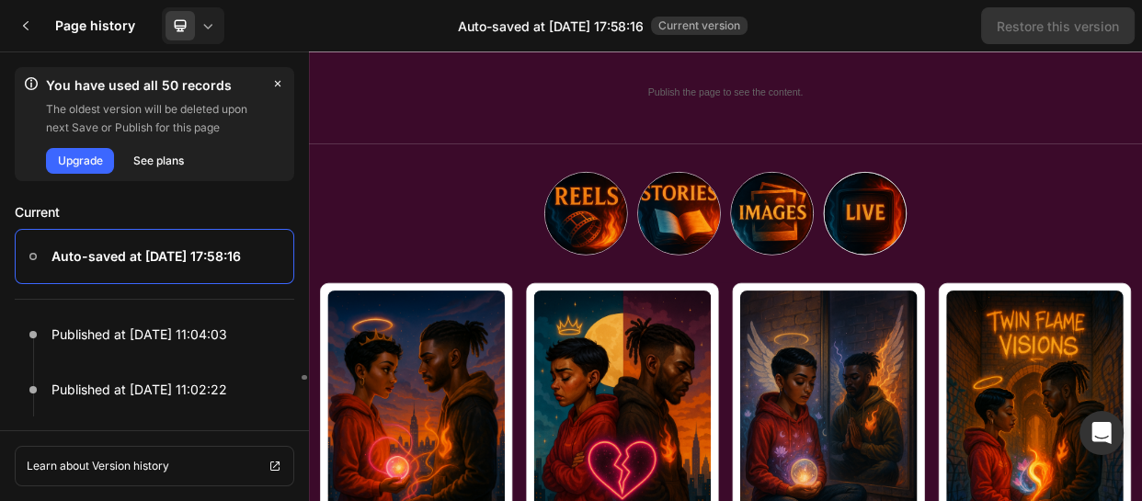
click at [175, 348] on div at bounding box center [155, 334] width 280 height 55
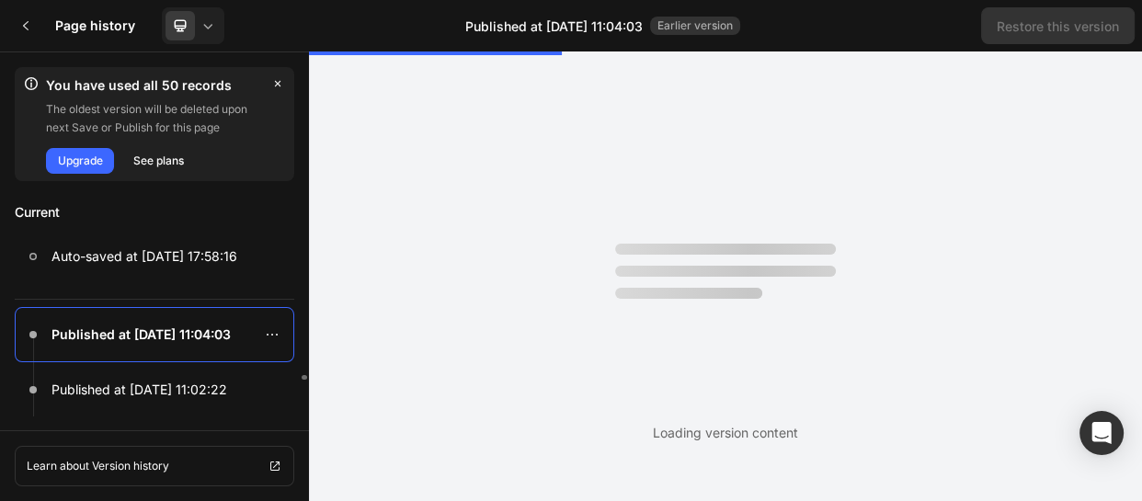
scroll to position [0, 0]
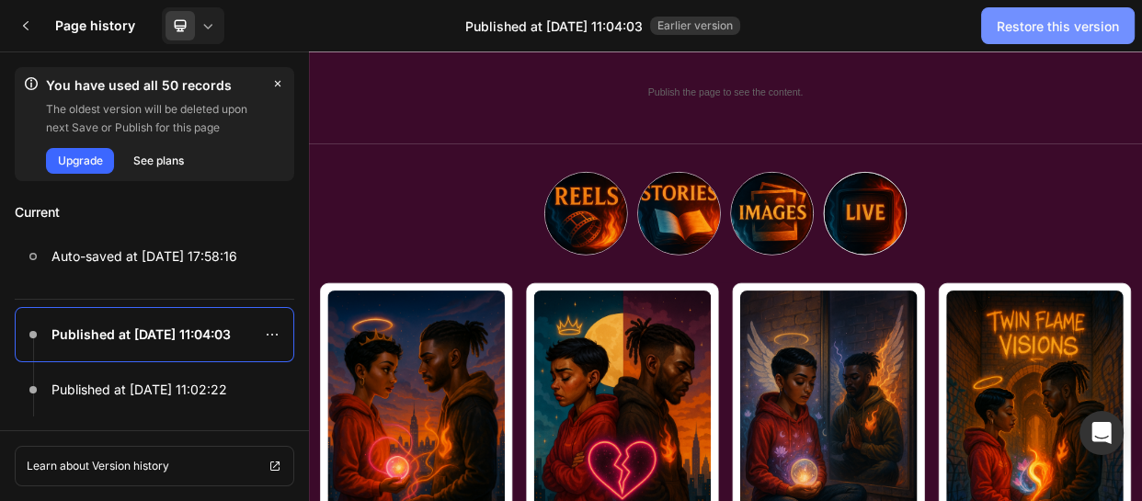
click at [1054, 28] on div "Restore this version" at bounding box center [1058, 26] width 122 height 19
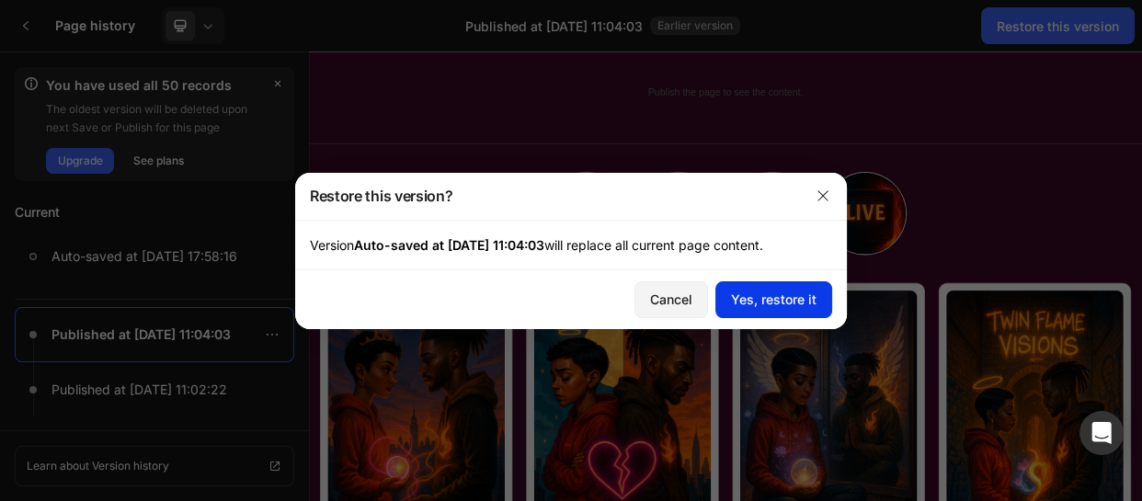
click at [756, 293] on div "Yes, restore it" at bounding box center [774, 299] width 86 height 19
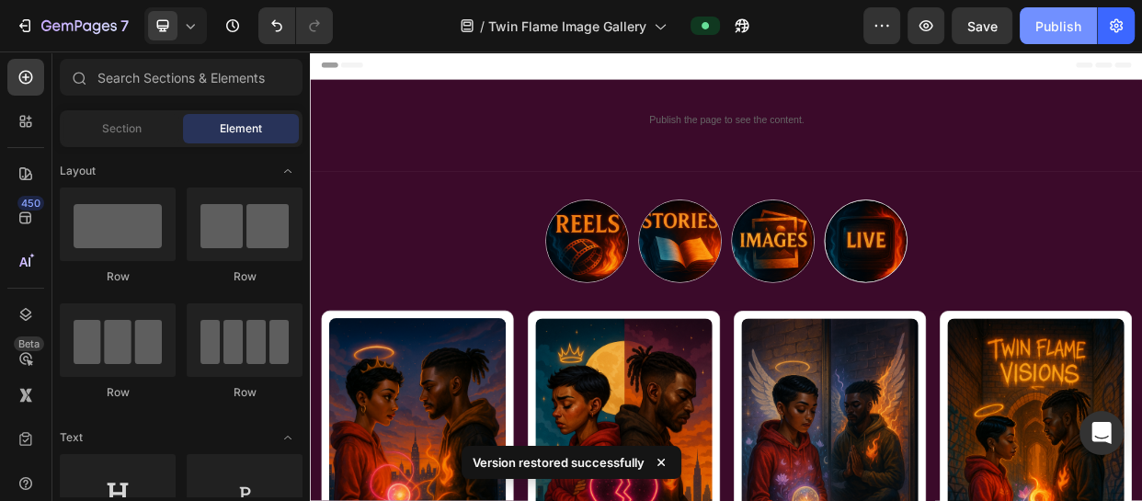
click at [1048, 27] on div "Publish" at bounding box center [1059, 26] width 46 height 19
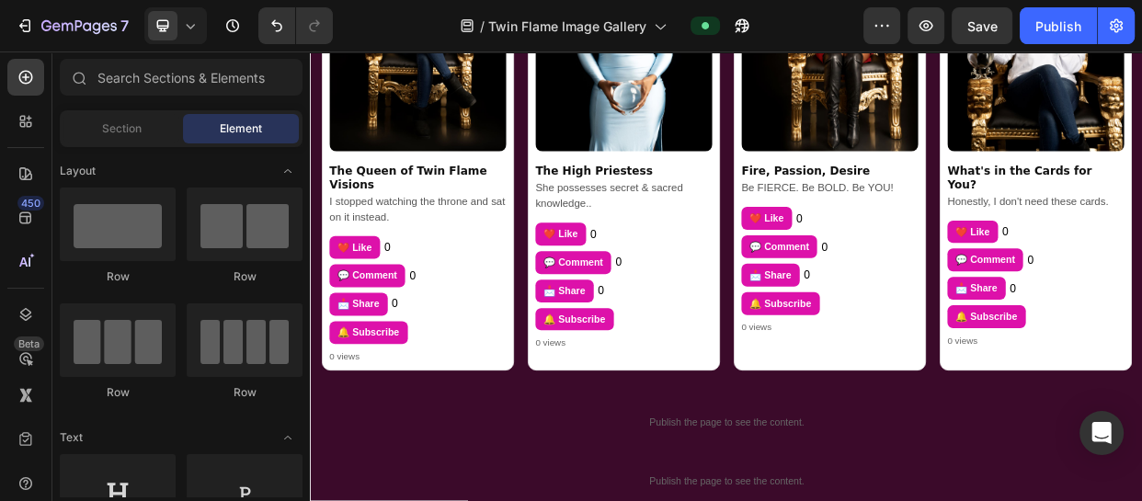
scroll to position [1481, 0]
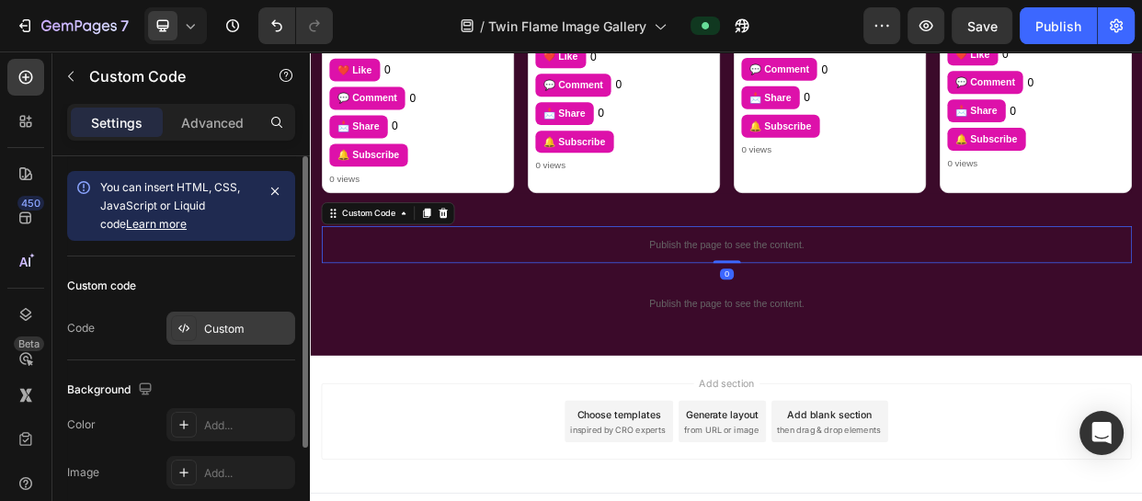
click at [235, 329] on div "Custom" at bounding box center [247, 329] width 86 height 17
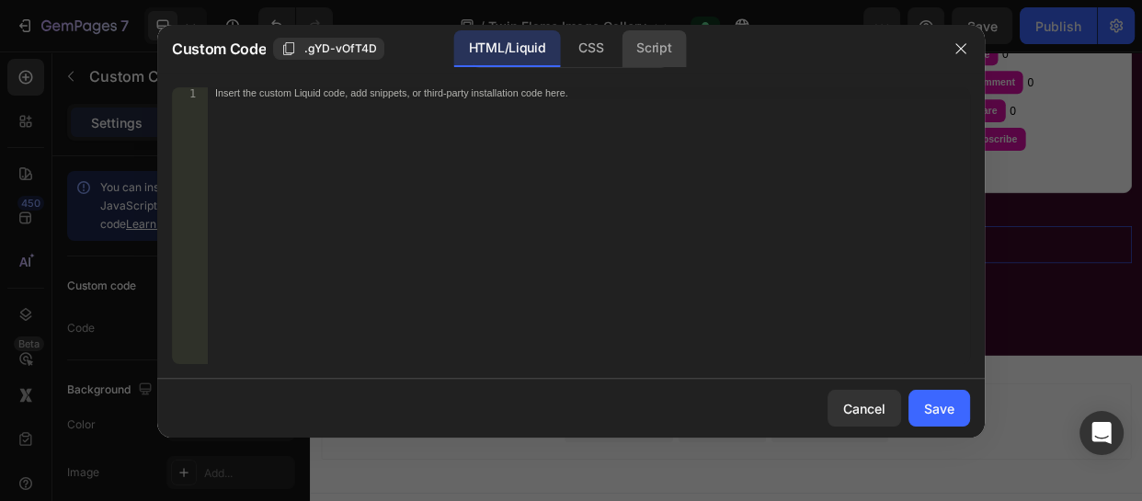
click at [643, 39] on div "Script" at bounding box center [654, 48] width 64 height 37
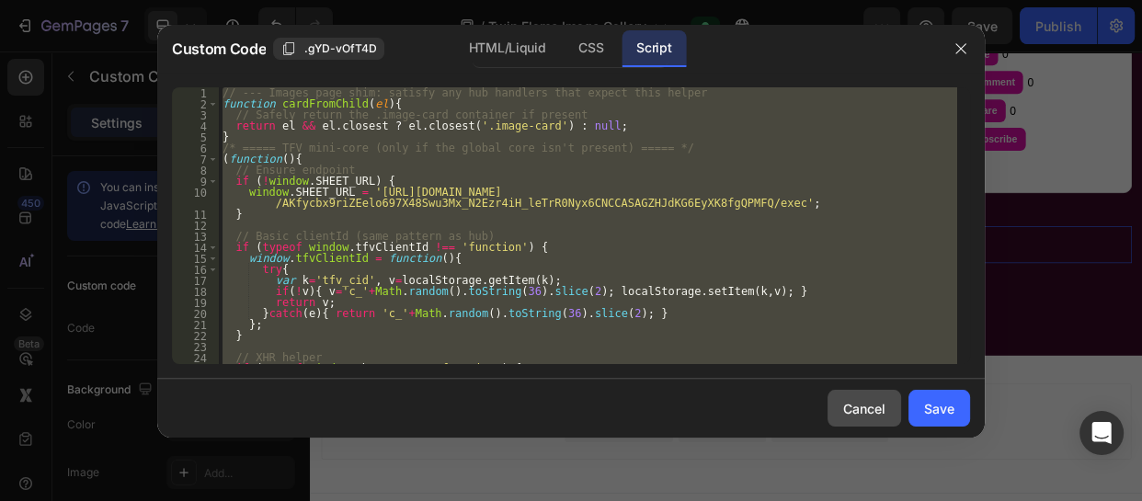
click at [855, 404] on div "Cancel" at bounding box center [864, 408] width 42 height 19
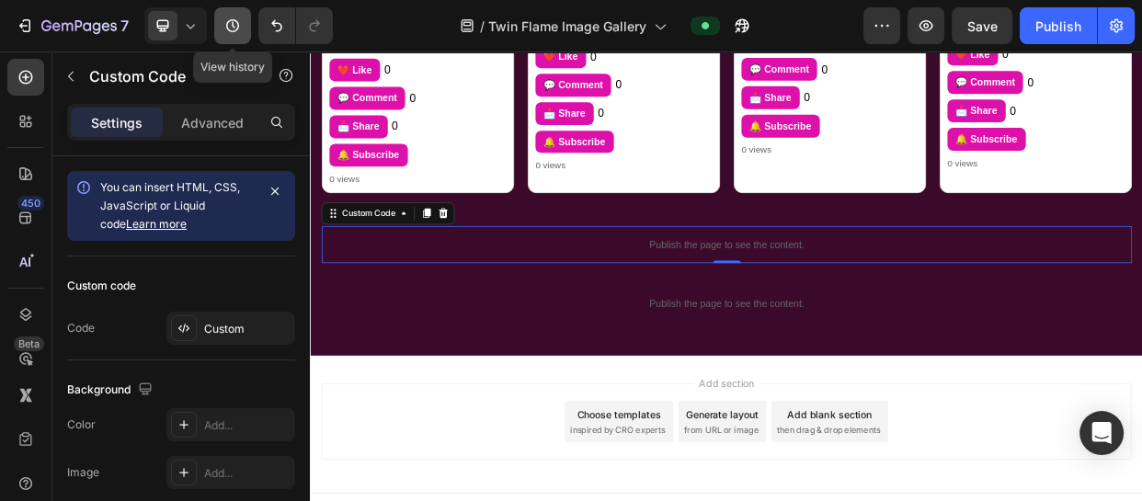
click at [230, 17] on icon "button" at bounding box center [233, 26] width 18 height 18
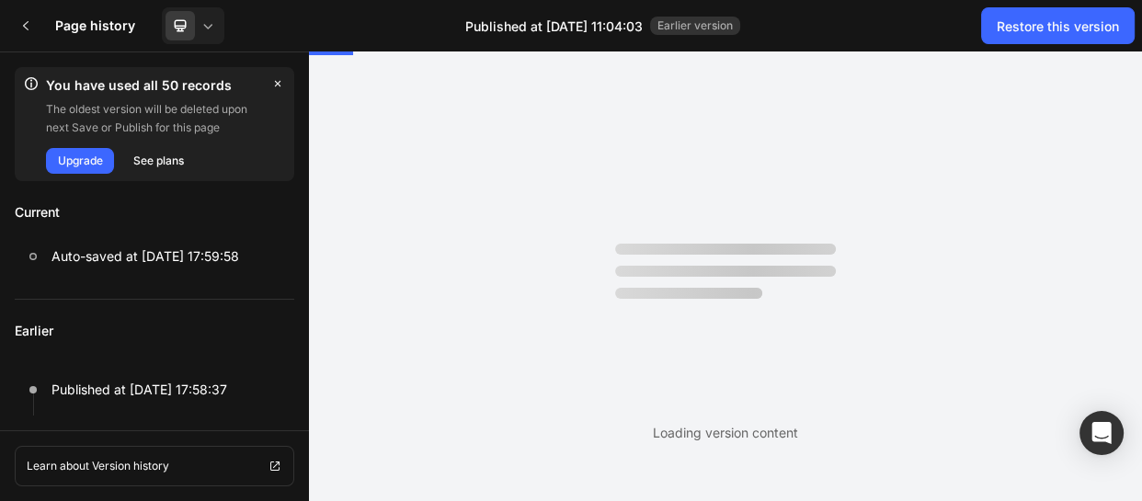
scroll to position [0, 0]
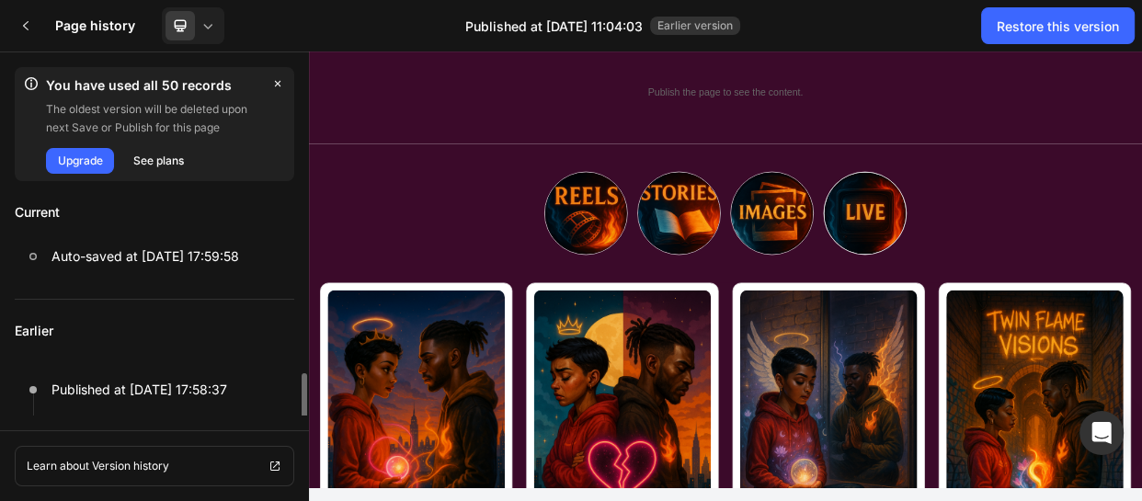
click at [203, 319] on p "Earlier" at bounding box center [155, 331] width 280 height 63
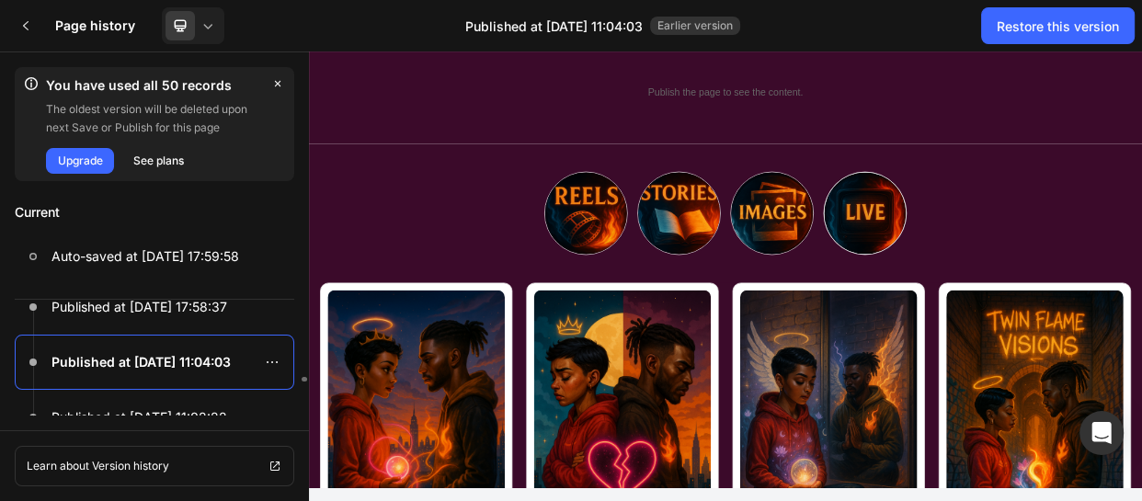
scroll to position [110, 0]
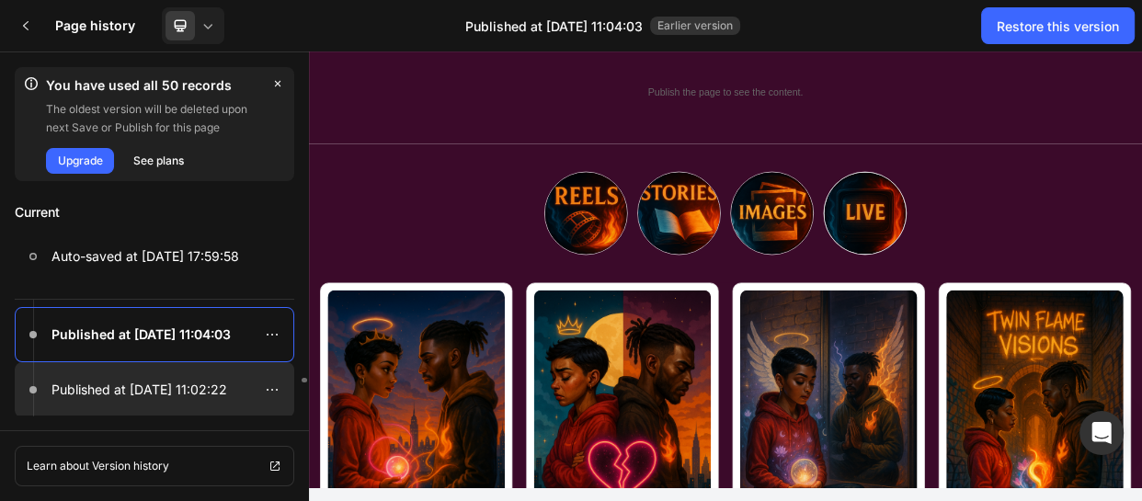
click at [166, 382] on p "Published at [DATE] 11:02:22" at bounding box center [140, 390] width 176 height 22
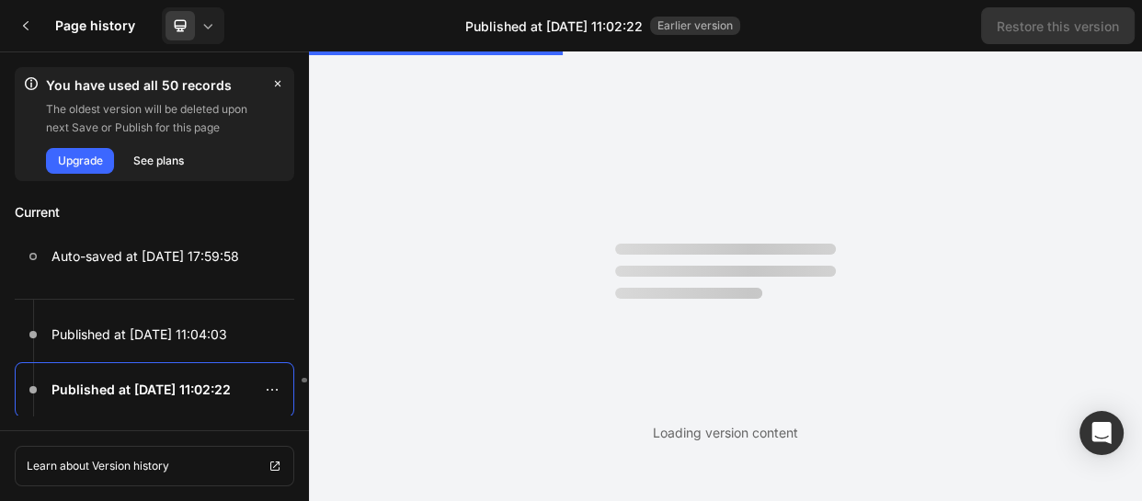
scroll to position [0, 0]
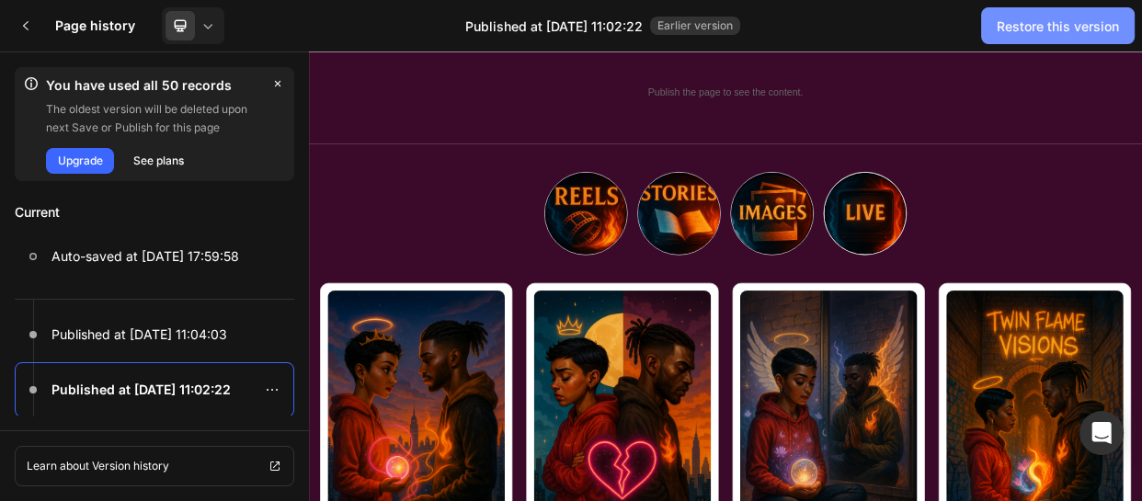
click at [1033, 26] on div "Restore this version" at bounding box center [1058, 26] width 122 height 19
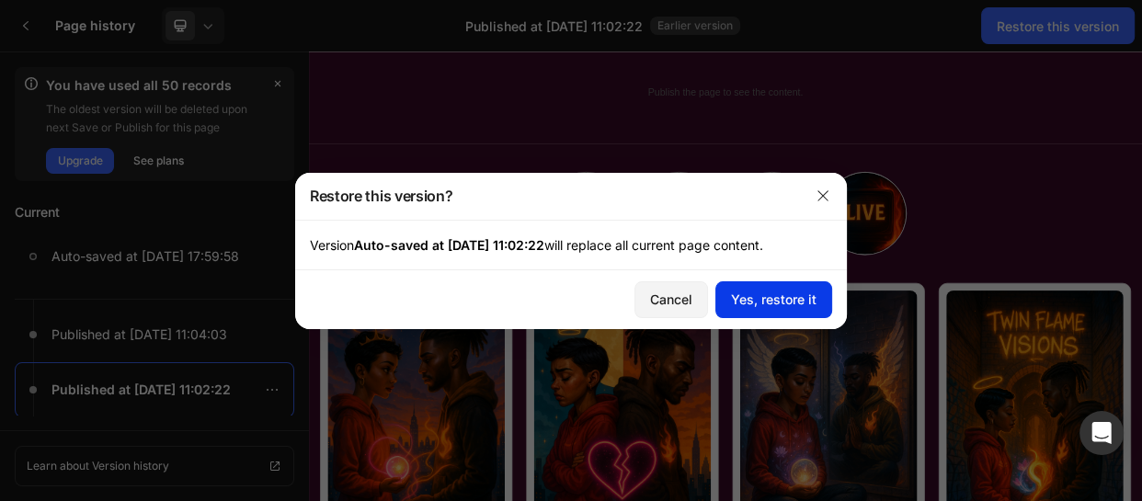
click at [751, 294] on div "Yes, restore it" at bounding box center [774, 299] width 86 height 19
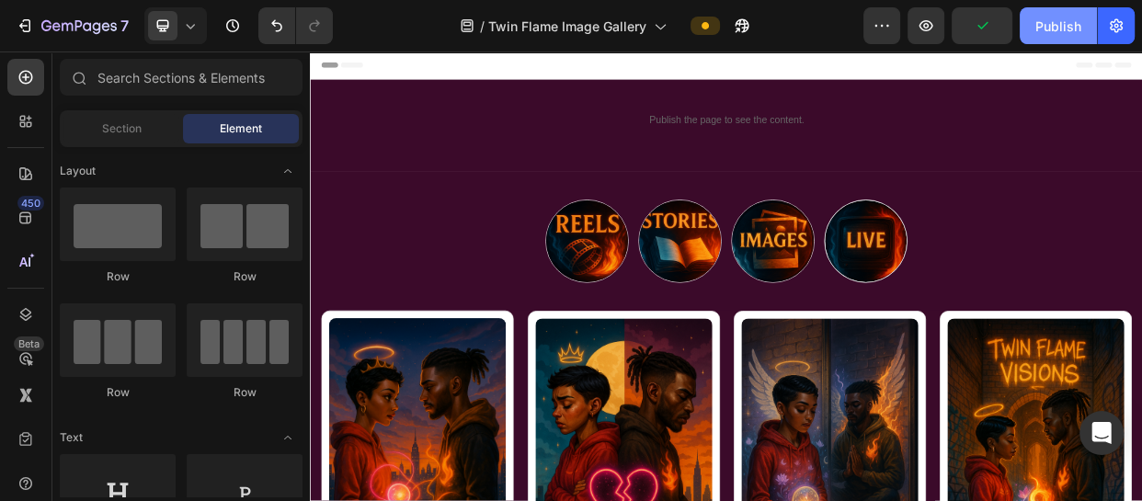
click at [1047, 9] on button "Publish" at bounding box center [1058, 25] width 77 height 37
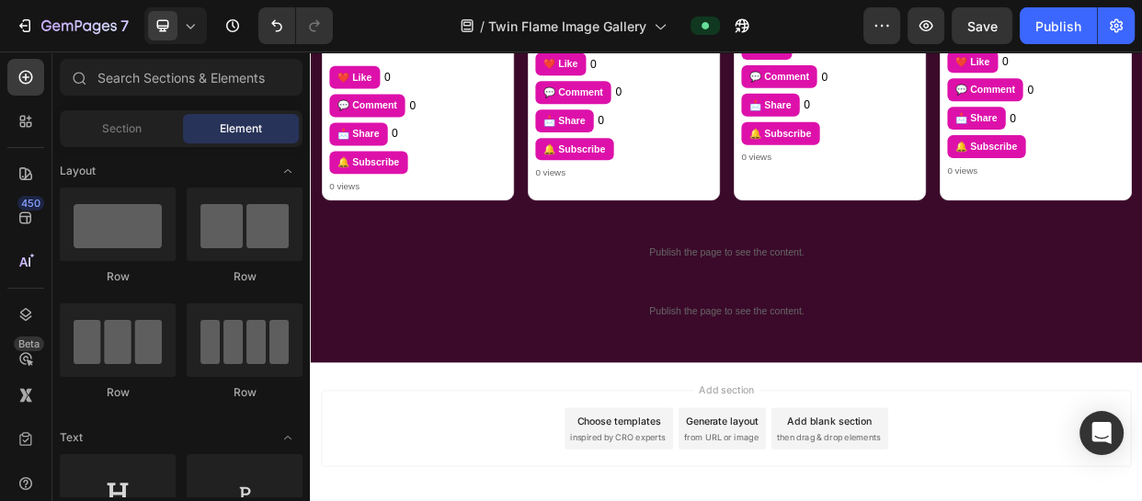
scroll to position [1481, 0]
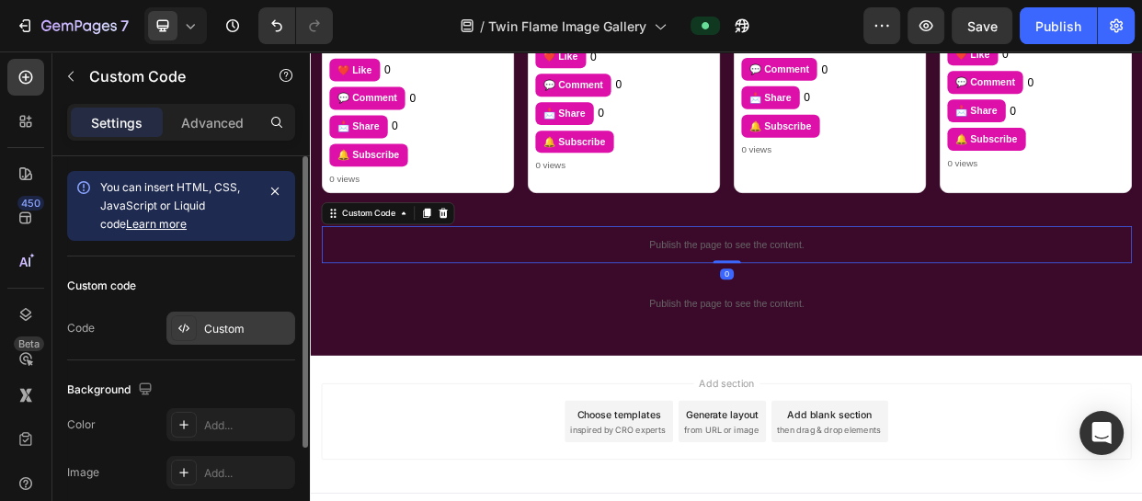
click at [230, 317] on div "Custom" at bounding box center [230, 328] width 129 height 33
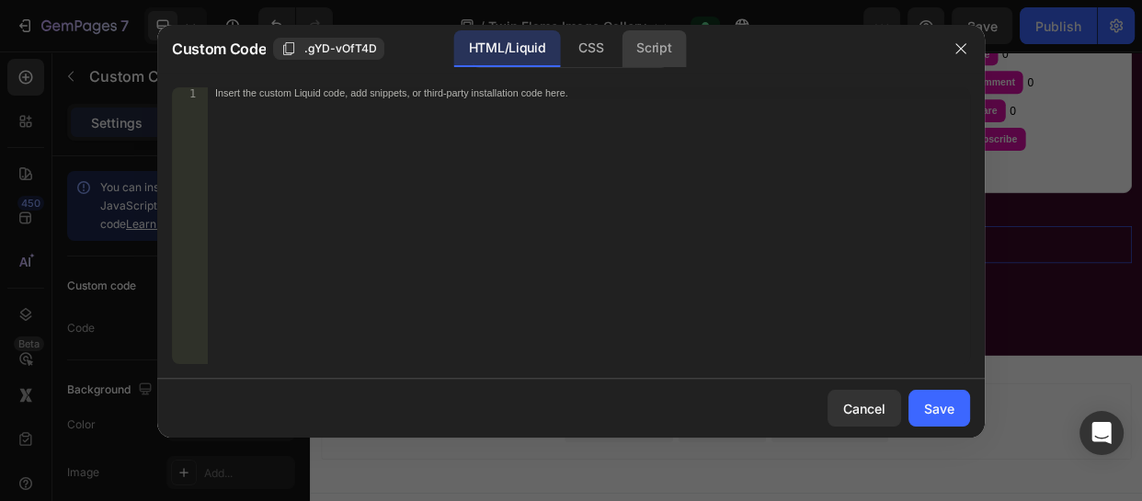
click at [671, 54] on div "Script" at bounding box center [654, 48] width 64 height 37
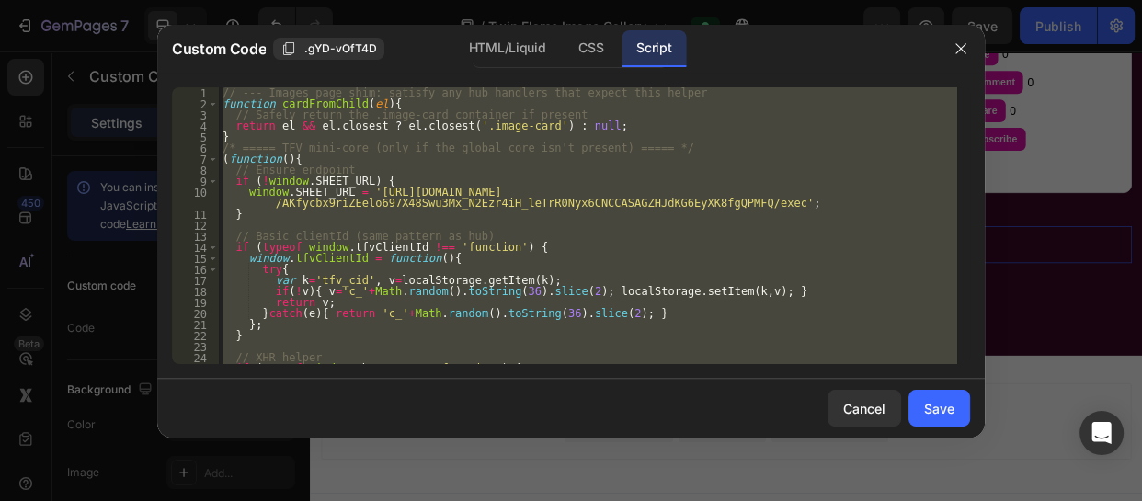
click at [711, 207] on div "// --- Images page shim: satisfy any hub handlers that expect this helper funct…" at bounding box center [588, 225] width 739 height 277
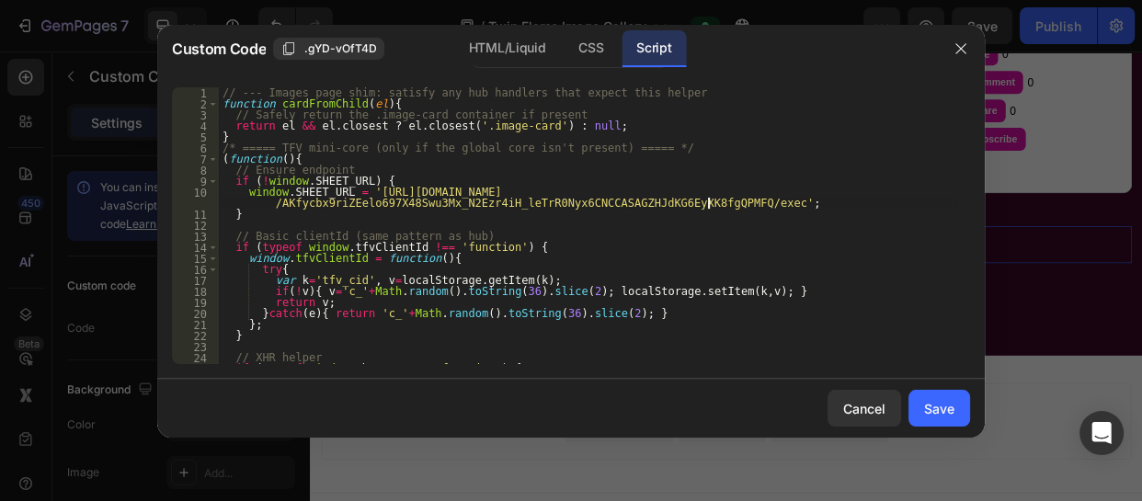
click at [708, 203] on div "// --- Images page shim: satisfy any hub handlers that expect this helper funct…" at bounding box center [588, 236] width 739 height 299
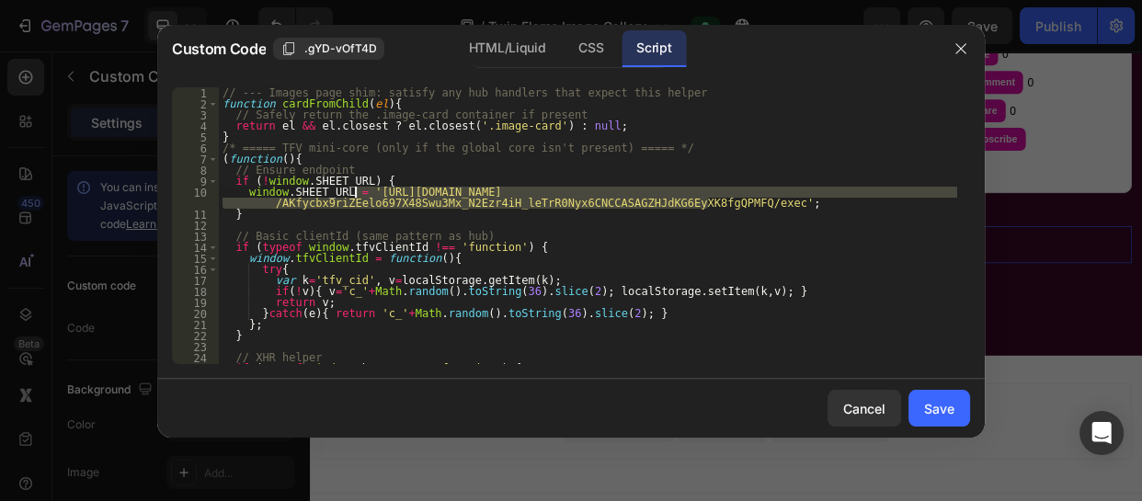
drag, startPoint x: 708, startPoint y: 203, endPoint x: 360, endPoint y: 191, distance: 348.8
click at [360, 191] on div "// --- Images page shim: satisfy any hub handlers that expect this helper funct…" at bounding box center [588, 236] width 739 height 299
paste textarea "N9nhHl28InhasfIUsPruDUqQRD_yk_xHo6d0CiB2livKKVWHq8Bars_R4Od-Bebo3aw"
type textarea "window.SHEET_URL = '[URL][DOMAIN_NAME]';"
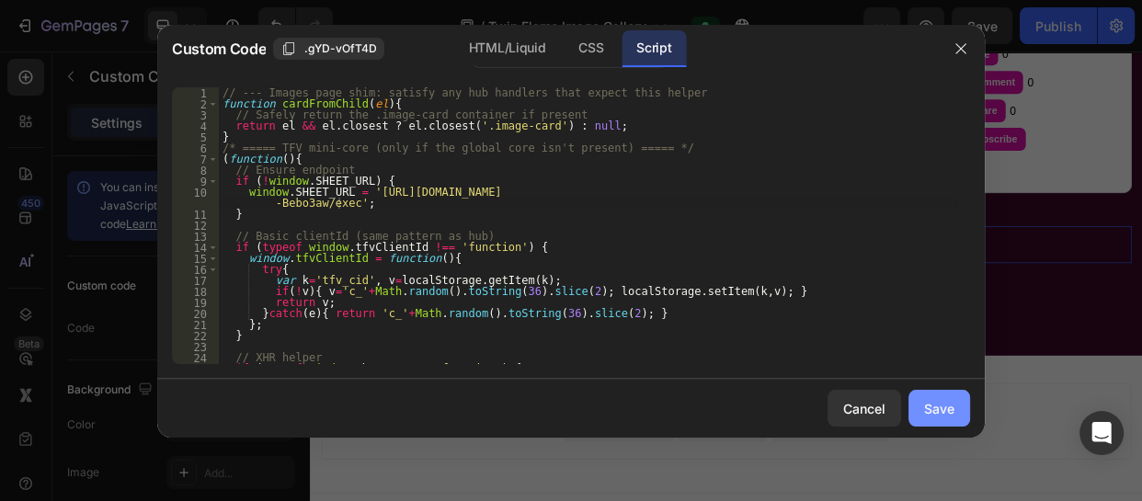
click at [924, 407] on div "Save" at bounding box center [939, 408] width 30 height 19
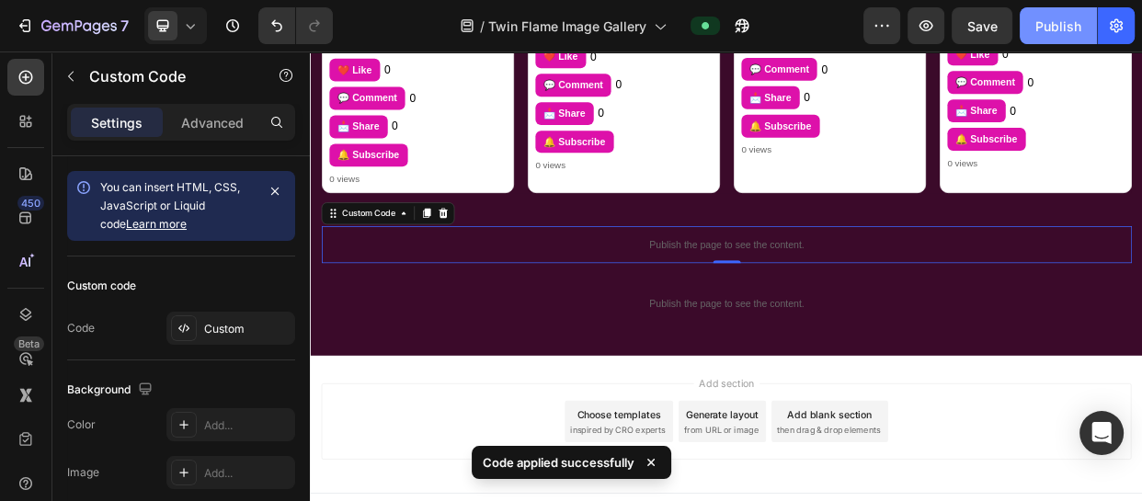
click at [1050, 29] on div "Publish" at bounding box center [1059, 26] width 46 height 19
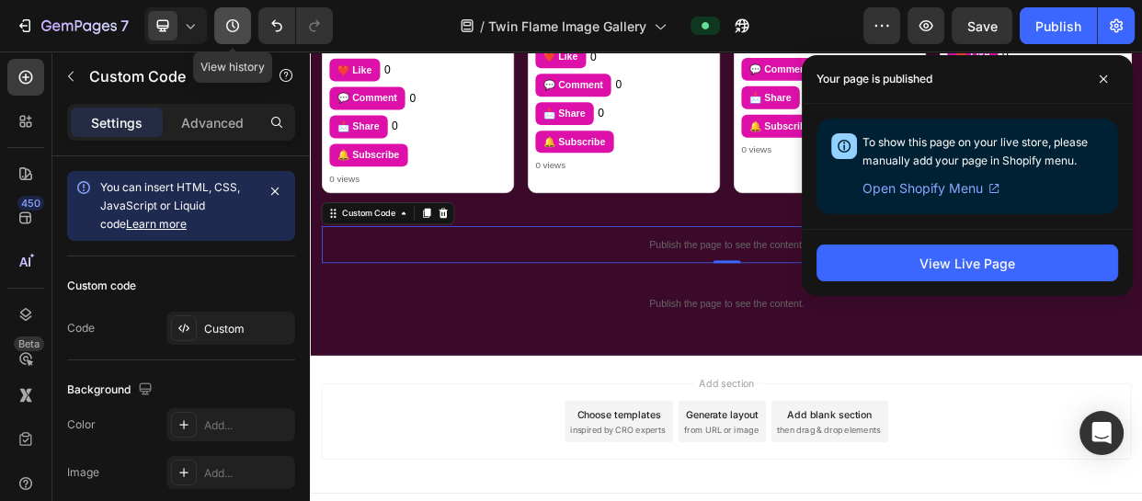
click at [224, 26] on icon "button" at bounding box center [233, 26] width 18 height 18
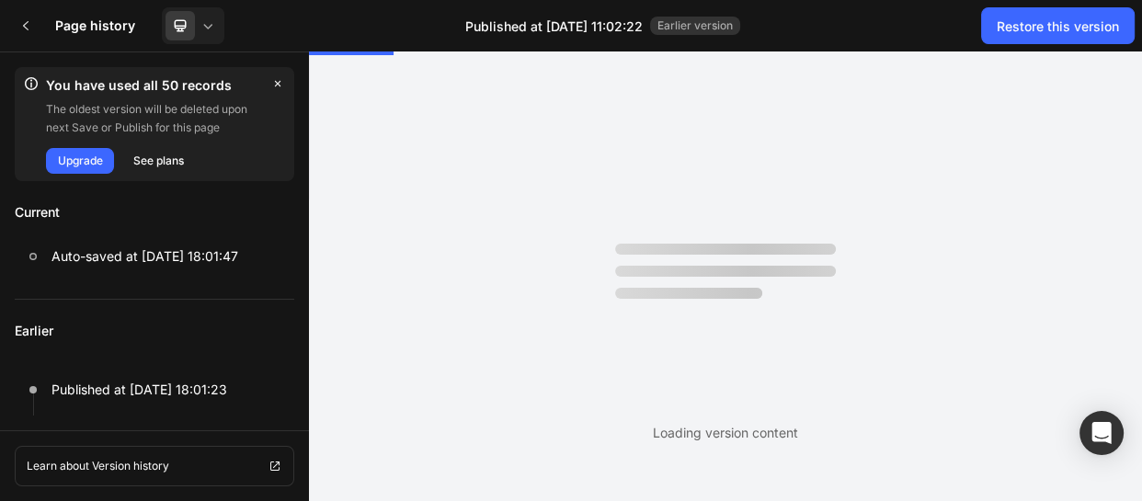
scroll to position [0, 0]
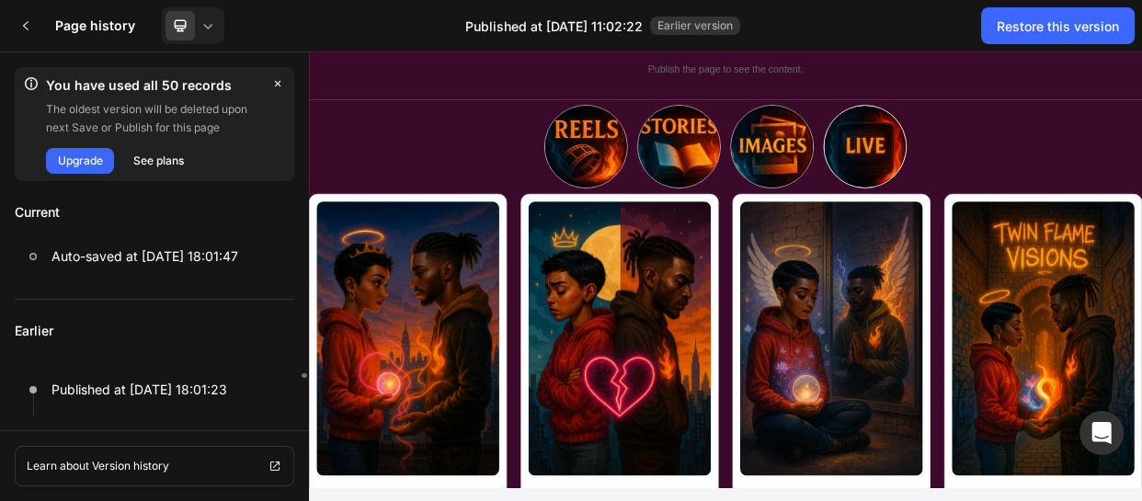
click at [230, 314] on p "Earlier" at bounding box center [155, 331] width 280 height 63
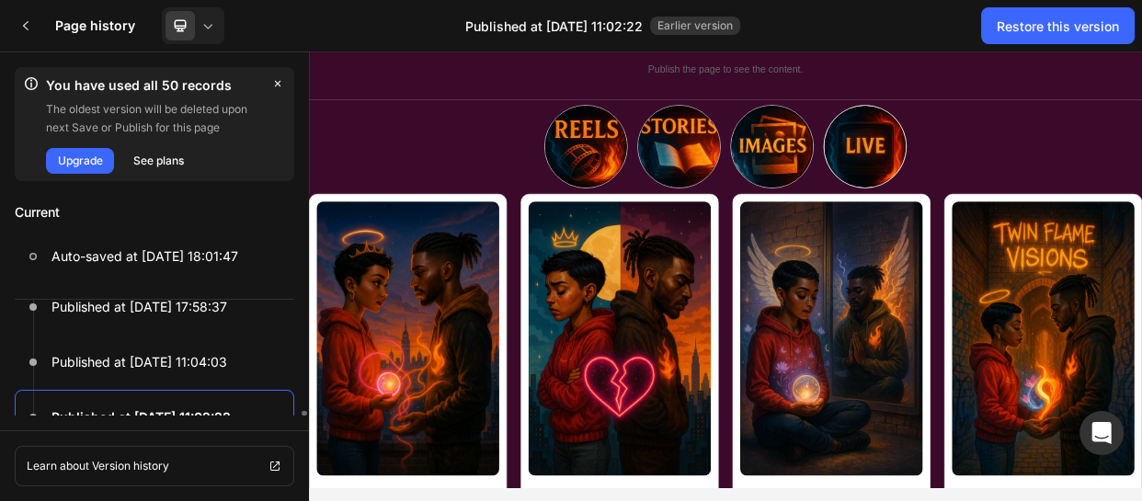
scroll to position [221, 0]
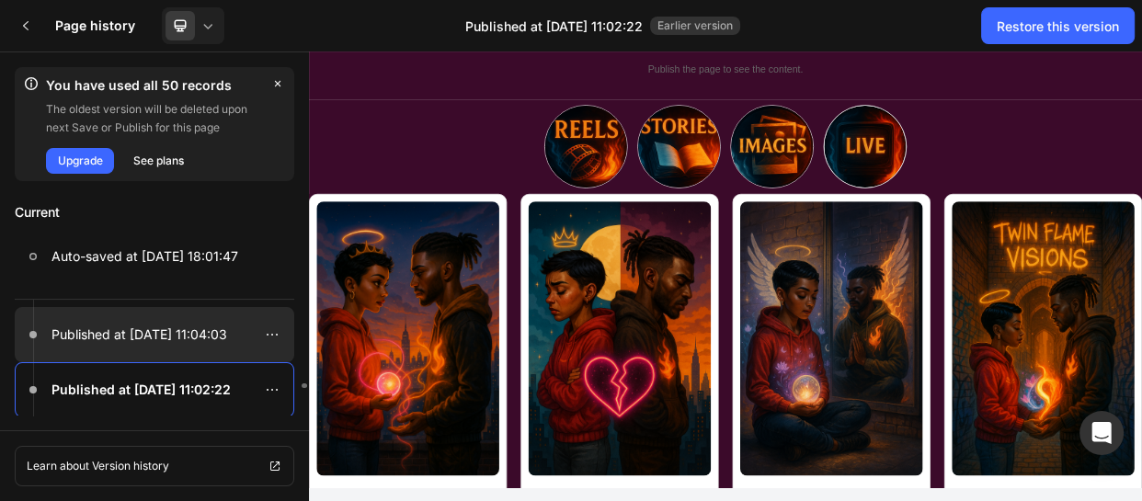
click at [169, 332] on p "Published at [DATE] 11:04:03" at bounding box center [140, 335] width 176 height 22
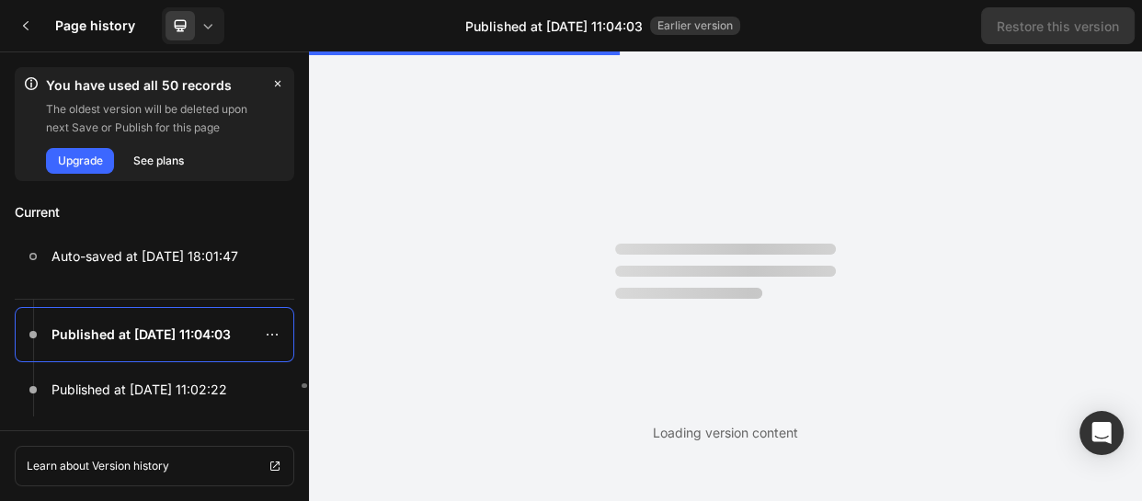
scroll to position [0, 0]
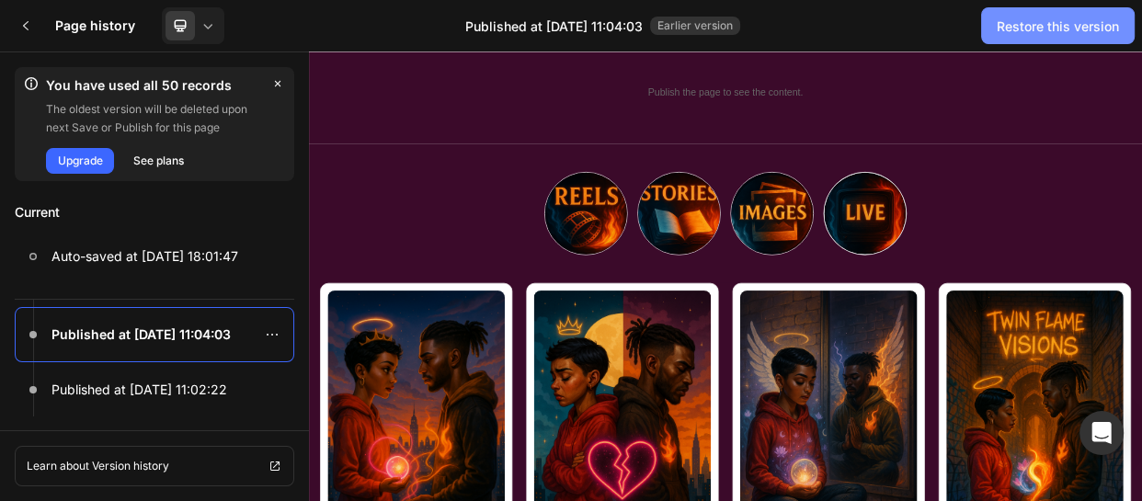
click at [1044, 30] on div "Restore this version" at bounding box center [1058, 26] width 122 height 19
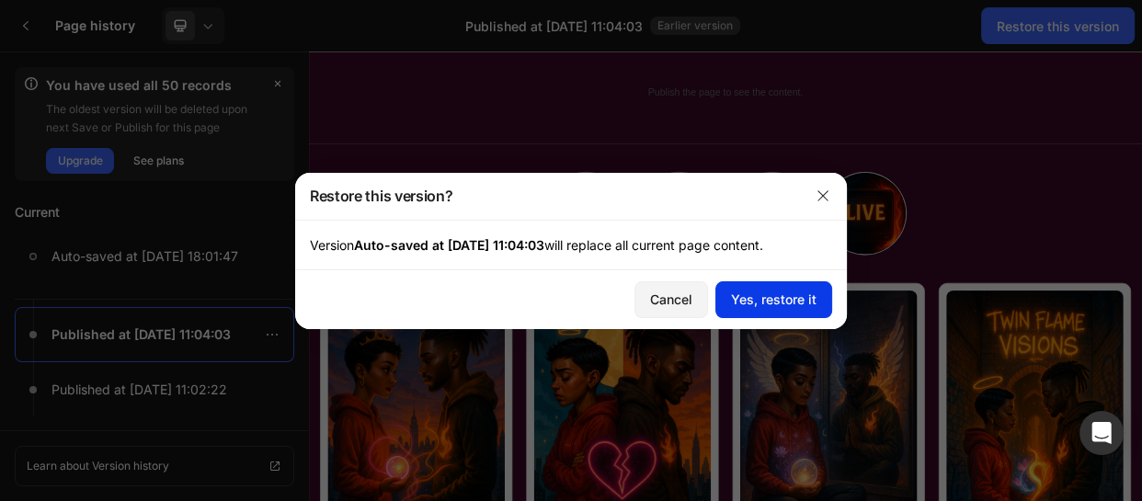
click at [766, 299] on div "Yes, restore it" at bounding box center [774, 299] width 86 height 19
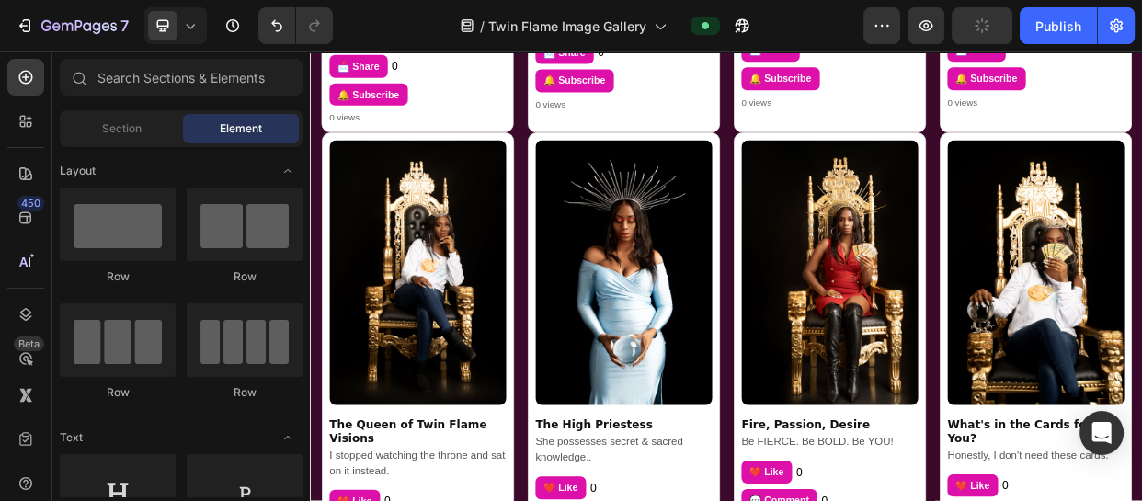
scroll to position [1348, 0]
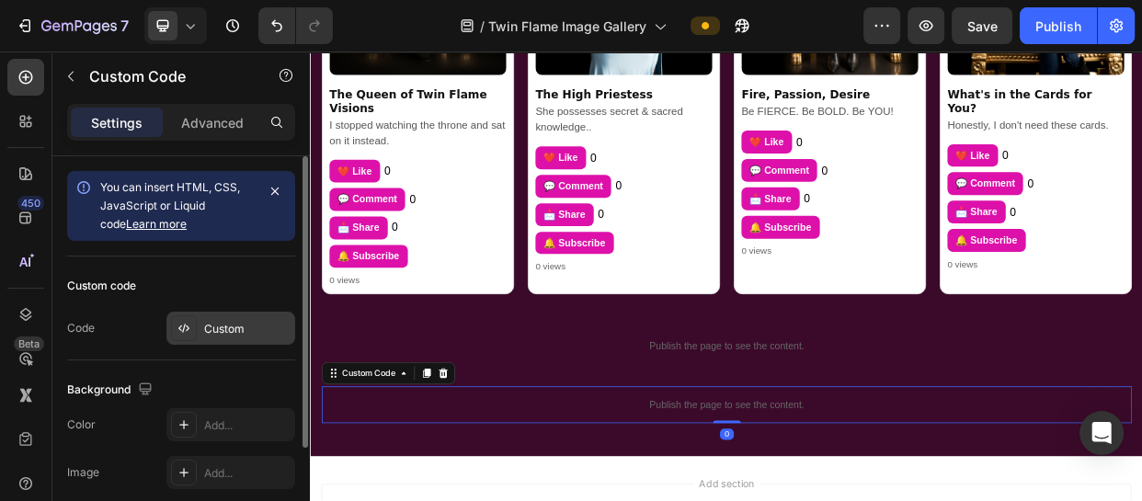
click at [235, 322] on div "Custom" at bounding box center [247, 329] width 86 height 17
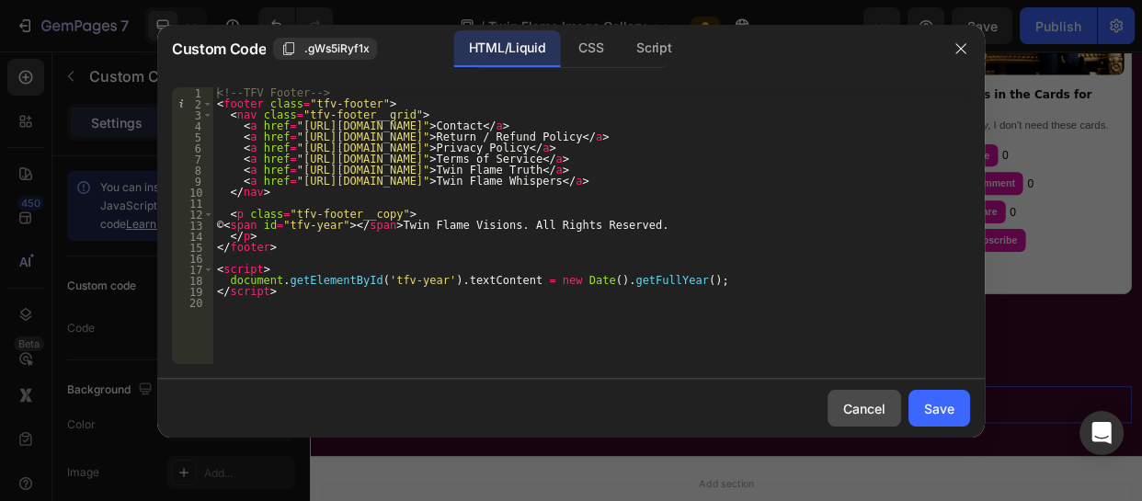
click at [855, 407] on div "Cancel" at bounding box center [864, 408] width 42 height 19
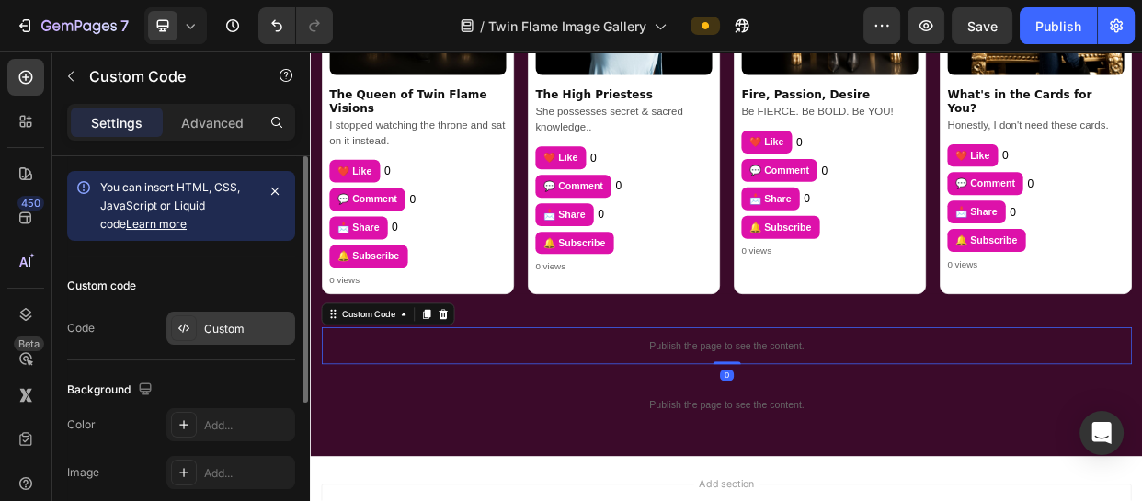
click at [236, 323] on div "Custom" at bounding box center [247, 329] width 86 height 17
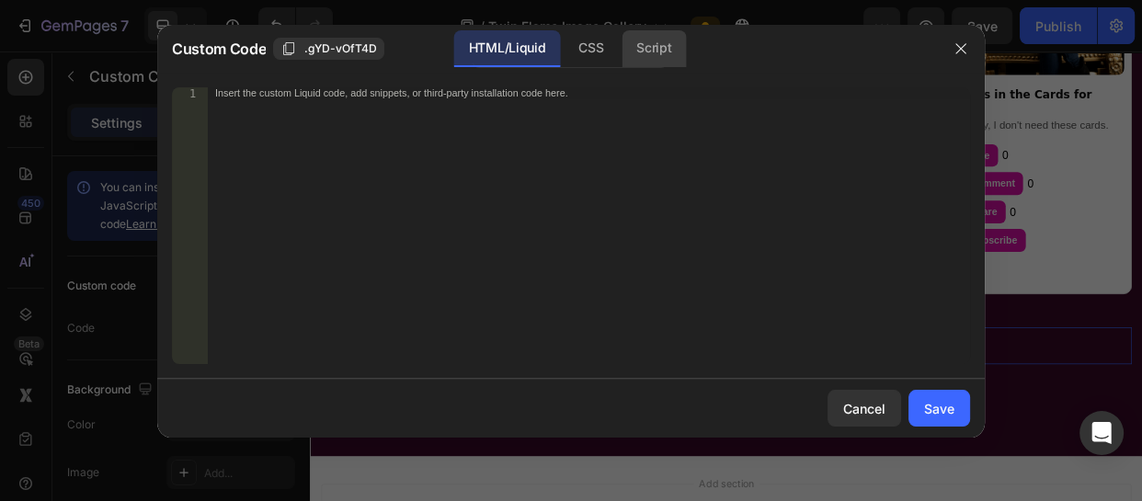
click at [653, 48] on div "Script" at bounding box center [654, 48] width 64 height 37
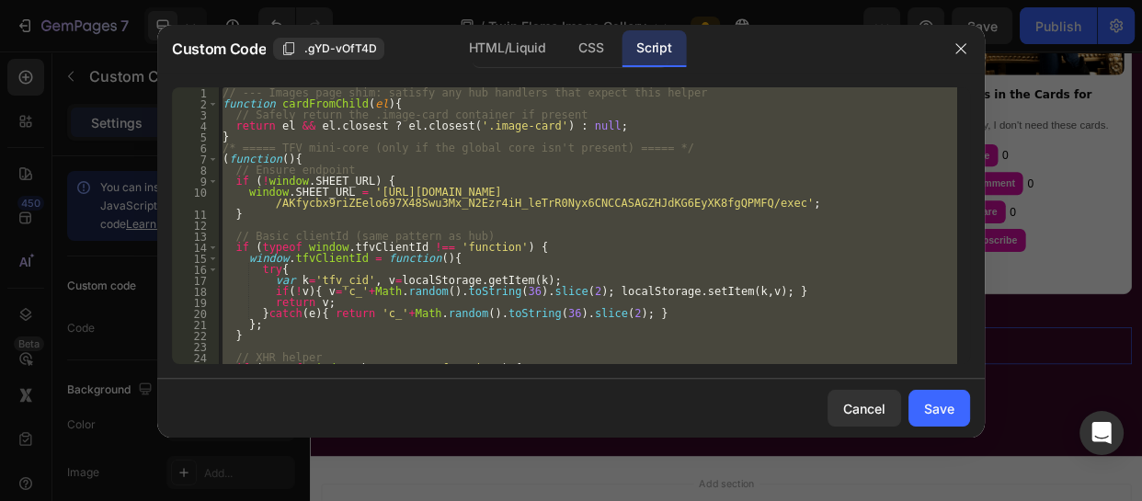
click at [707, 204] on div "// --- Images page shim: satisfy any hub handlers that expect this helper funct…" at bounding box center [588, 225] width 739 height 277
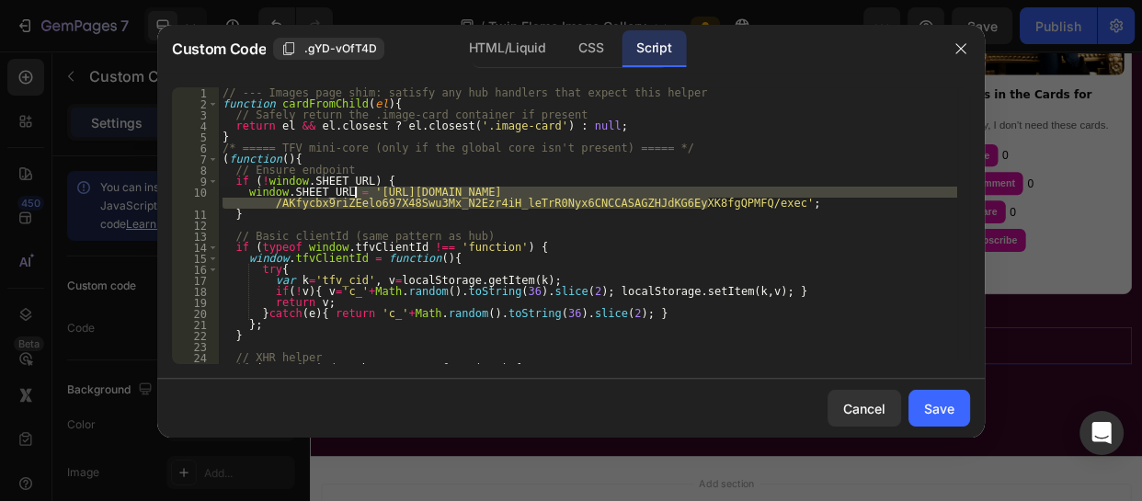
drag, startPoint x: 707, startPoint y: 204, endPoint x: 355, endPoint y: 193, distance: 352.5
click at [355, 193] on div "// --- Images page shim: satisfy any hub handlers that expect this helper funct…" at bounding box center [588, 236] width 739 height 299
paste textarea "N9nhHl28InhasfIUsPruDUqQRD_yk_xHo6d0CiB2livKKVWHq8Bars_R4Od-Bebo3aw"
type textarea "window.SHEET_URL = '[URL][DOMAIN_NAME]';"
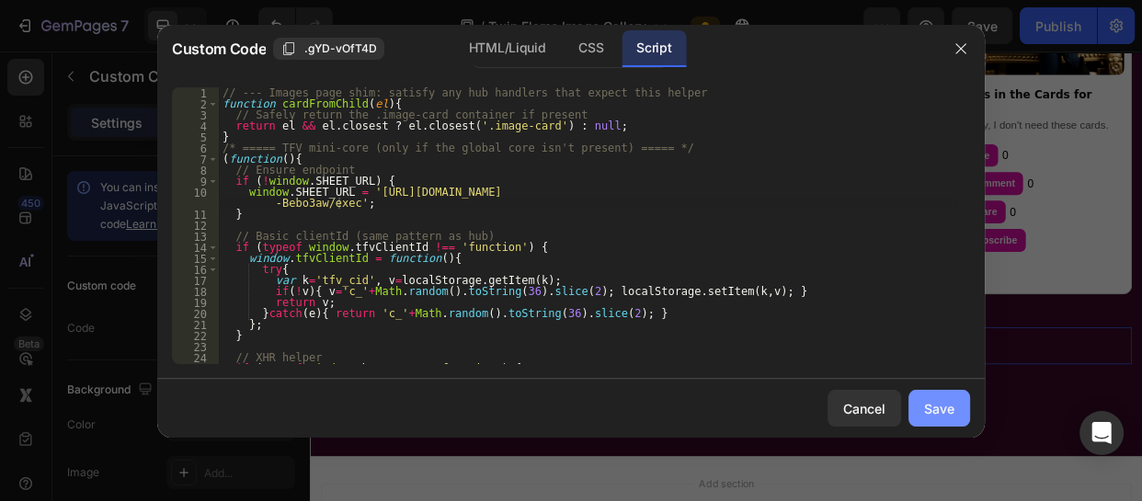
click at [934, 410] on div "Save" at bounding box center [939, 408] width 30 height 19
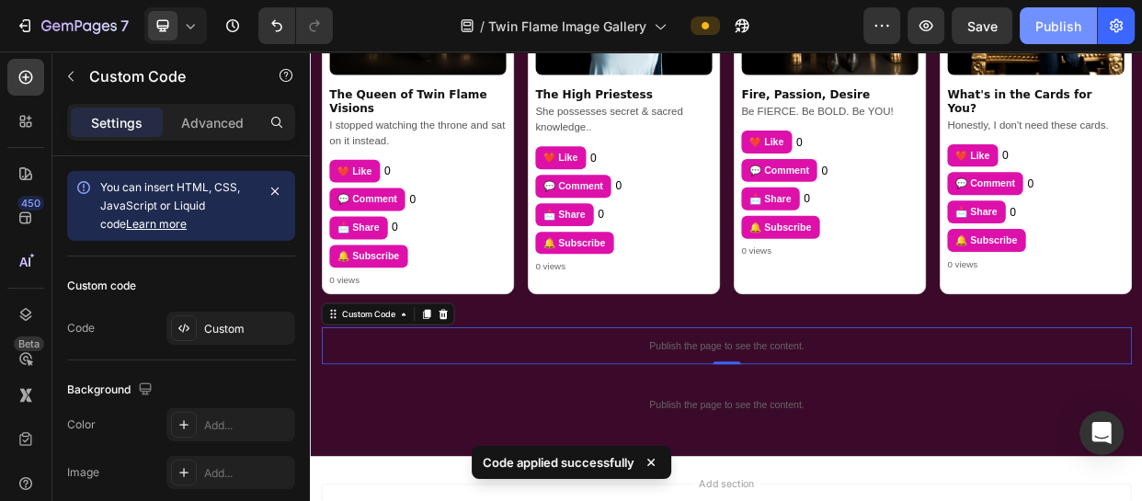
click at [1052, 27] on div "Publish" at bounding box center [1059, 26] width 46 height 19
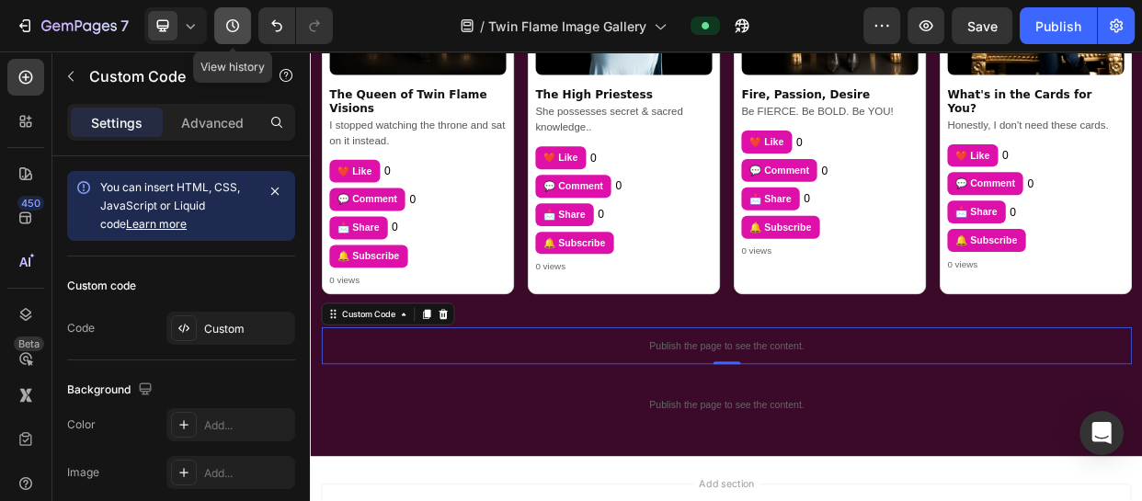
click at [243, 34] on button "button" at bounding box center [232, 25] width 37 height 37
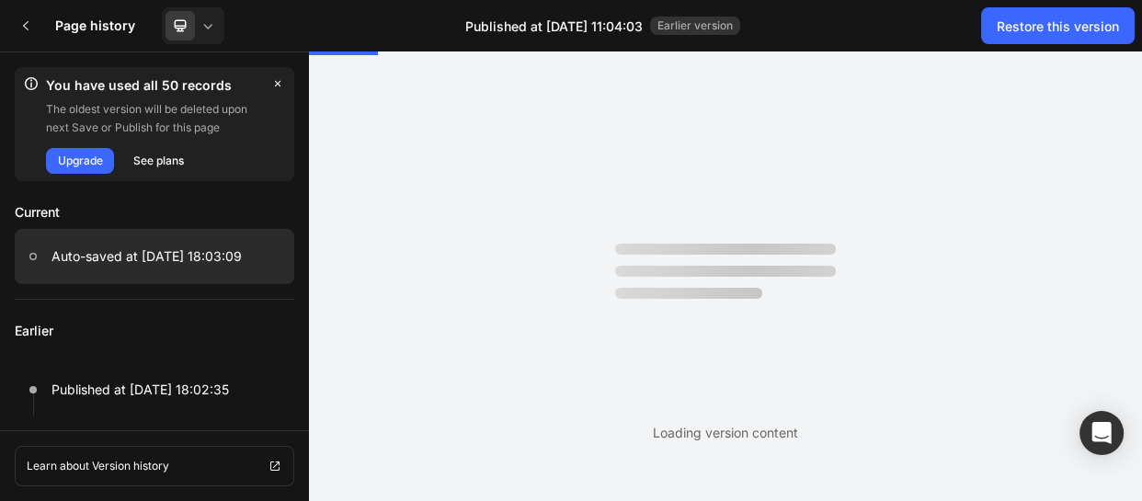
scroll to position [0, 0]
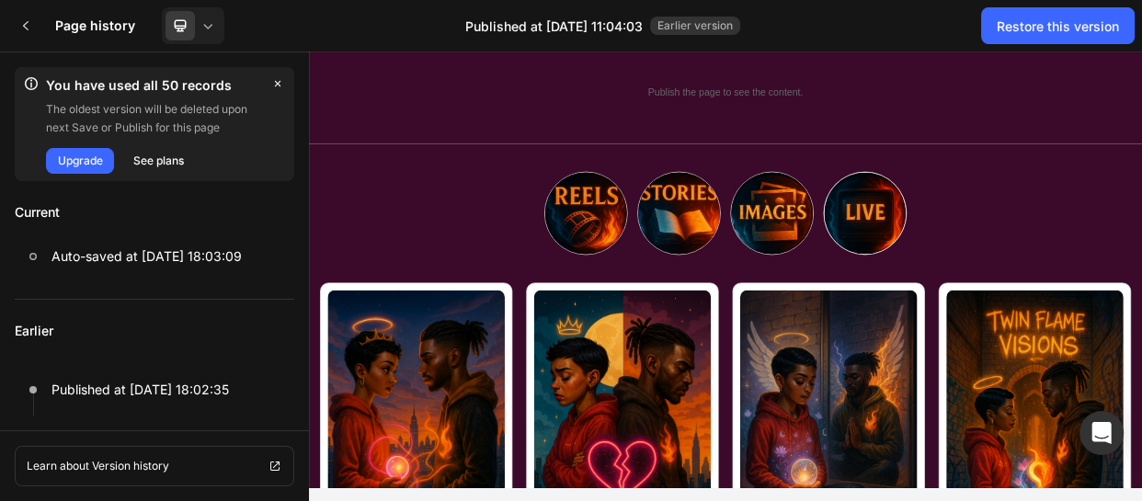
click at [276, 437] on div "Learn about Version history" at bounding box center [154, 465] width 309 height 71
click at [248, 340] on p "Earlier" at bounding box center [155, 331] width 280 height 63
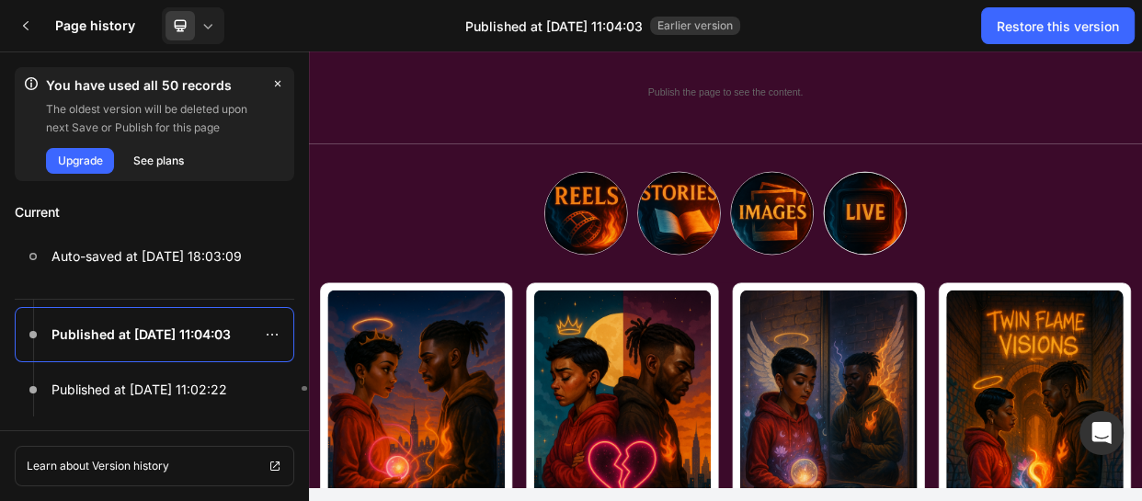
scroll to position [248, 0]
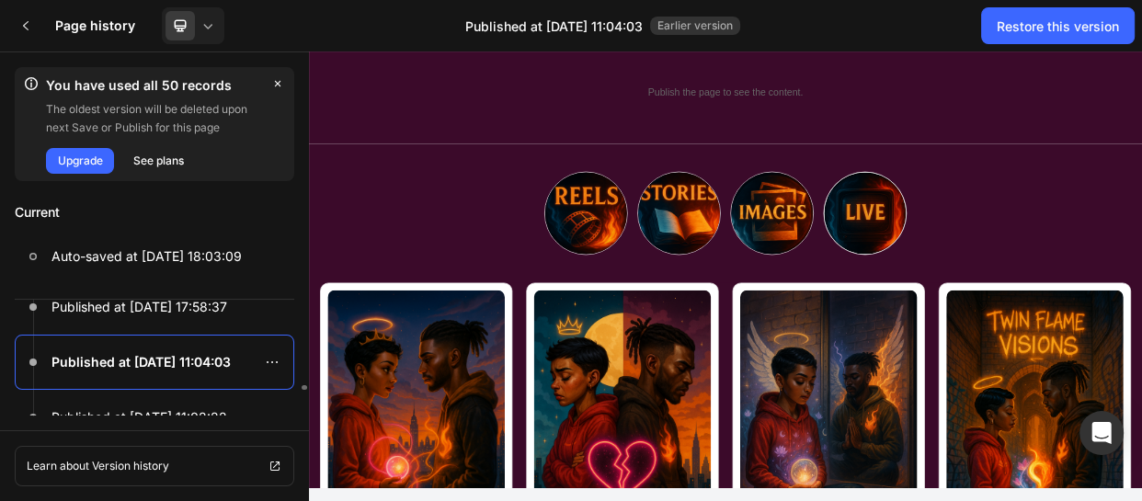
click at [166, 368] on p "Published at [DATE] 11:04:03" at bounding box center [141, 362] width 179 height 22
click at [122, 354] on p "Published at [DATE] 11:04:03" at bounding box center [141, 362] width 179 height 22
click at [1038, 22] on div "Restore this version" at bounding box center [1058, 26] width 122 height 19
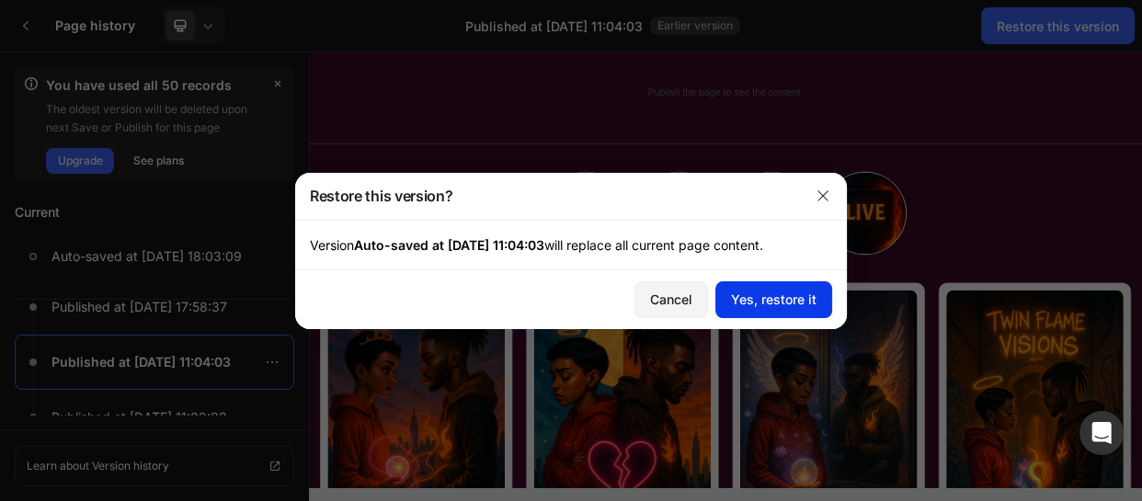
click at [753, 303] on div "Yes, restore it" at bounding box center [774, 299] width 86 height 19
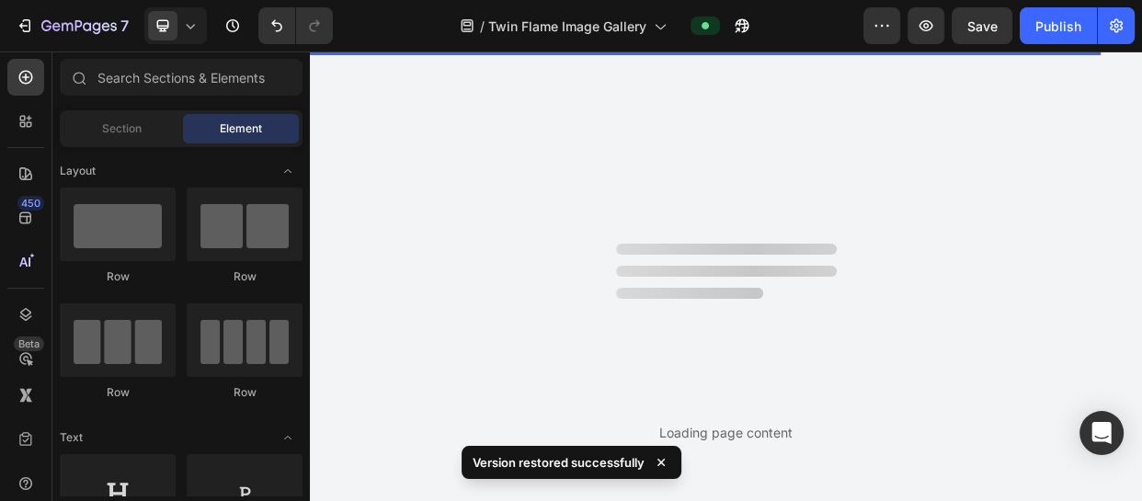
scroll to position [0, 0]
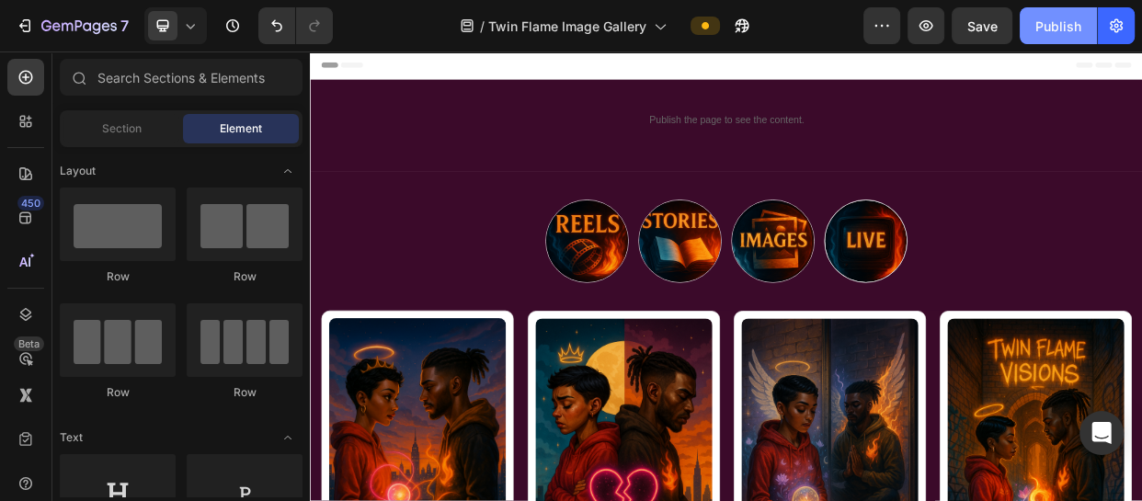
click at [1046, 25] on div "Publish" at bounding box center [1059, 26] width 46 height 19
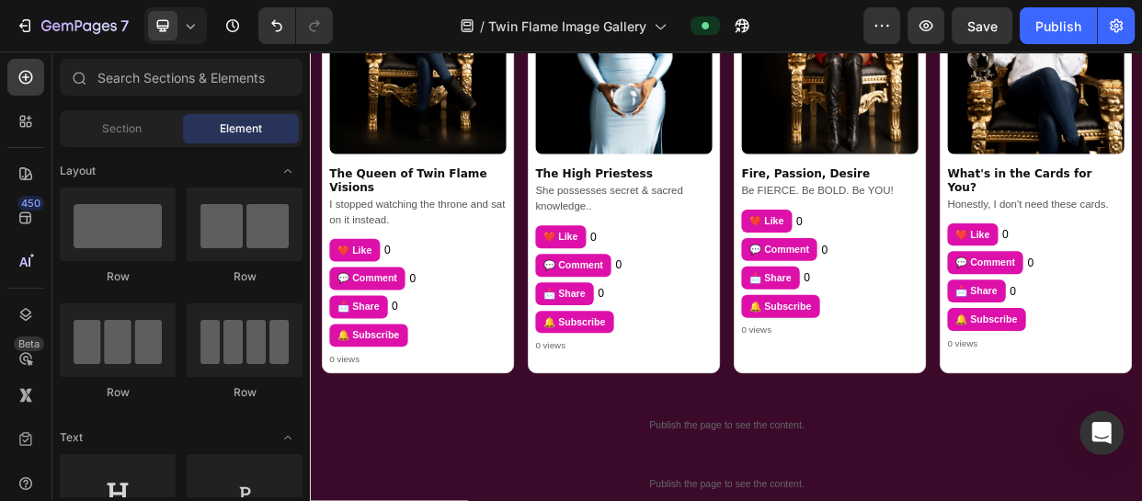
scroll to position [1481, 0]
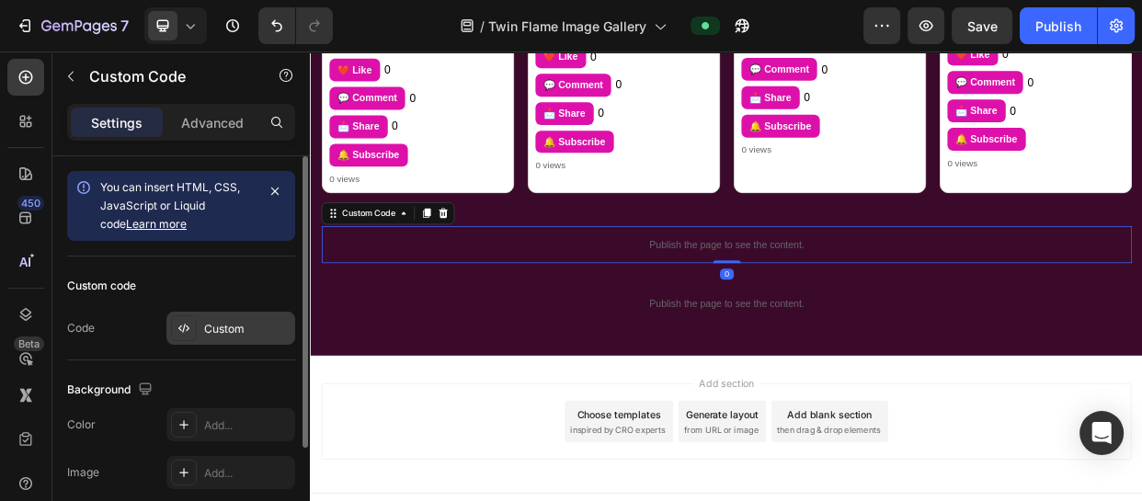
click at [220, 327] on div "Custom" at bounding box center [247, 329] width 86 height 17
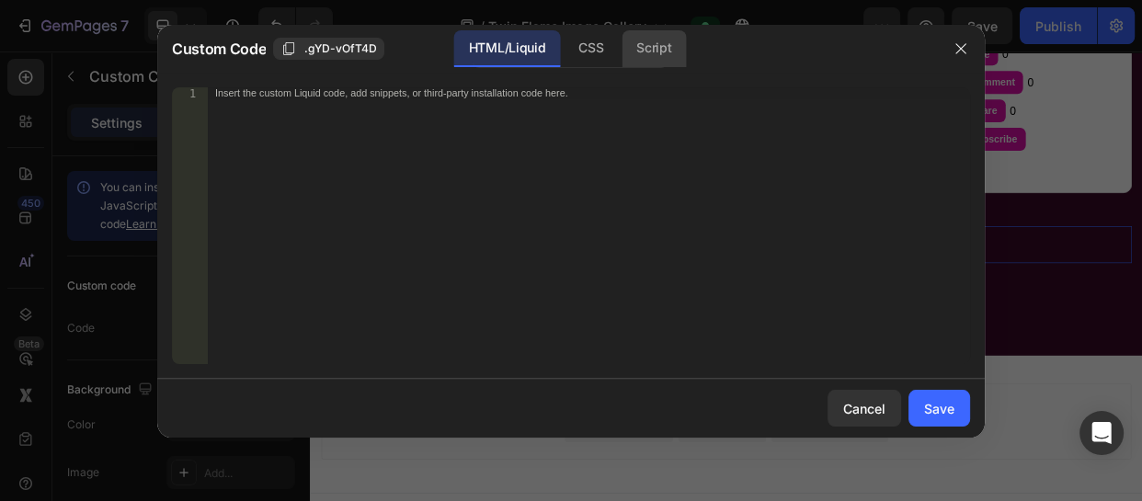
click at [668, 46] on div "Script" at bounding box center [654, 48] width 64 height 37
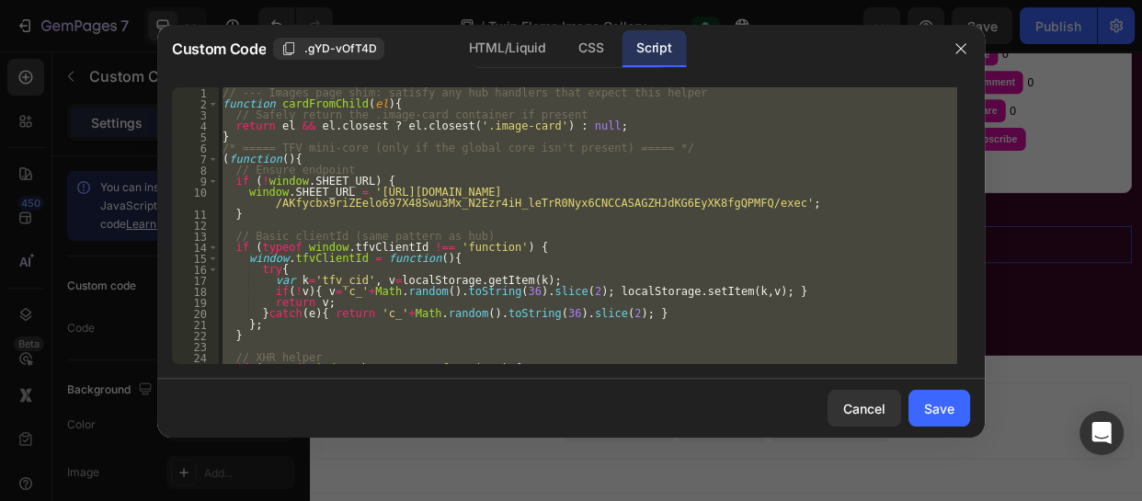
click at [706, 201] on div "// --- Images page shim: satisfy any hub handlers that expect this helper funct…" at bounding box center [588, 225] width 739 height 277
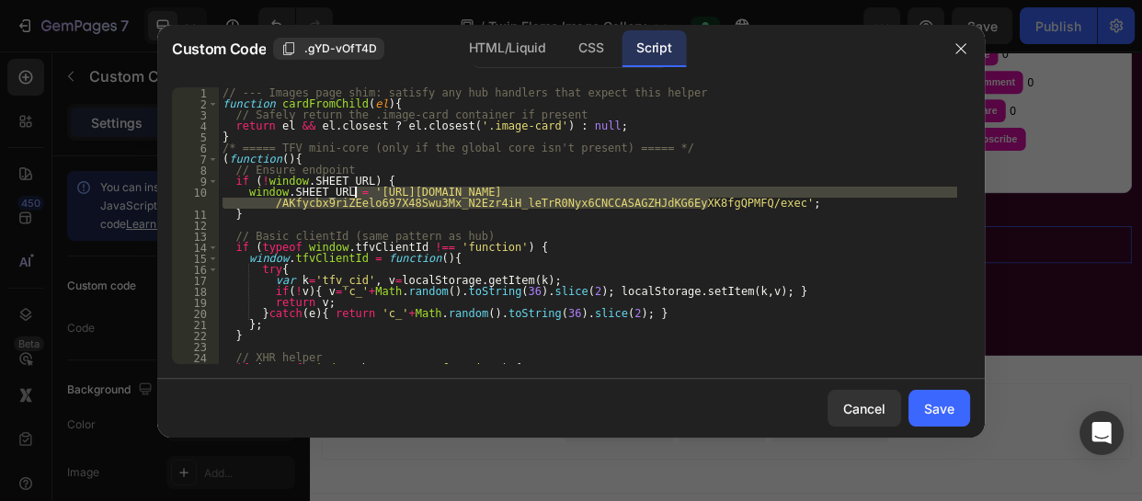
drag, startPoint x: 706, startPoint y: 201, endPoint x: 356, endPoint y: 189, distance: 349.7
click at [356, 189] on div "// --- Images page shim: satisfy any hub handlers that expect this helper funct…" at bounding box center [588, 236] width 739 height 299
paste textarea "N9nhHl28InhasfIUsPruDUqQRD_yk_xHo6d0CiB2livKKVWHq8Bars_R4Od-Bebo3aw"
type textarea "window.SHEET_URL = '[URL][DOMAIN_NAME]';"
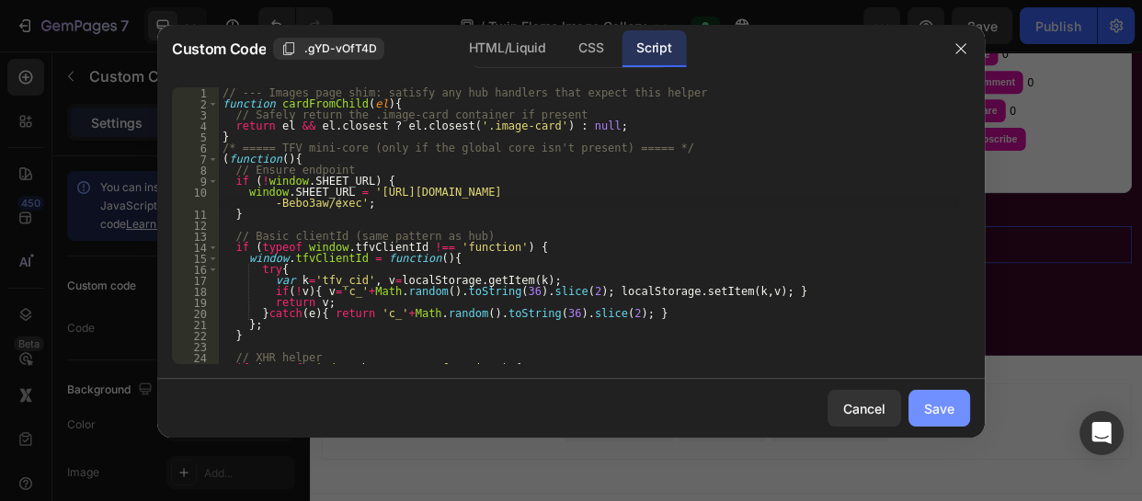
click at [944, 405] on div "Save" at bounding box center [939, 408] width 30 height 19
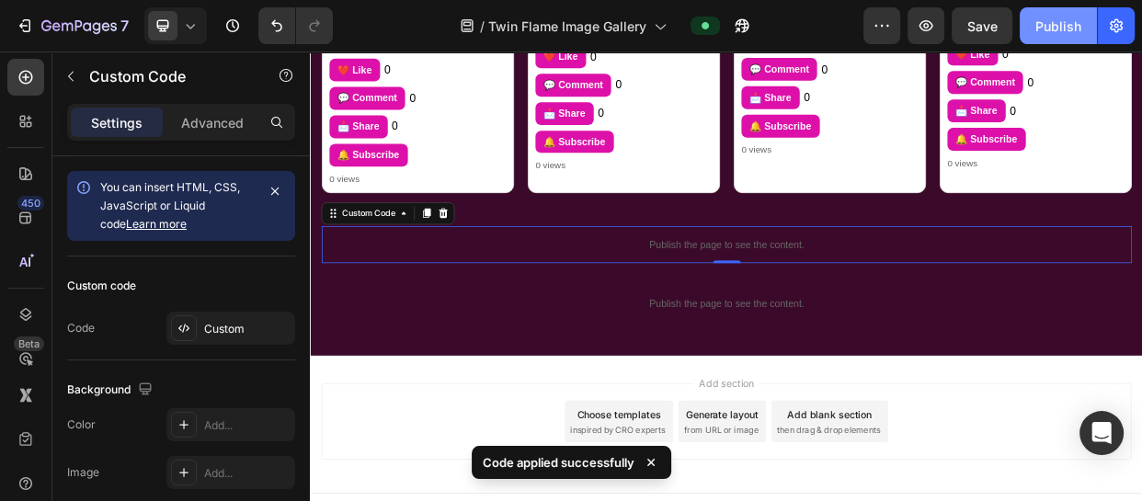
click at [1046, 17] on div "Publish" at bounding box center [1059, 26] width 46 height 19
